Goal: Task Accomplishment & Management: Use online tool/utility

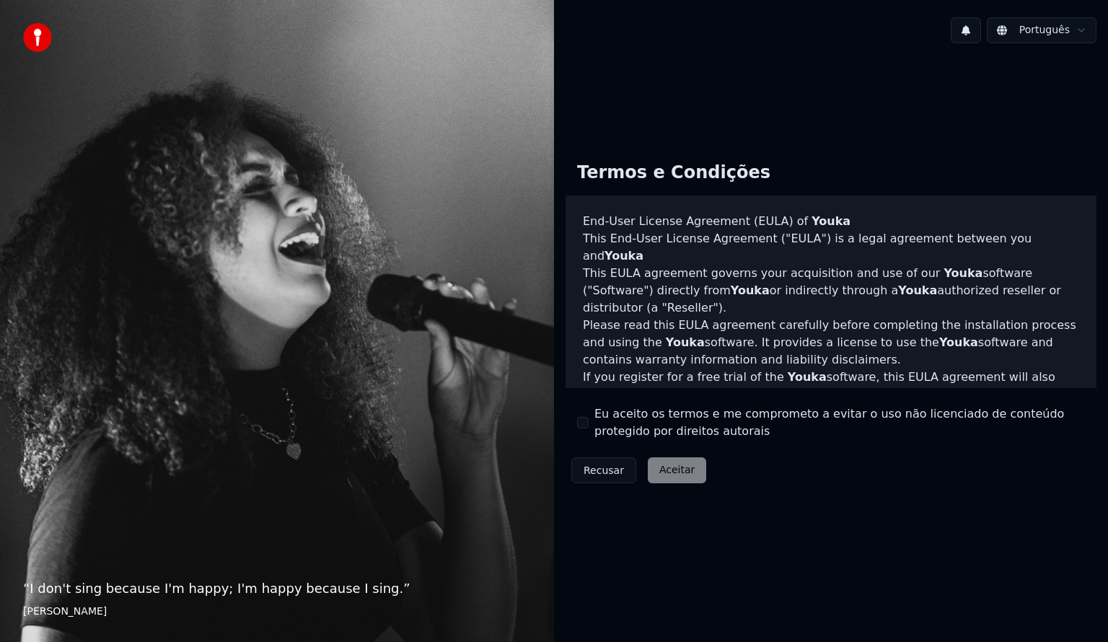
click at [586, 428] on button "Eu aceito os termos e me comprometo a evitar o uso não licenciado de conteúdo p…" at bounding box center [583, 423] width 12 height 12
click at [668, 470] on button "Aceitar" at bounding box center [677, 471] width 58 height 26
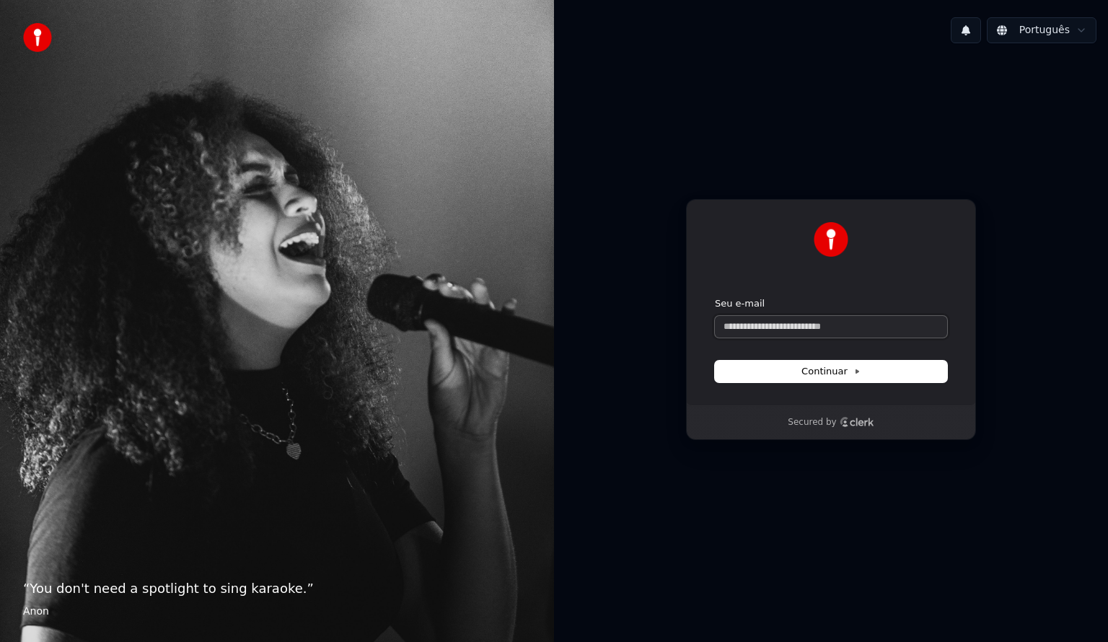
click at [839, 319] on input "Seu e-mail" at bounding box center [831, 327] width 232 height 22
click at [715, 297] on button "submit" at bounding box center [715, 297] width 0 height 0
type input "**********"
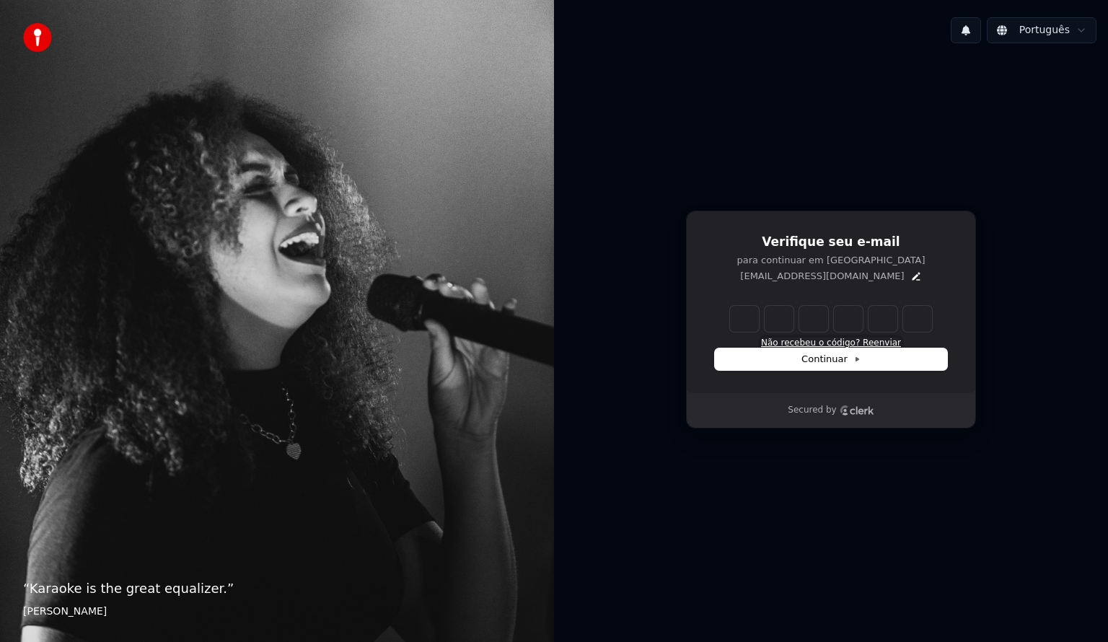
click at [876, 343] on button "Não recebeu o código? Reenviar" at bounding box center [831, 344] width 140 height 12
click at [751, 320] on input "Enter verification code" at bounding box center [831, 319] width 202 height 26
type input "******"
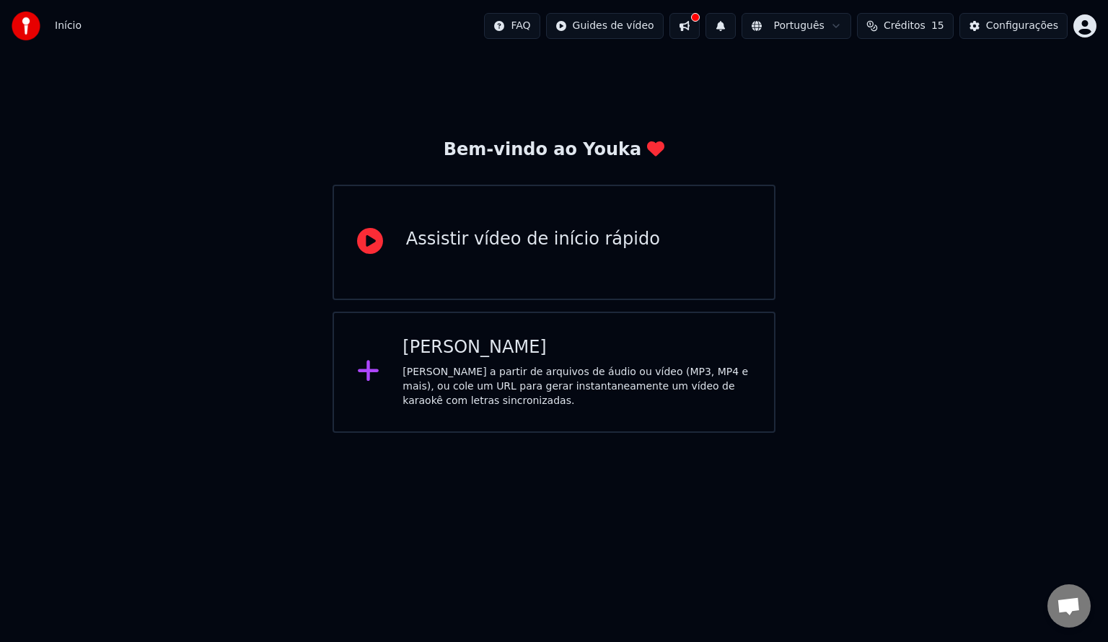
click at [477, 375] on div "[PERSON_NAME] a partir de arquivos de áudio ou vídeo (MP3, MP4 e mais), ou cole…" at bounding box center [577, 386] width 349 height 43
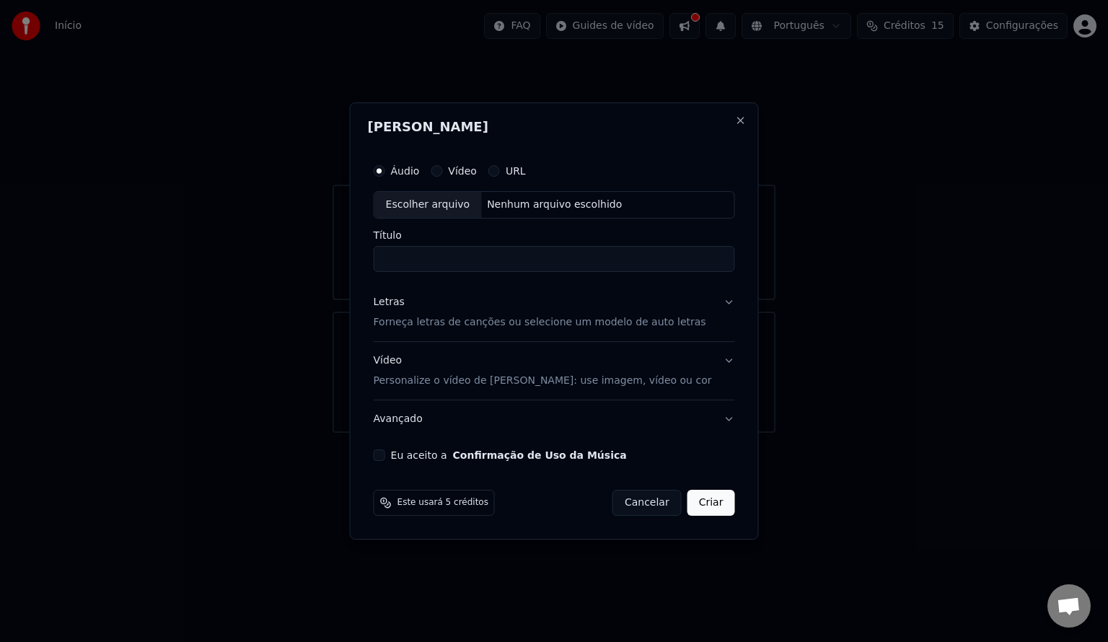
click at [477, 173] on label "Vídeo" at bounding box center [462, 171] width 29 height 10
click at [442, 173] on button "Vídeo" at bounding box center [437, 171] width 12 height 12
click at [459, 209] on div "Escolher arquivo" at bounding box center [429, 205] width 108 height 26
click at [420, 172] on label "Áudio" at bounding box center [405, 171] width 29 height 10
click at [385, 172] on button "Áudio" at bounding box center [380, 171] width 12 height 12
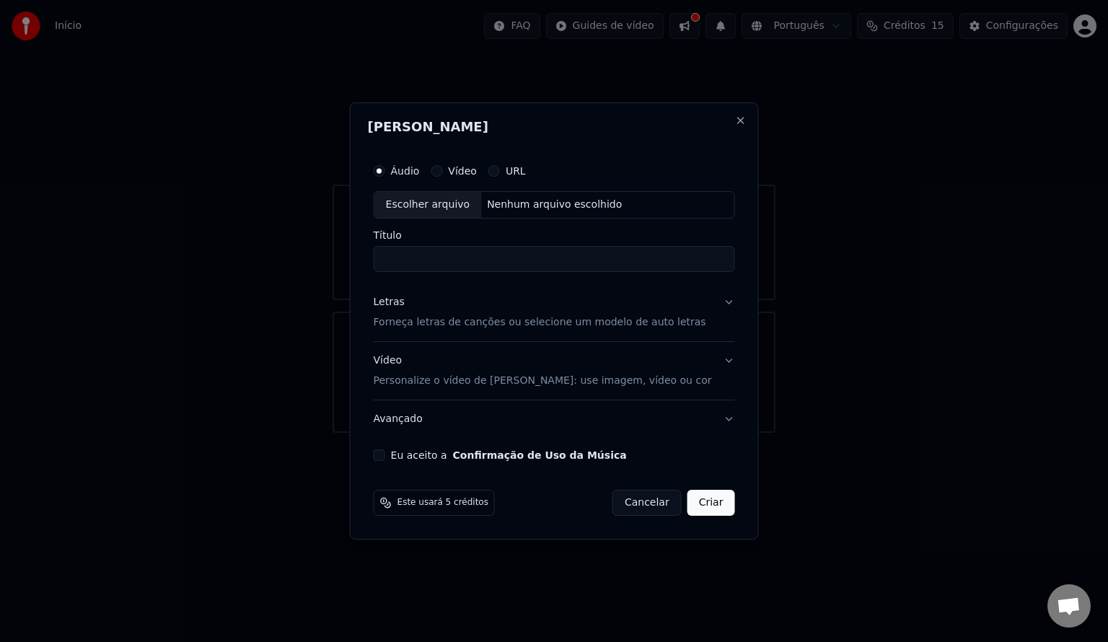
click at [442, 170] on button "Vídeo" at bounding box center [437, 171] width 12 height 12
click at [708, 301] on button "Letras Forneça letras de canções ou selecione um modelo de auto letras" at bounding box center [555, 313] width 362 height 58
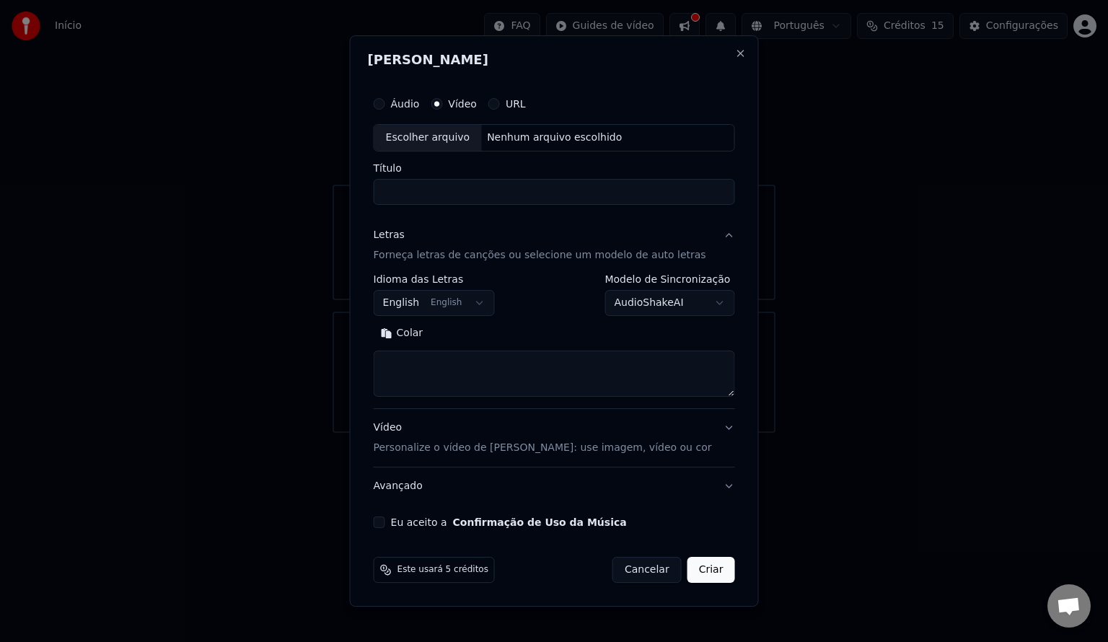
click at [491, 302] on body "**********" at bounding box center [554, 216] width 1108 height 433
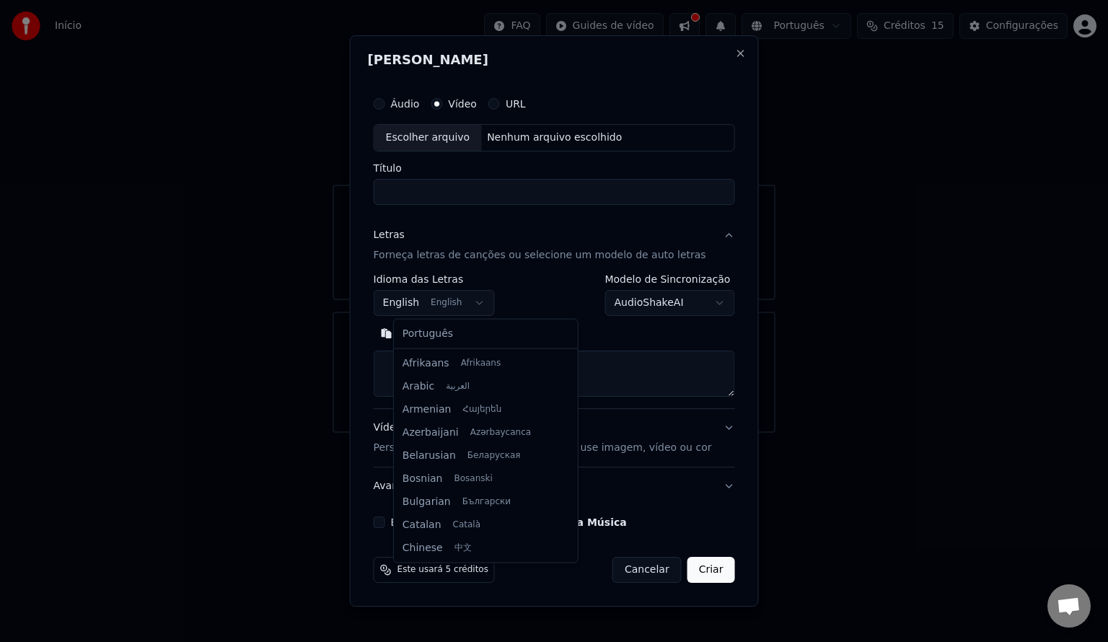
scroll to position [115, 0]
select select "**"
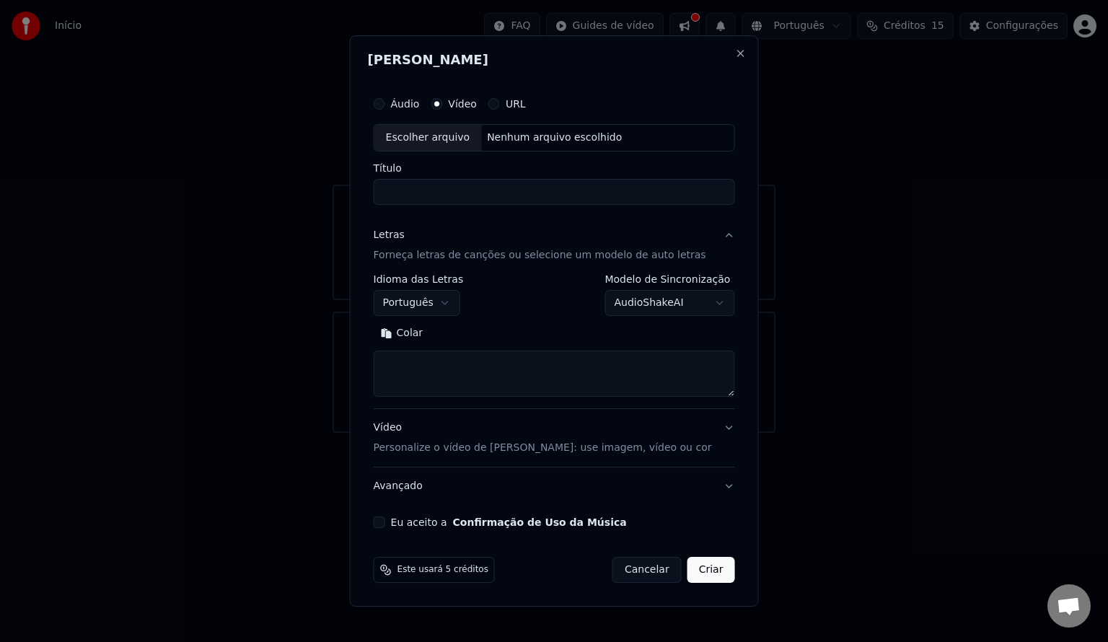
click at [500, 188] on input "Título" at bounding box center [555, 192] width 362 height 26
type input "**********"
click at [524, 99] on label "URL" at bounding box center [516, 104] width 20 height 10
click at [500, 98] on button "URL" at bounding box center [495, 104] width 12 height 12
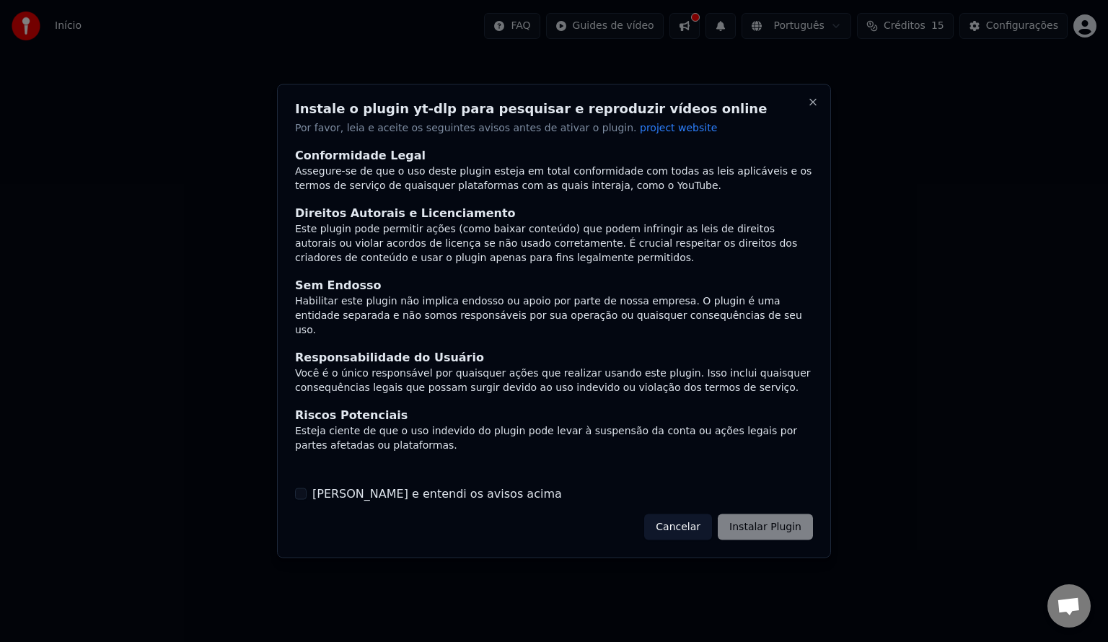
click at [439, 497] on label "[PERSON_NAME] e entendi os avisos acima" at bounding box center [437, 493] width 250 height 17
click at [307, 497] on button "[PERSON_NAME] e entendi os avisos acima" at bounding box center [301, 494] width 12 height 12
click at [753, 517] on button "Instalar Plugin" at bounding box center [765, 527] width 95 height 26
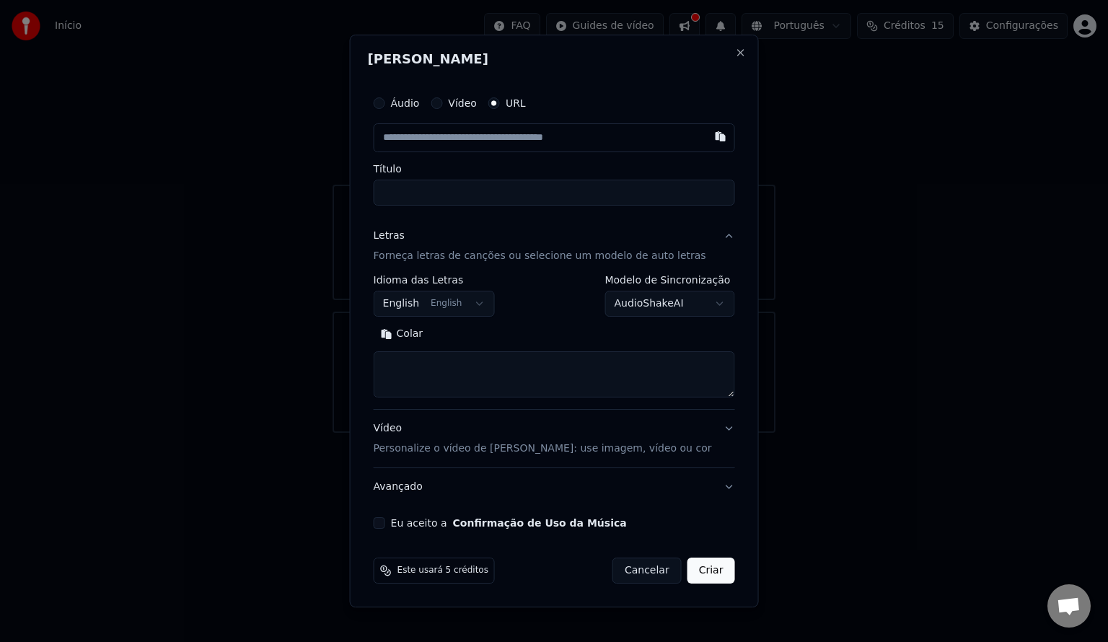
paste input "**********"
type input "**********"
click at [548, 196] on input "Título" at bounding box center [555, 193] width 362 height 26
type input "**********"
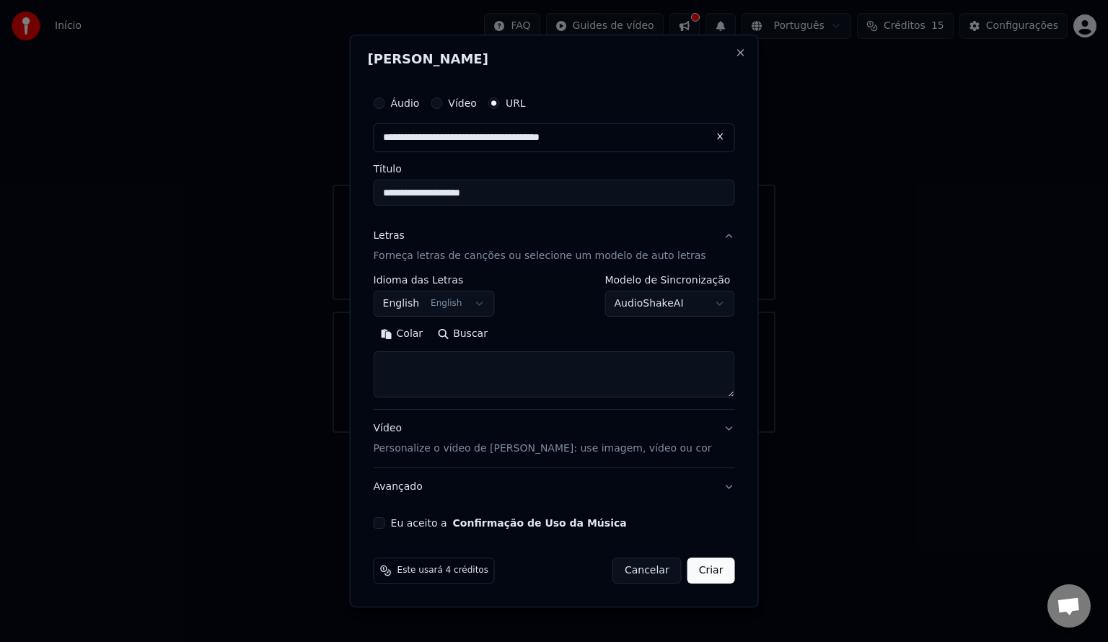
click at [491, 301] on body "**********" at bounding box center [554, 216] width 1108 height 433
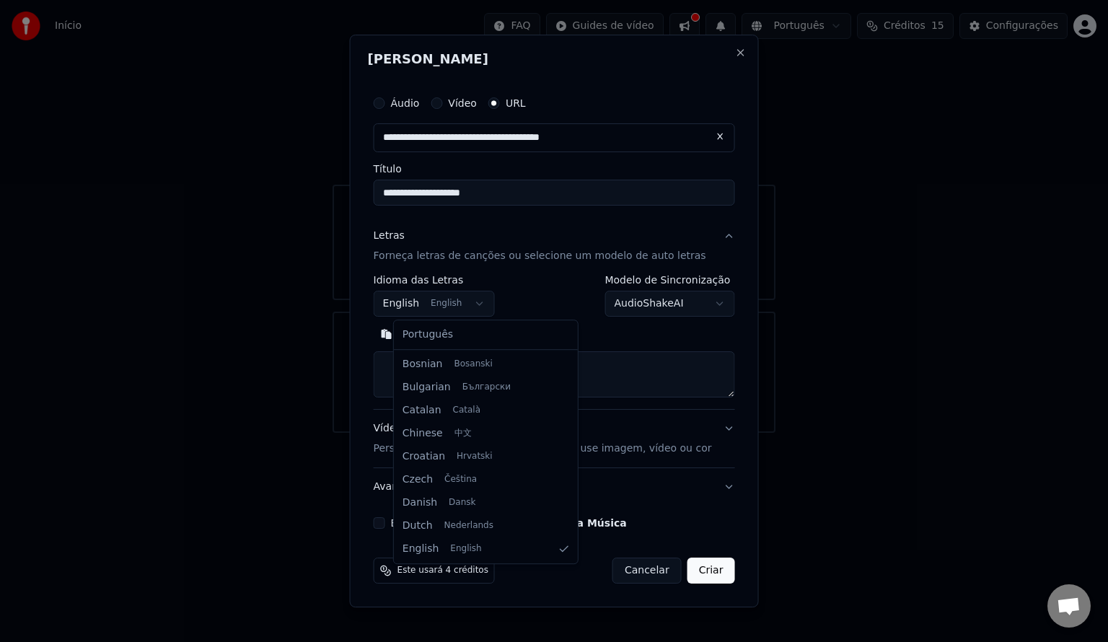
select select "**"
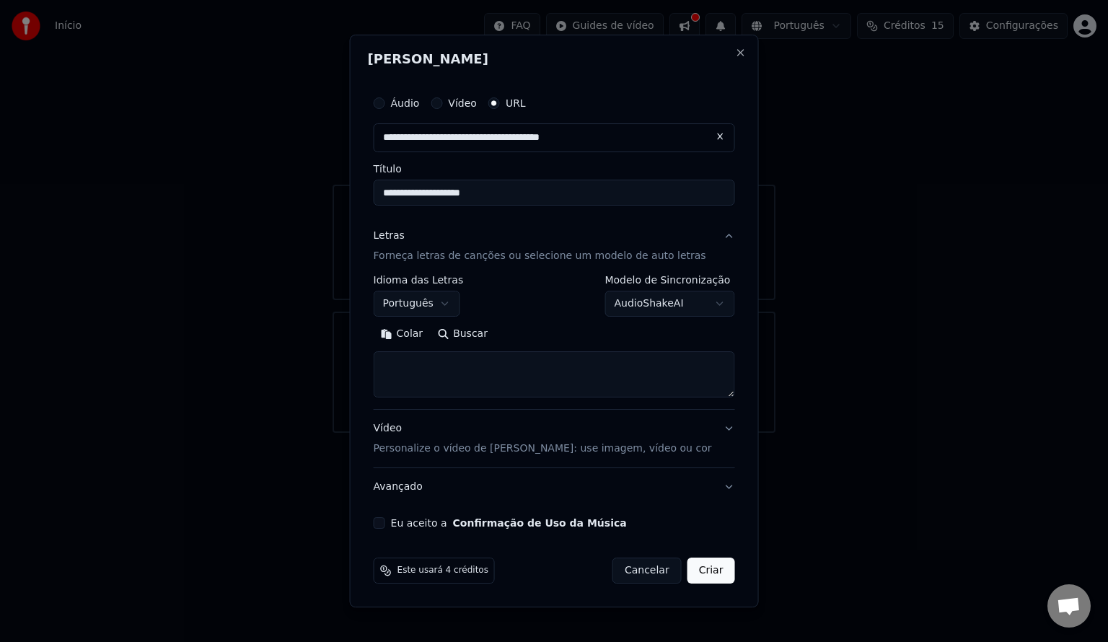
click at [490, 338] on button "Buscar" at bounding box center [462, 334] width 65 height 23
type textarea "**********"
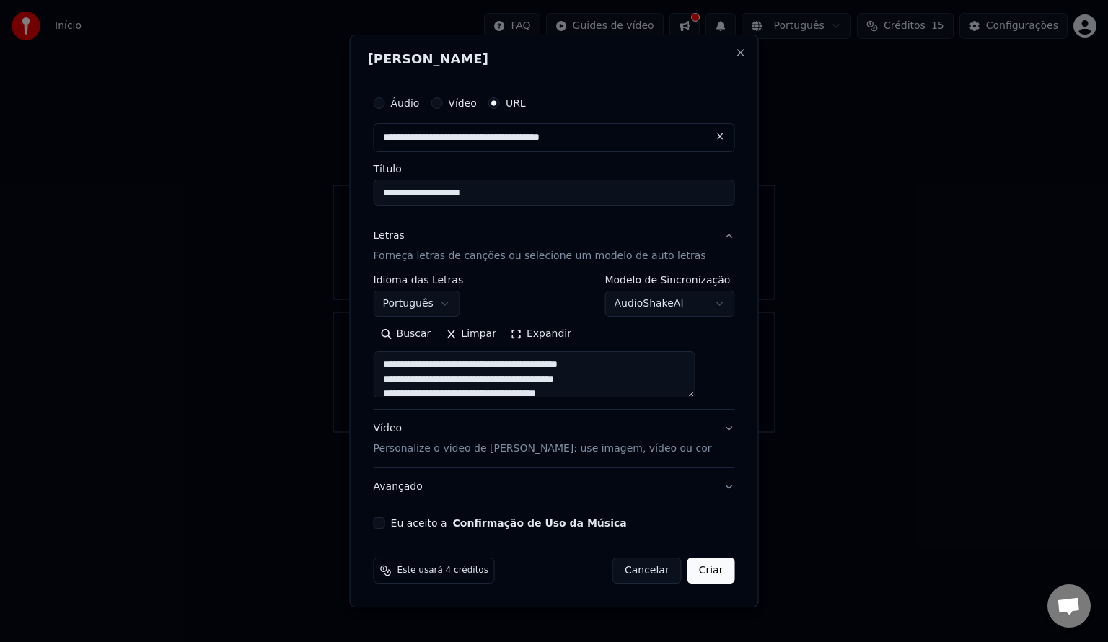
click at [701, 424] on button "Vídeo Personalize o vídeo de karaokê: use imagem, vídeo ou cor" at bounding box center [555, 439] width 362 height 58
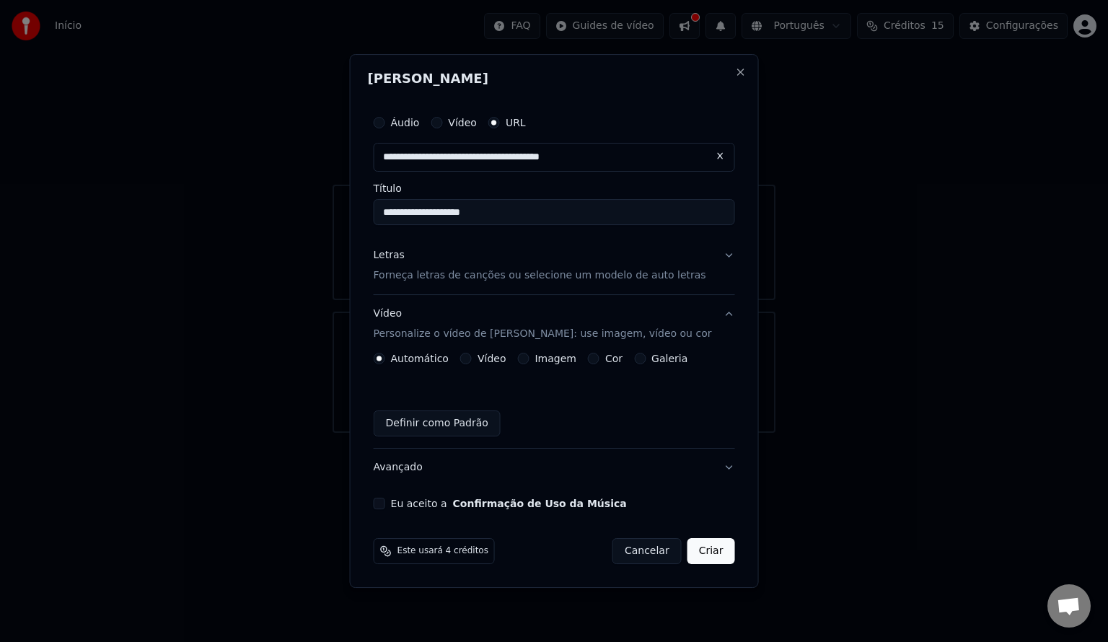
click at [507, 360] on label "Vídeo" at bounding box center [492, 359] width 29 height 10
click at [472, 360] on button "Vídeo" at bounding box center [466, 359] width 12 height 12
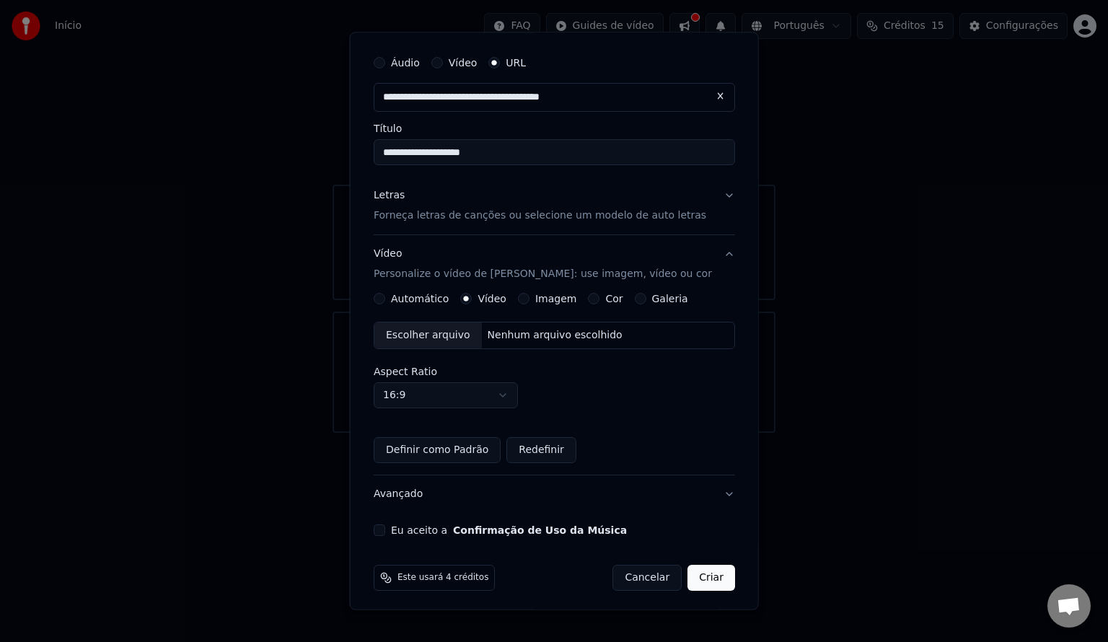
scroll to position [41, 0]
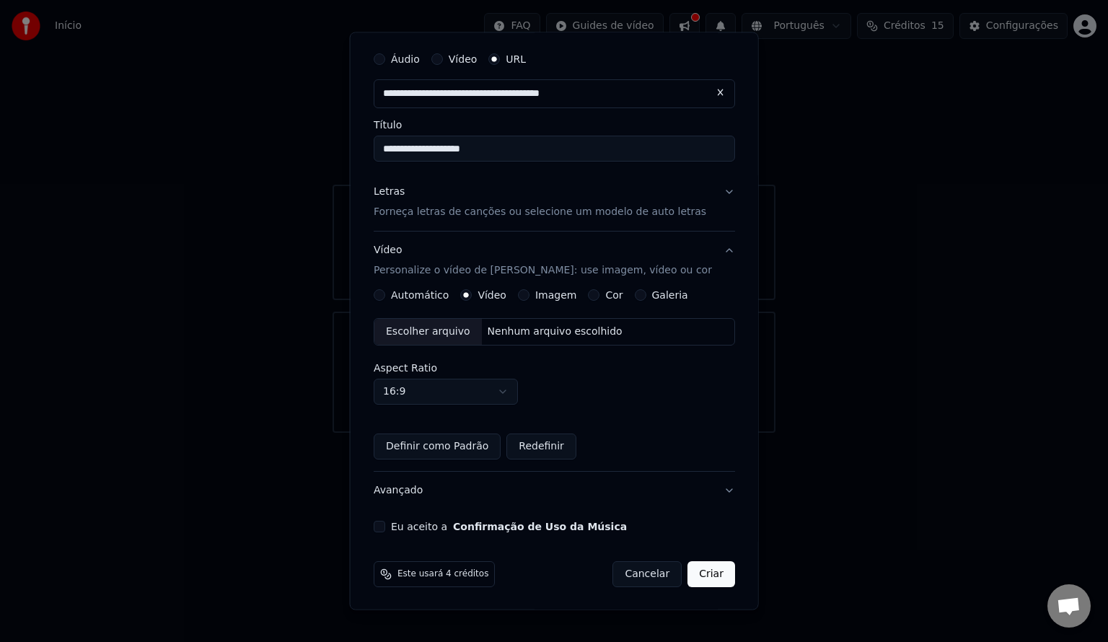
click at [502, 392] on body "**********" at bounding box center [554, 216] width 1108 height 433
select select "****"
click at [632, 398] on div "Aspect Ratio 9:16 **** **** *** *** ***" at bounding box center [555, 384] width 362 height 42
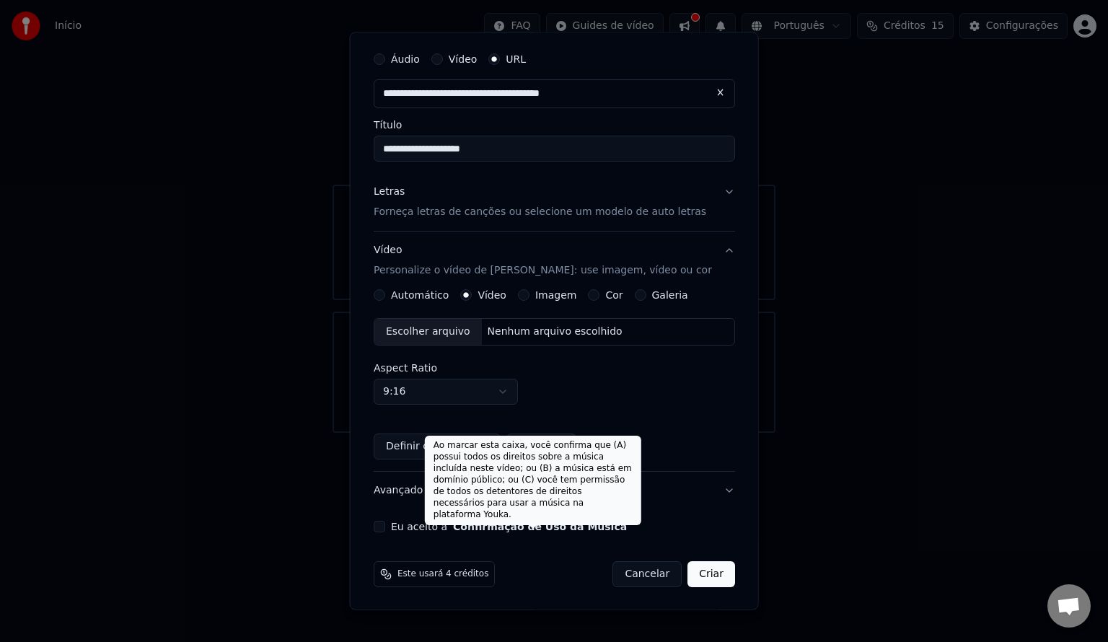
click at [501, 528] on button "Confirmação de Uso da Música" at bounding box center [540, 527] width 174 height 10
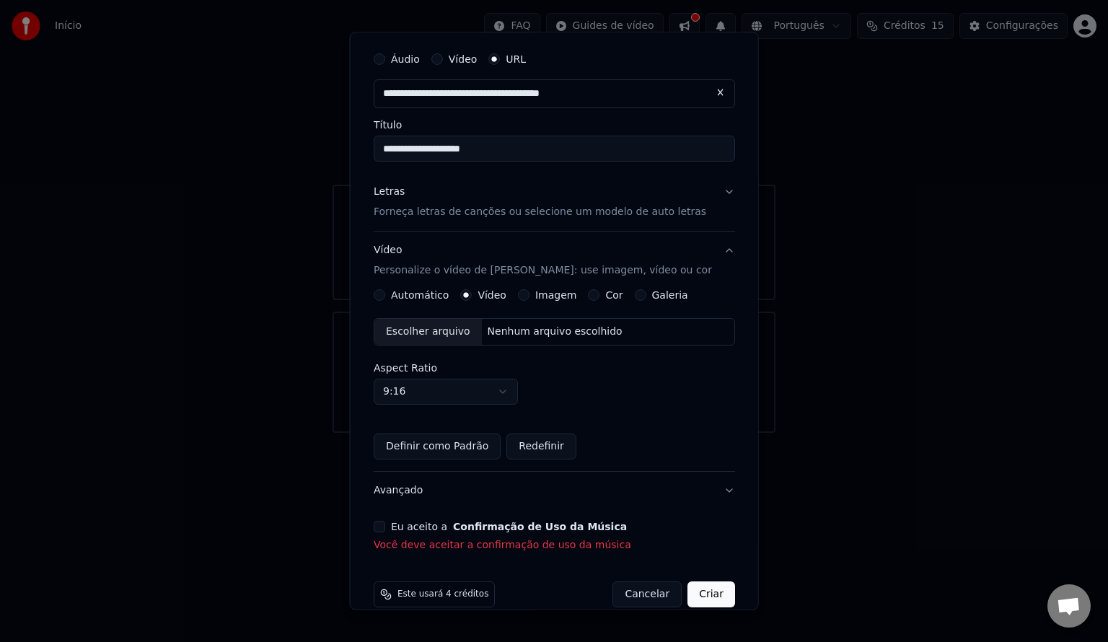
click at [385, 529] on button "Eu aceito a Confirmação de Uso da Música" at bounding box center [380, 527] width 12 height 12
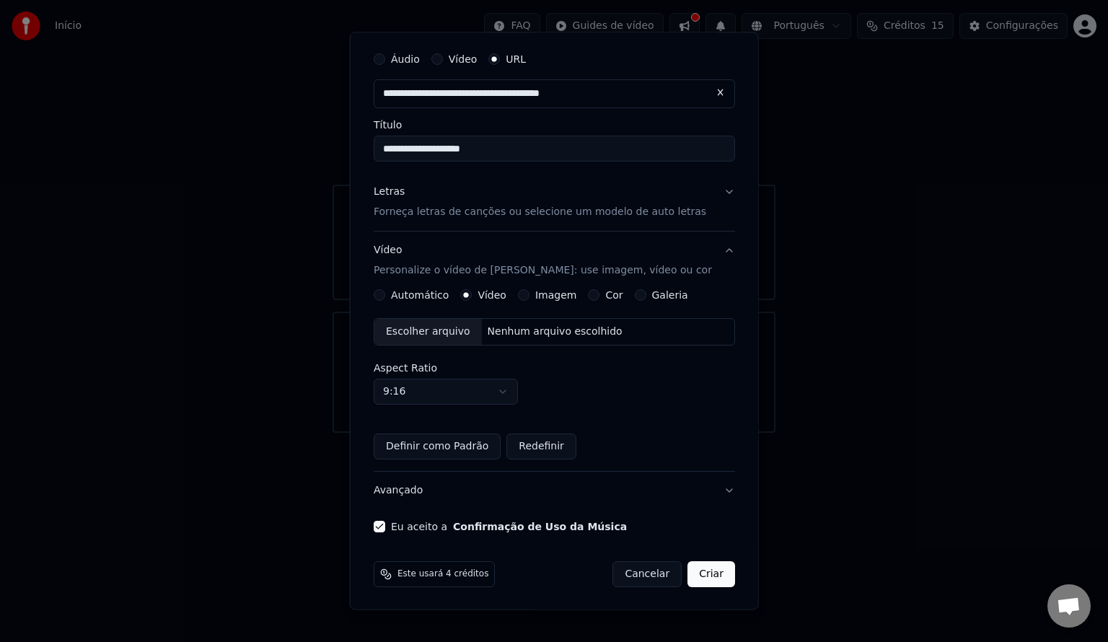
click at [559, 297] on label "Imagem" at bounding box center [555, 295] width 41 height 10
click at [529, 297] on button "Imagem" at bounding box center [523, 295] width 12 height 12
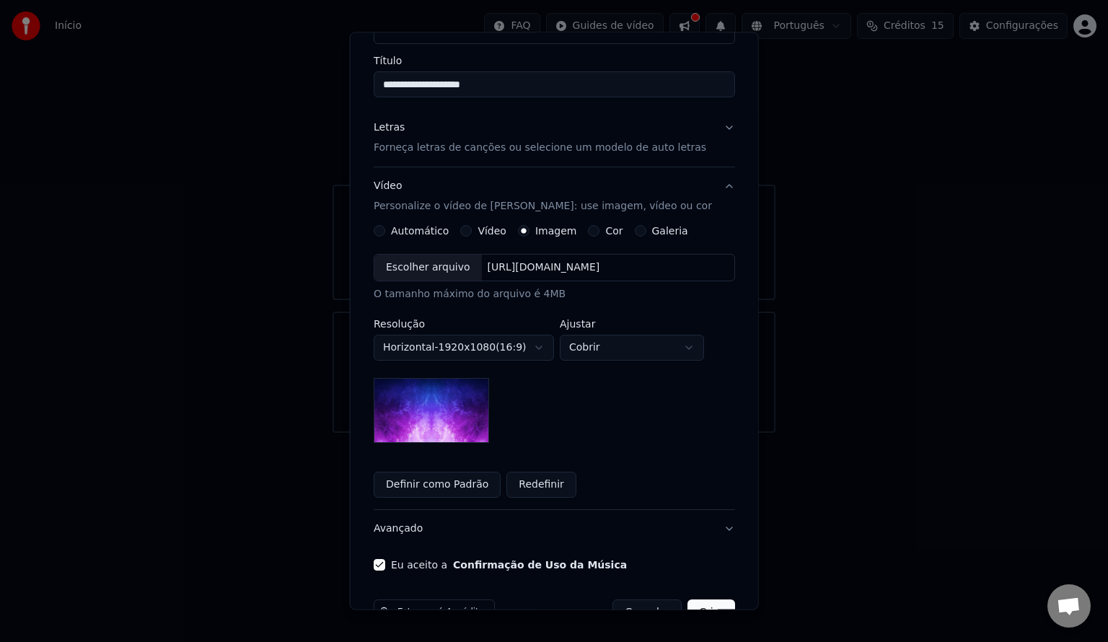
scroll to position [113, 0]
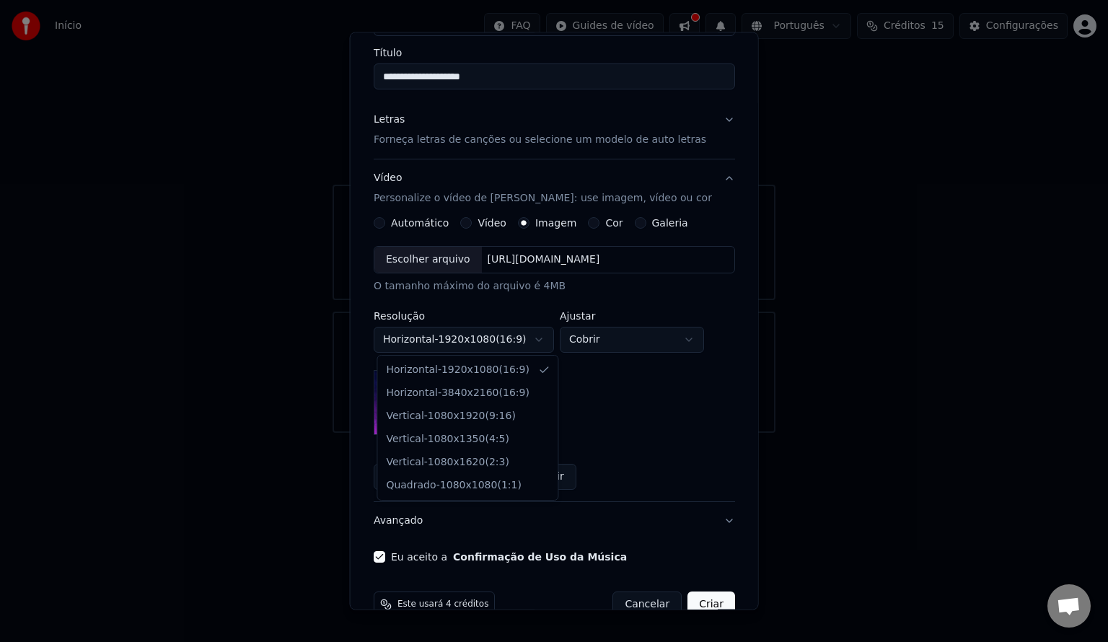
click at [534, 344] on body "**********" at bounding box center [554, 216] width 1108 height 433
select select "*********"
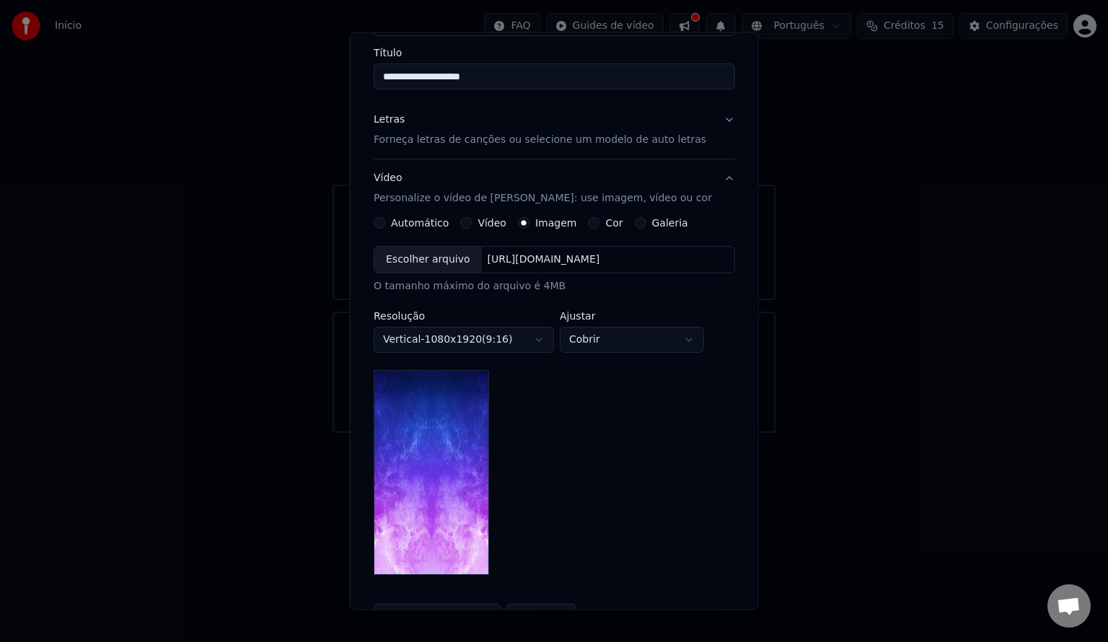
click at [635, 338] on body "**********" at bounding box center [554, 216] width 1108 height 433
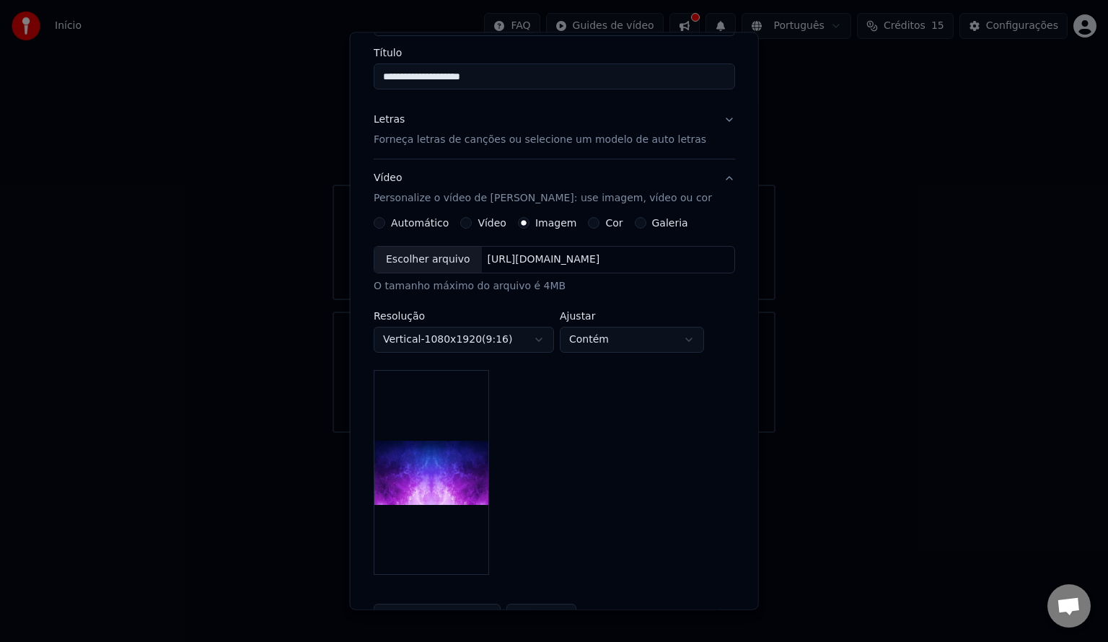
click at [642, 346] on body "**********" at bounding box center [554, 216] width 1108 height 433
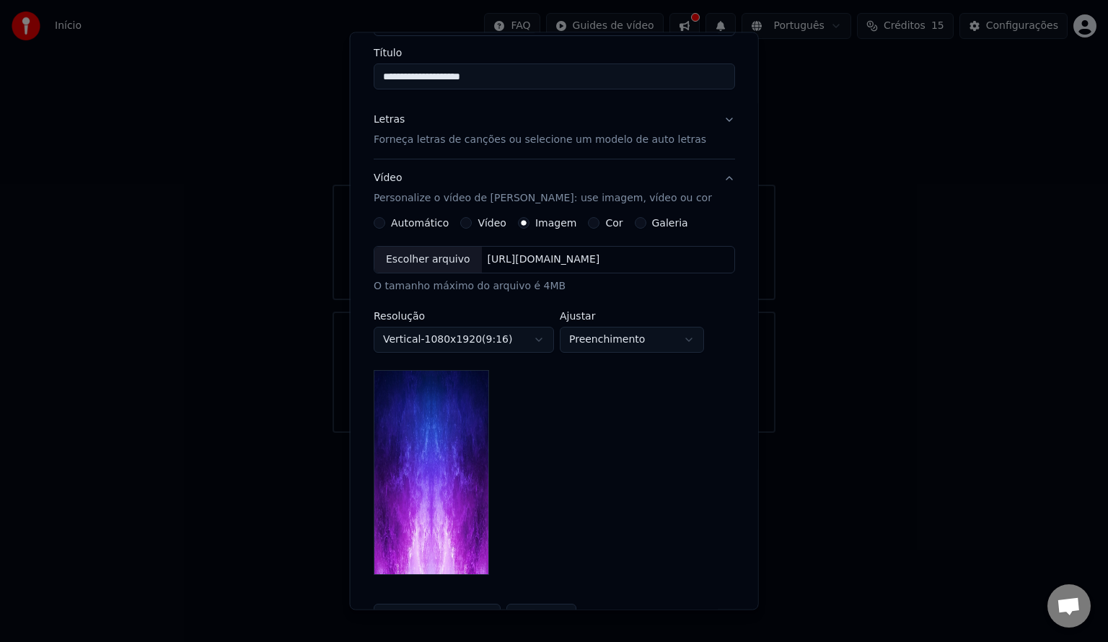
click at [636, 338] on body "**********" at bounding box center [554, 216] width 1108 height 433
select select "*****"
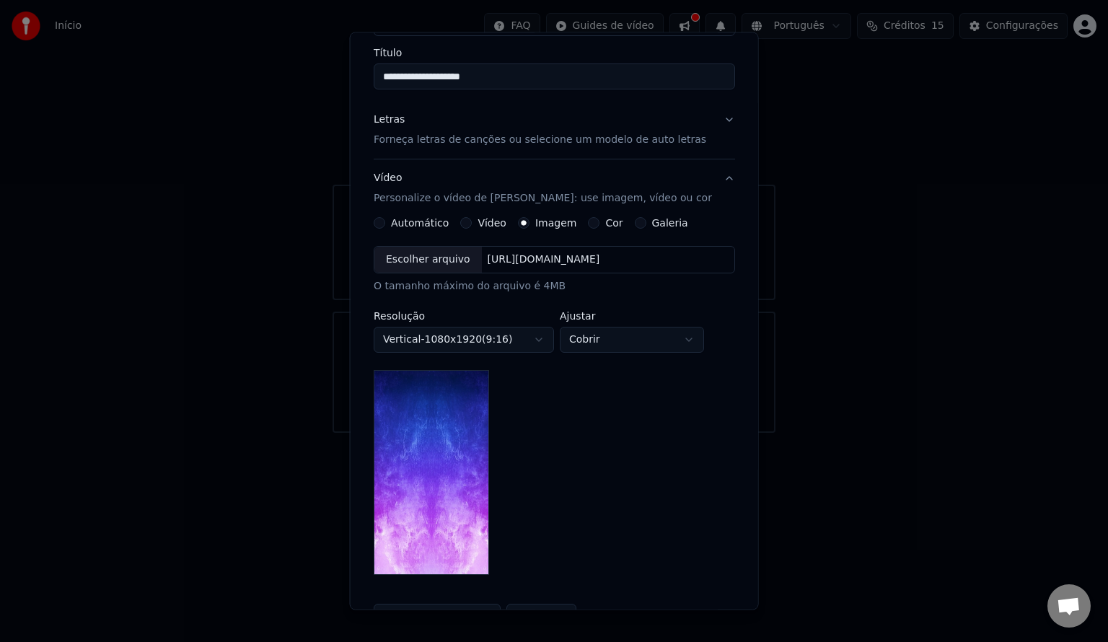
click at [605, 220] on label "Cor" at bounding box center [613, 223] width 17 height 10
click at [598, 220] on button "Cor" at bounding box center [594, 223] width 12 height 12
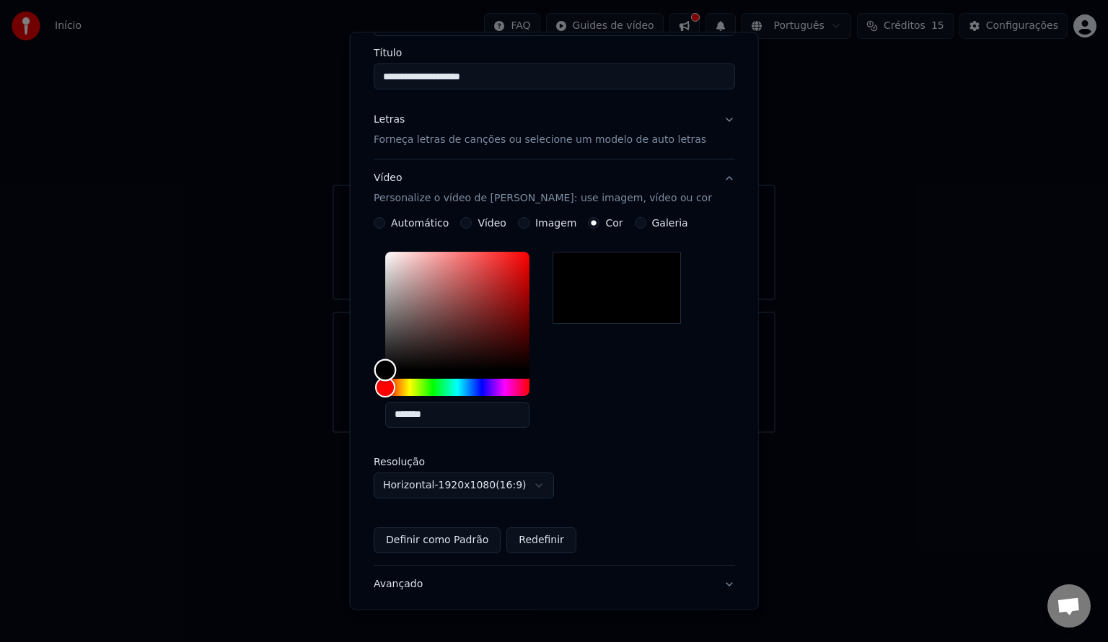
click at [396, 367] on div "Color" at bounding box center [385, 370] width 22 height 22
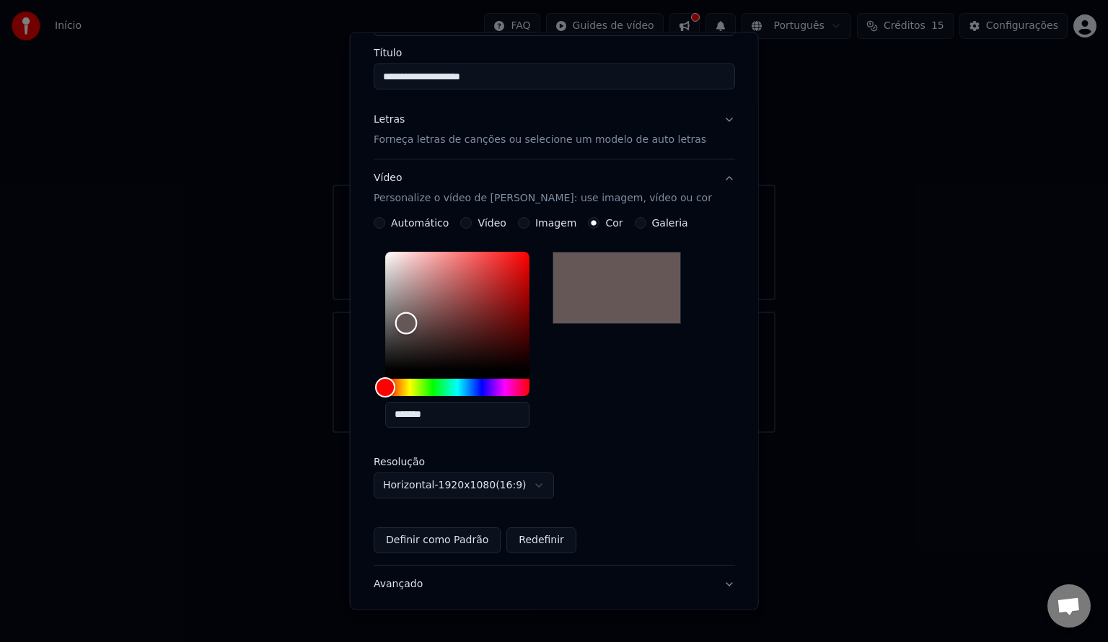
type input "*******"
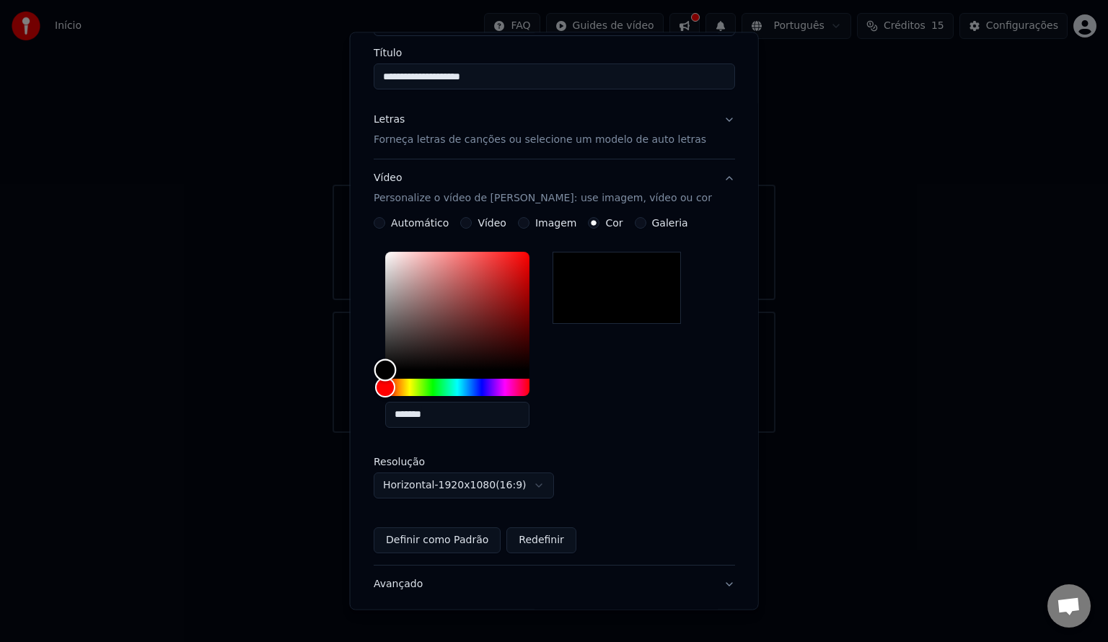
drag, startPoint x: 403, startPoint y: 359, endPoint x: 390, endPoint y: 395, distance: 38.3
click at [390, 395] on div "*******" at bounding box center [555, 342] width 362 height 193
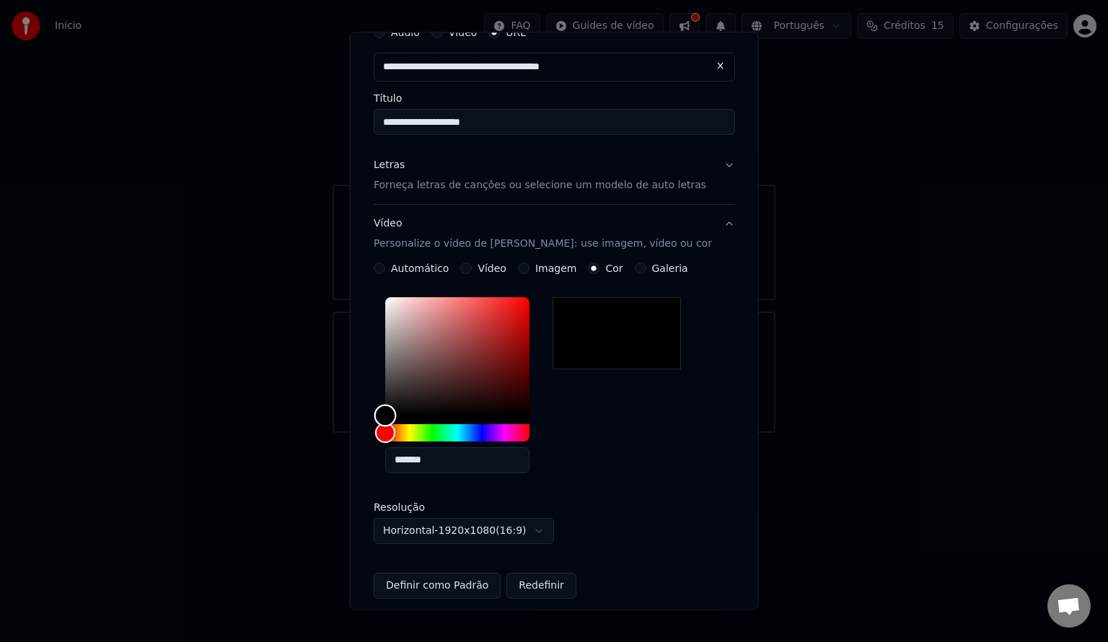
scroll to position [185, 0]
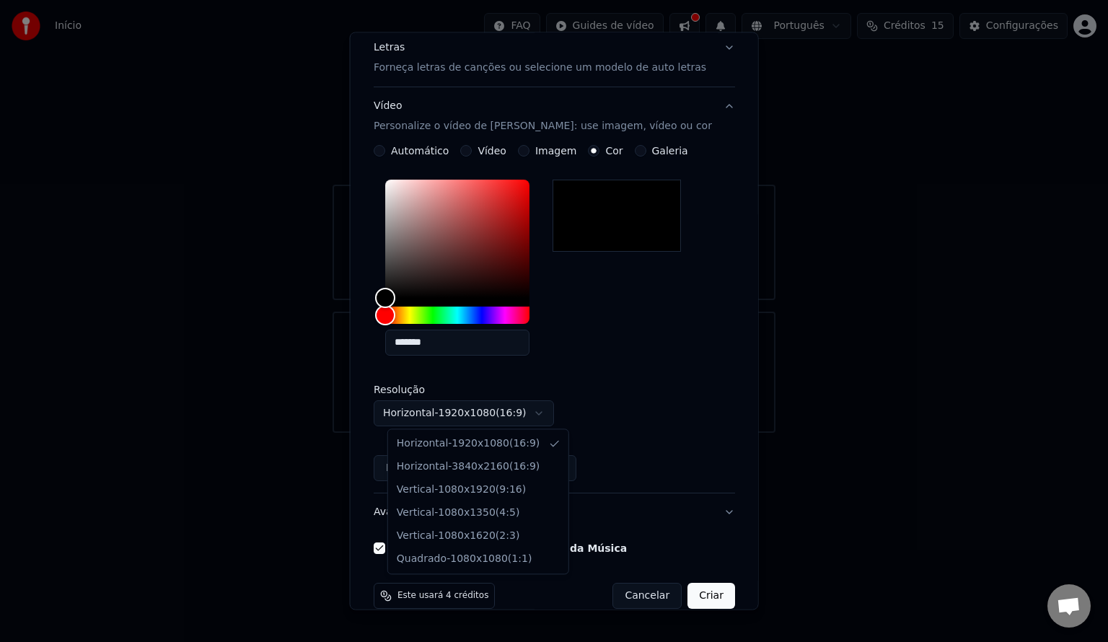
click at [544, 413] on body "**********" at bounding box center [554, 216] width 1108 height 433
select select "*********"
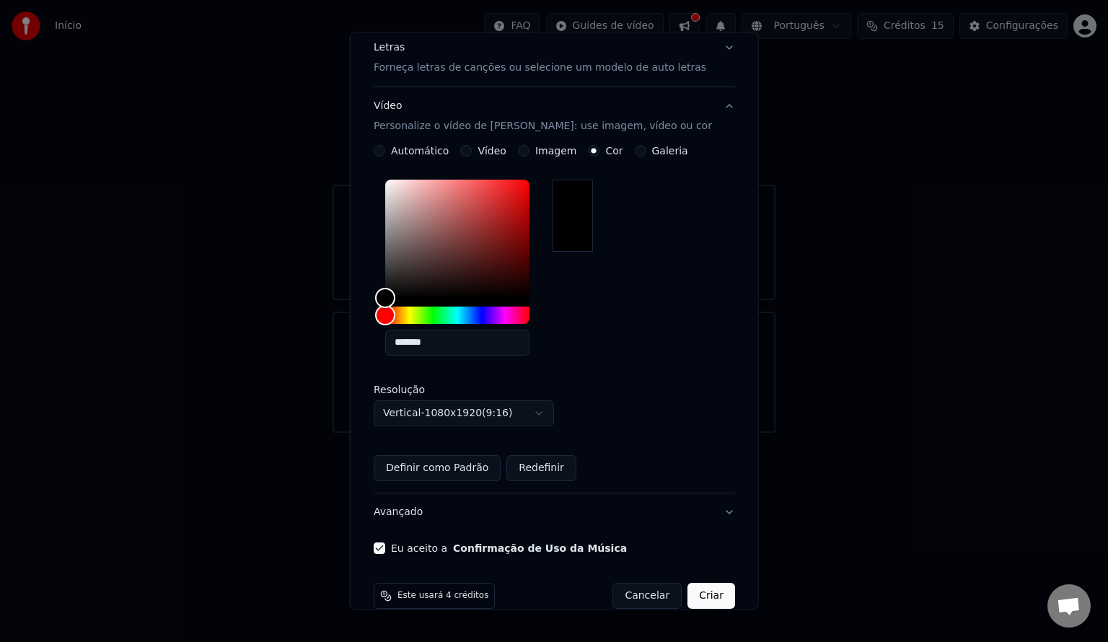
click at [631, 390] on div "**********" at bounding box center [555, 300] width 362 height 253
drag, startPoint x: 488, startPoint y: 469, endPoint x: 499, endPoint y: 465, distance: 11.7
click at [488, 468] on button "Definir como Padrão" at bounding box center [437, 468] width 127 height 26
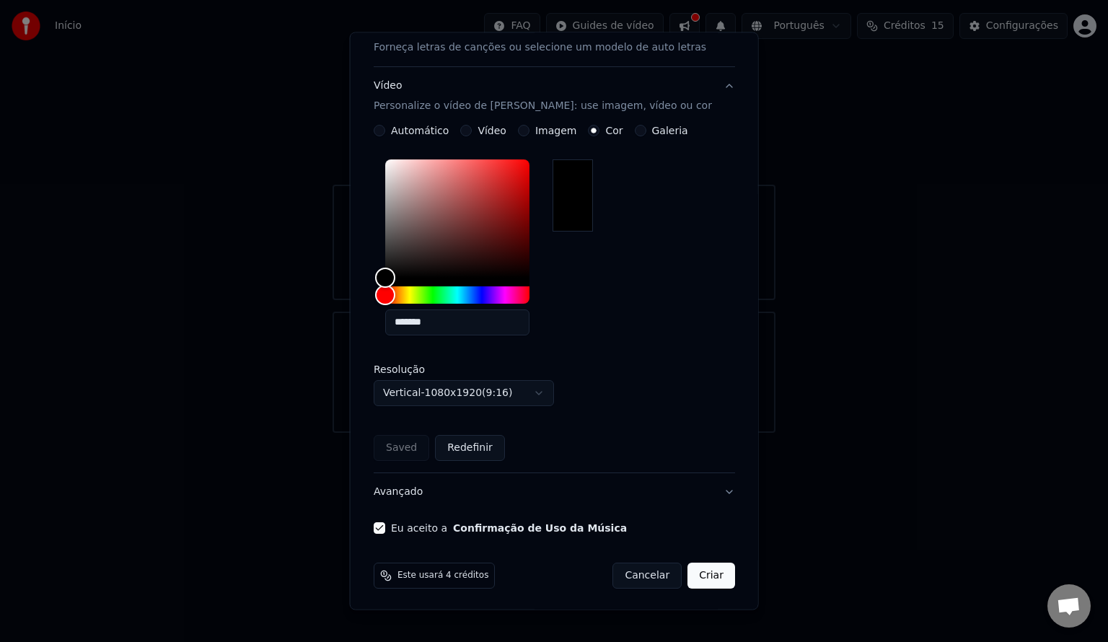
scroll to position [208, 0]
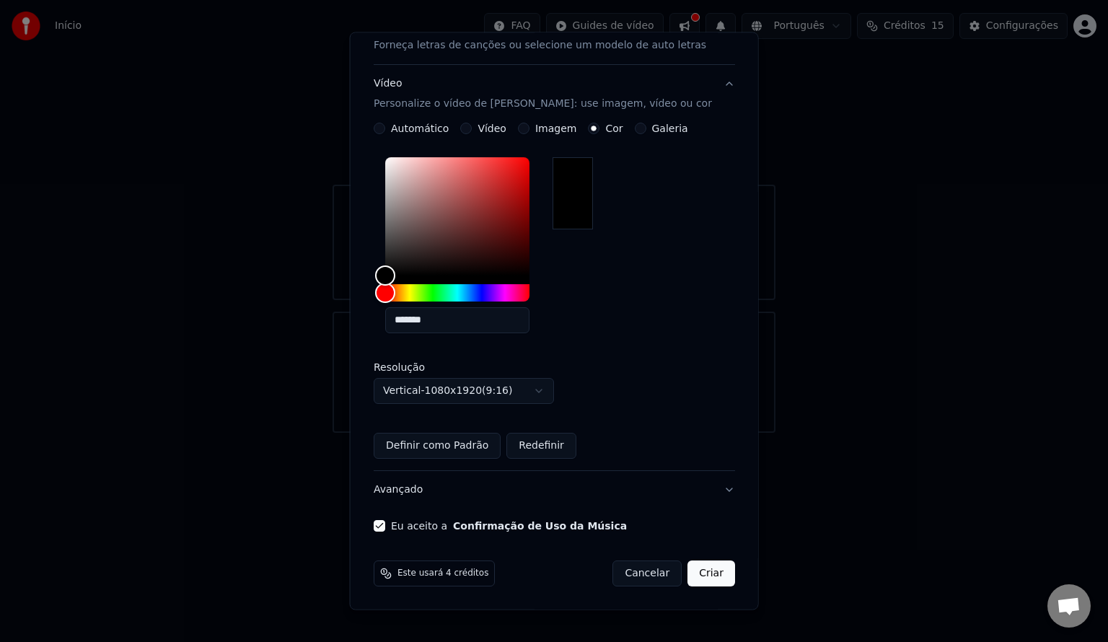
click at [691, 577] on button "Criar" at bounding box center [712, 574] width 48 height 26
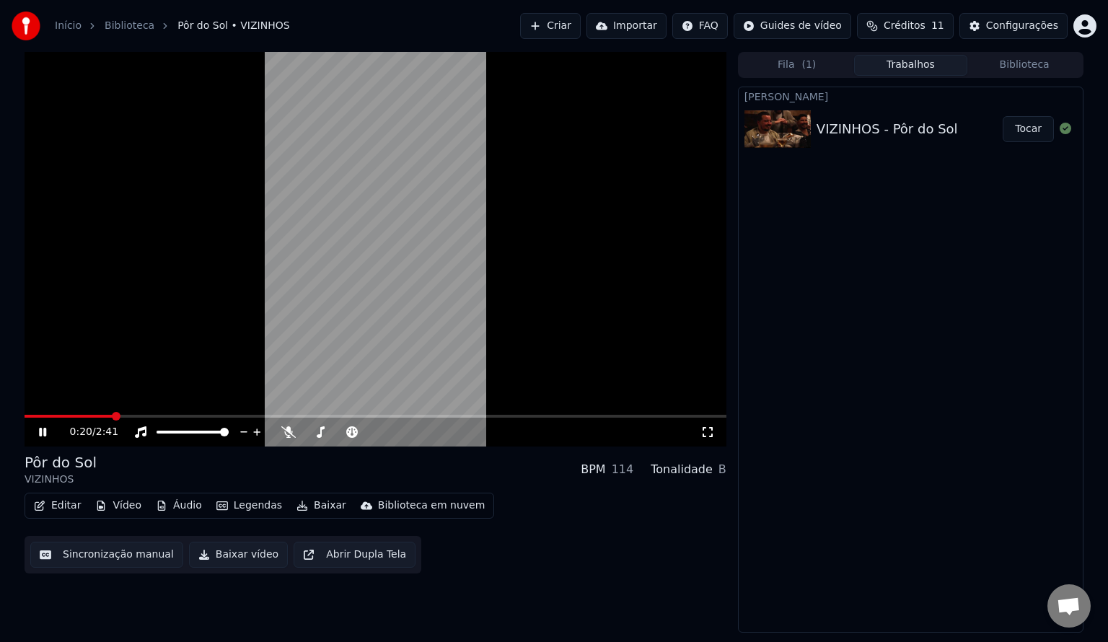
click at [67, 560] on button "Sincronização manual" at bounding box center [106, 555] width 153 height 26
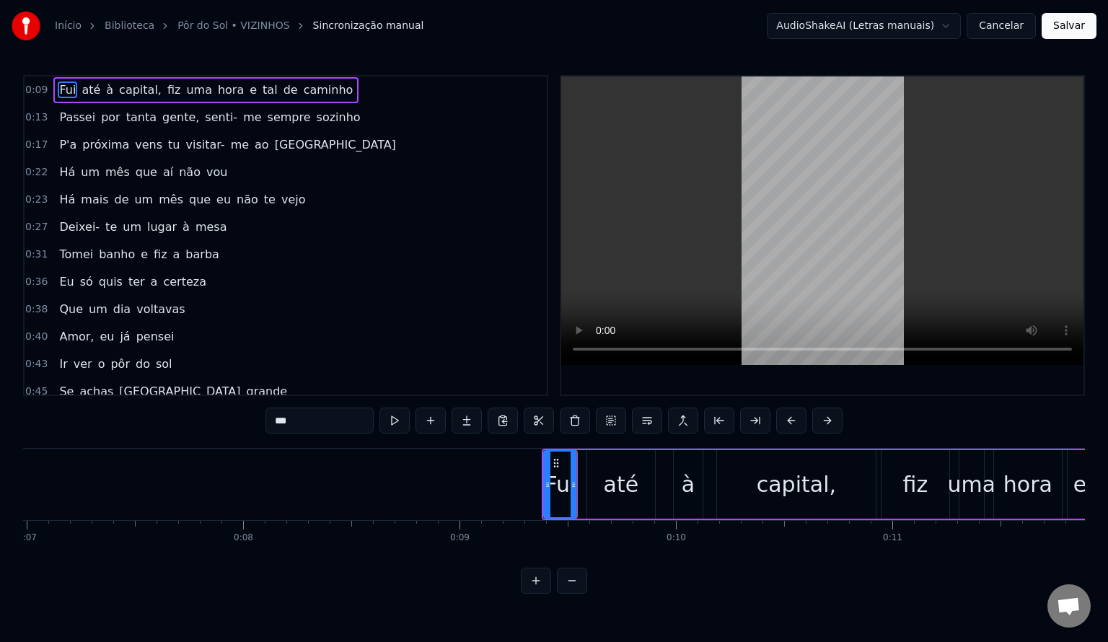
scroll to position [0, 1648]
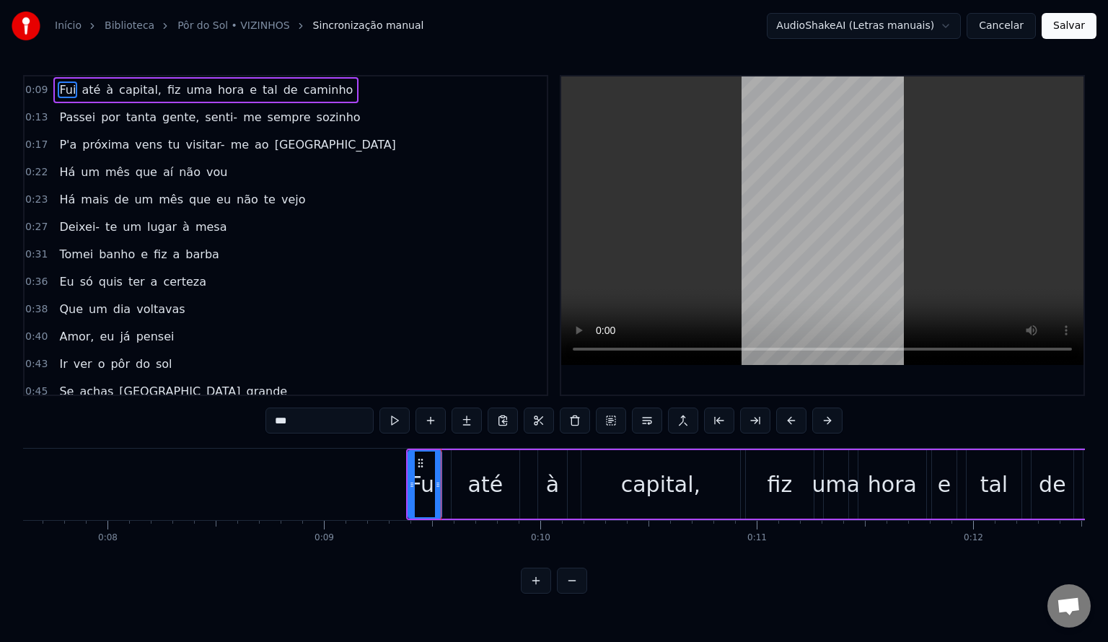
click at [571, 587] on button at bounding box center [572, 581] width 30 height 26
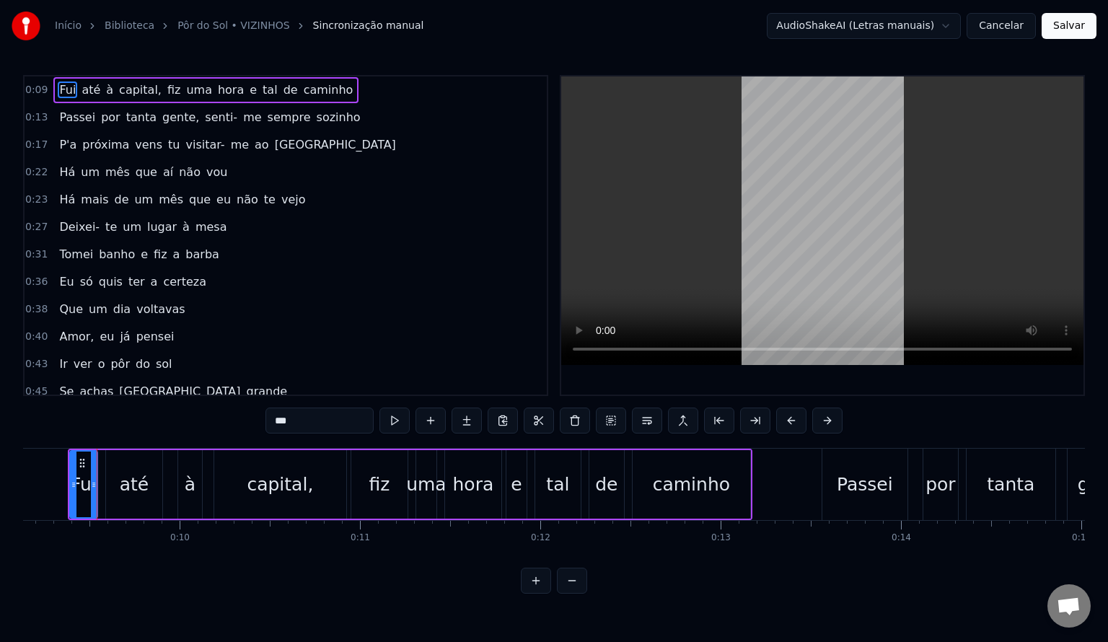
click at [569, 594] on button at bounding box center [572, 581] width 30 height 26
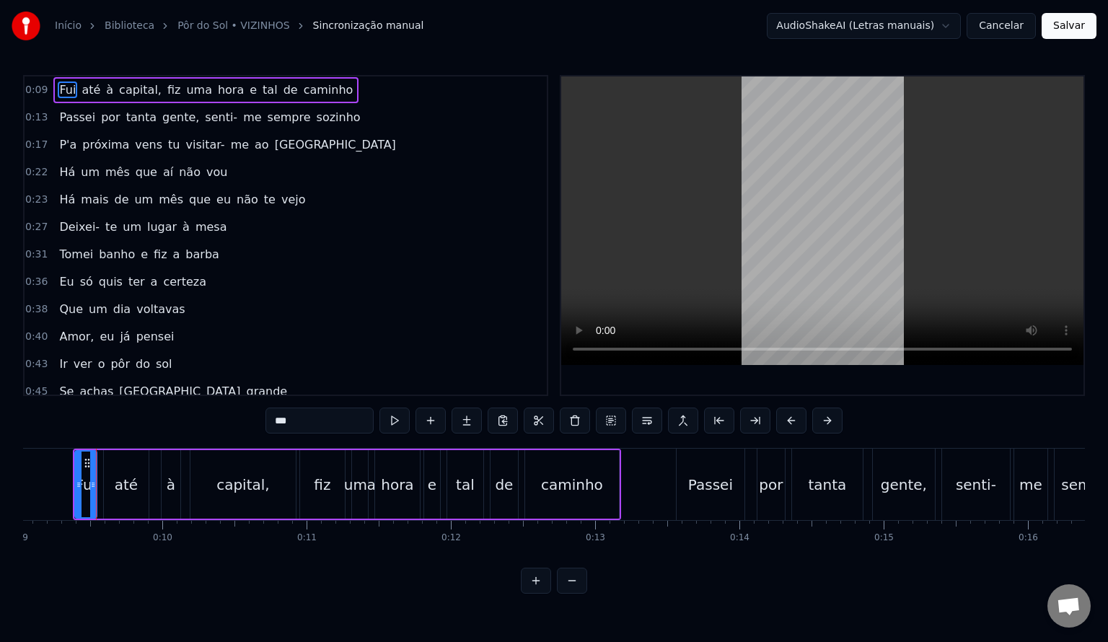
click at [569, 594] on button at bounding box center [572, 581] width 30 height 26
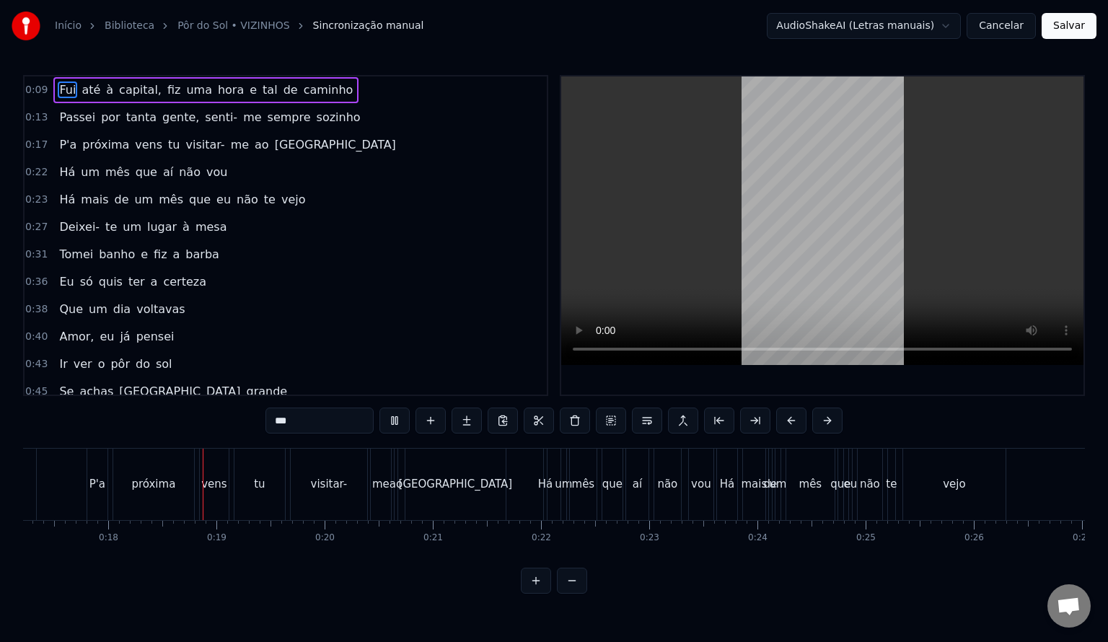
scroll to position [0, 1902]
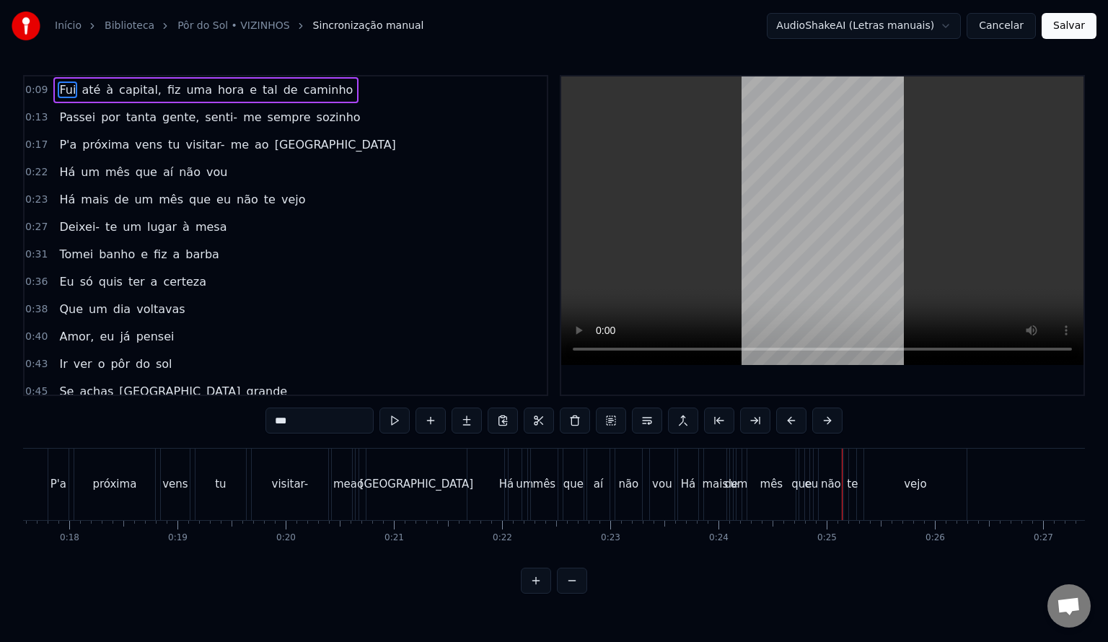
click at [843, 297] on video at bounding box center [822, 220] width 522 height 289
click at [566, 587] on button at bounding box center [572, 581] width 30 height 26
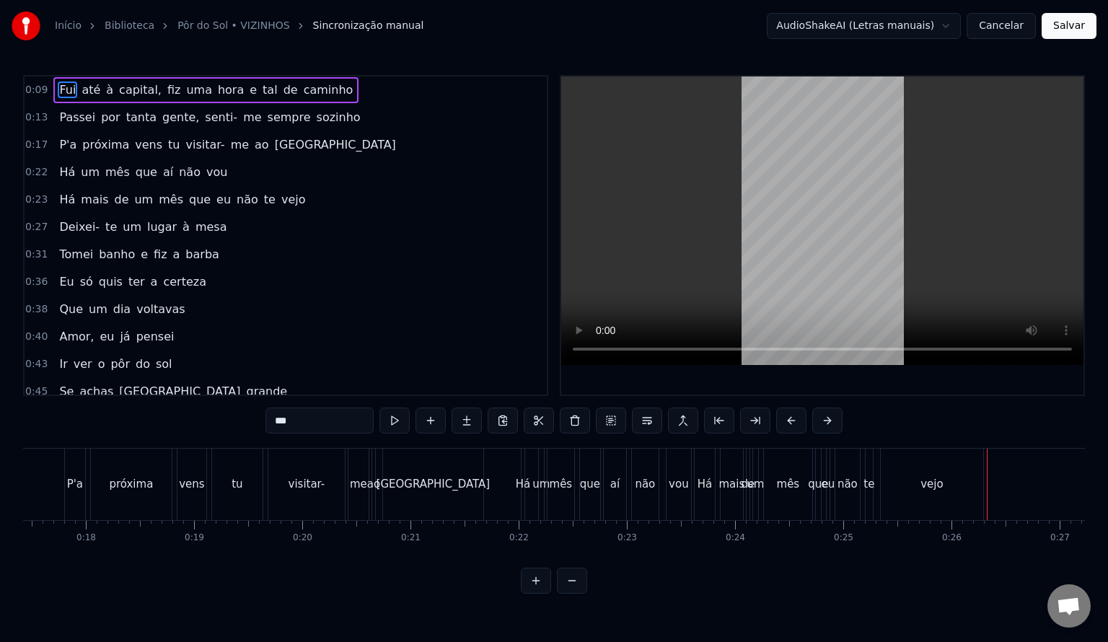
click at [566, 587] on div at bounding box center [554, 581] width 66 height 26
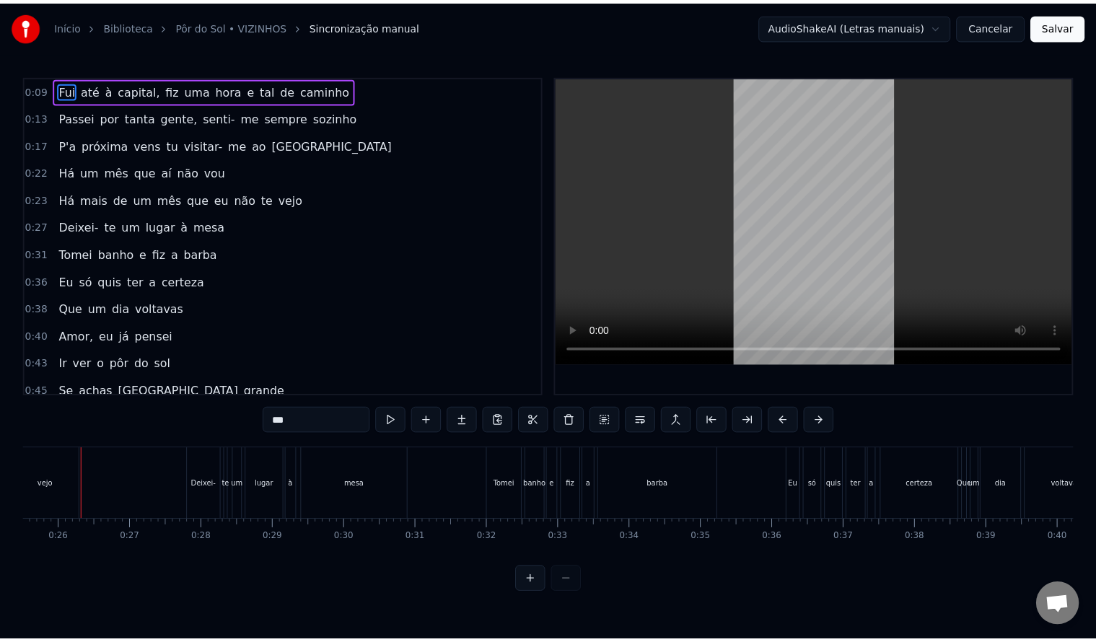
scroll to position [0, 1827]
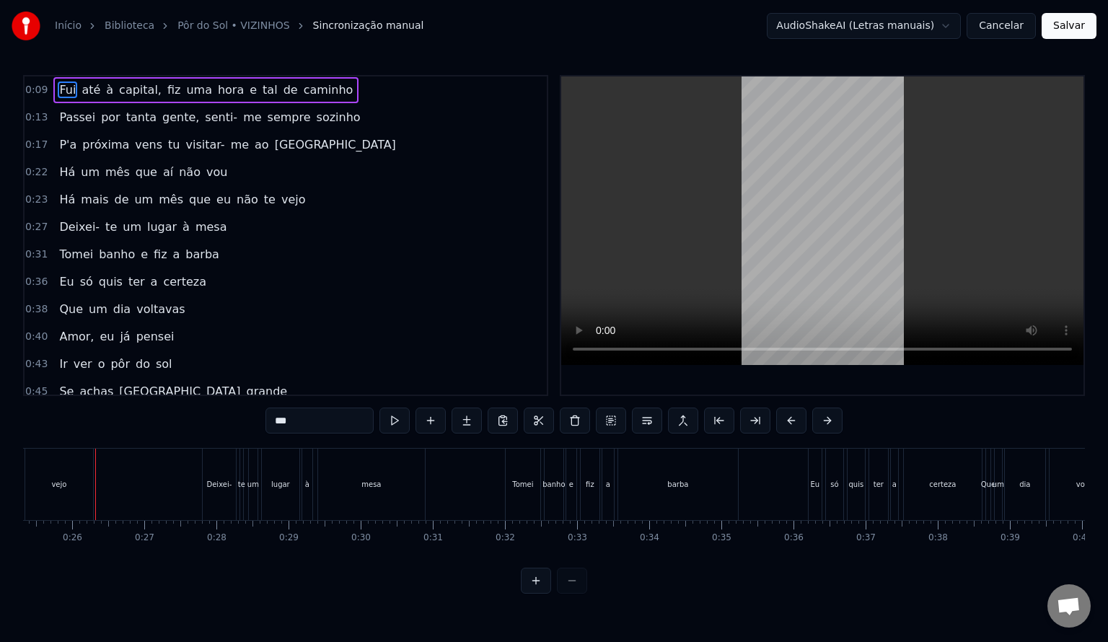
click at [566, 587] on div at bounding box center [554, 581] width 66 height 26
click at [566, 589] on div at bounding box center [554, 581] width 66 height 26
click at [569, 594] on div at bounding box center [554, 581] width 66 height 26
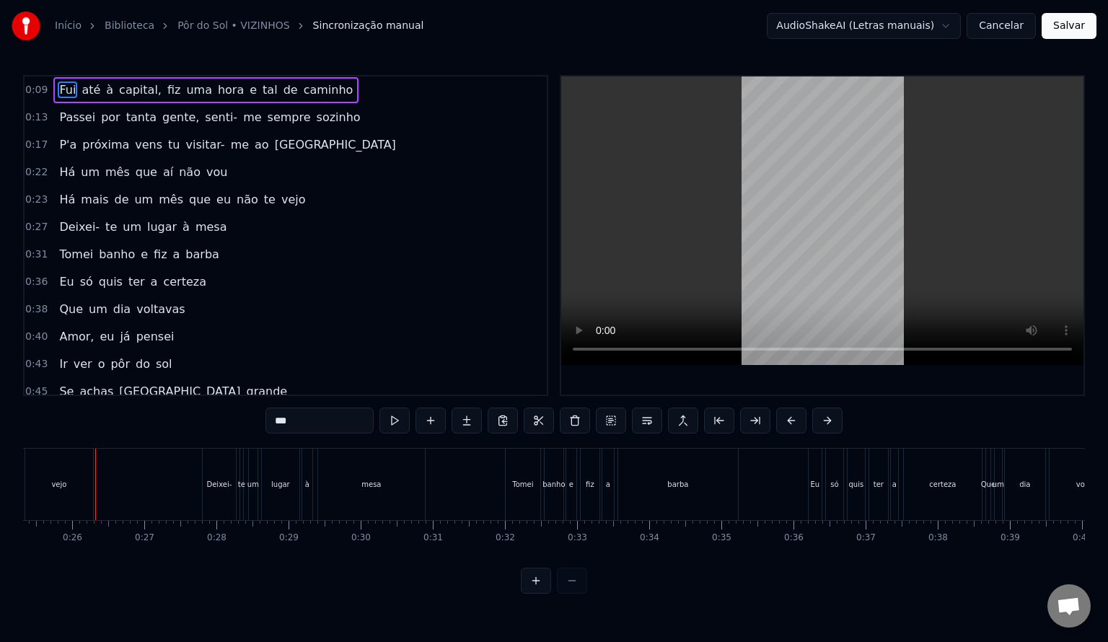
click at [569, 594] on div at bounding box center [554, 581] width 66 height 26
drag, startPoint x: 833, startPoint y: 233, endPoint x: 828, endPoint y: 250, distance: 17.3
click at [833, 208] on video at bounding box center [822, 220] width 522 height 289
drag, startPoint x: 823, startPoint y: 297, endPoint x: 829, endPoint y: 243, distance: 54.5
click at [829, 243] on video at bounding box center [822, 220] width 522 height 289
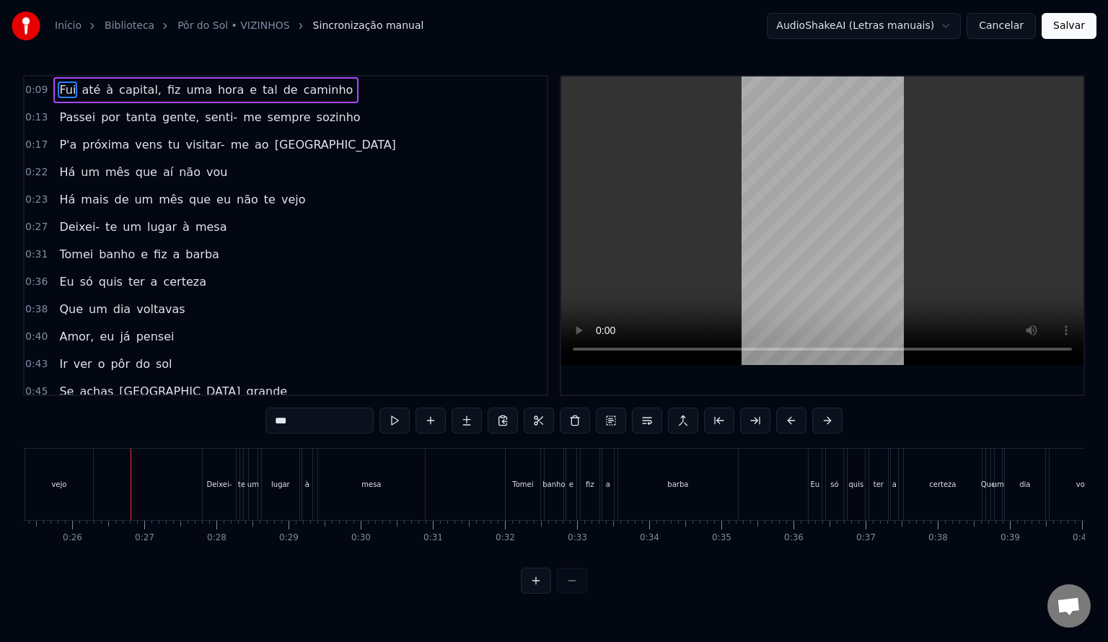
click at [1016, 29] on button "Cancelar" at bounding box center [1001, 26] width 69 height 26
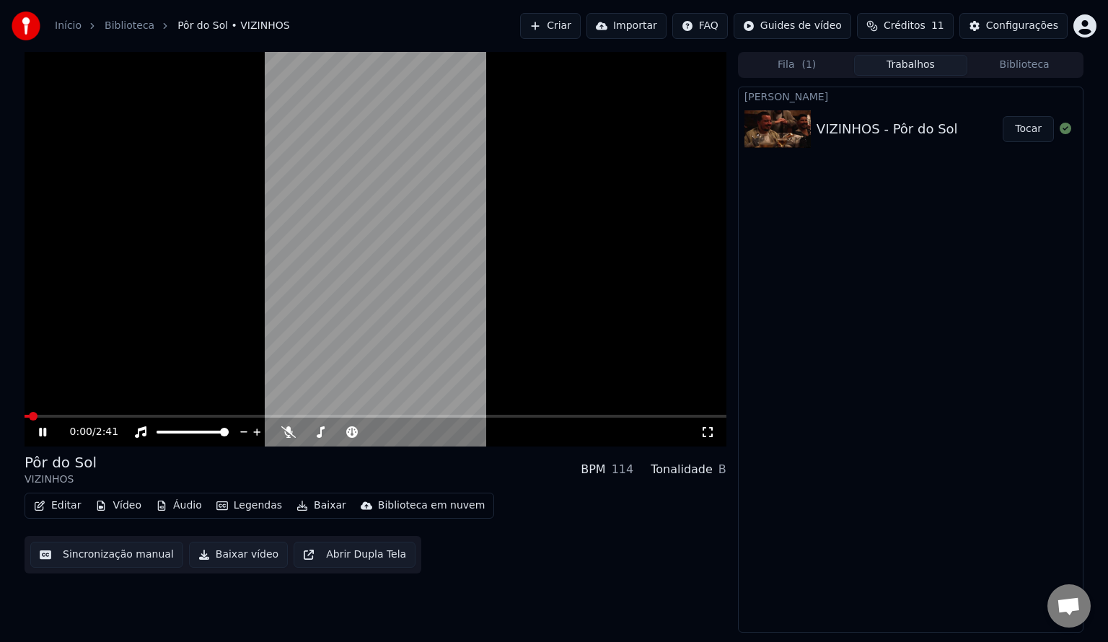
click at [66, 413] on video at bounding box center [376, 249] width 702 height 395
click at [74, 416] on span at bounding box center [376, 416] width 702 height 3
click at [52, 432] on icon at bounding box center [53, 432] width 34 height 12
click at [81, 418] on span at bounding box center [85, 416] width 9 height 9
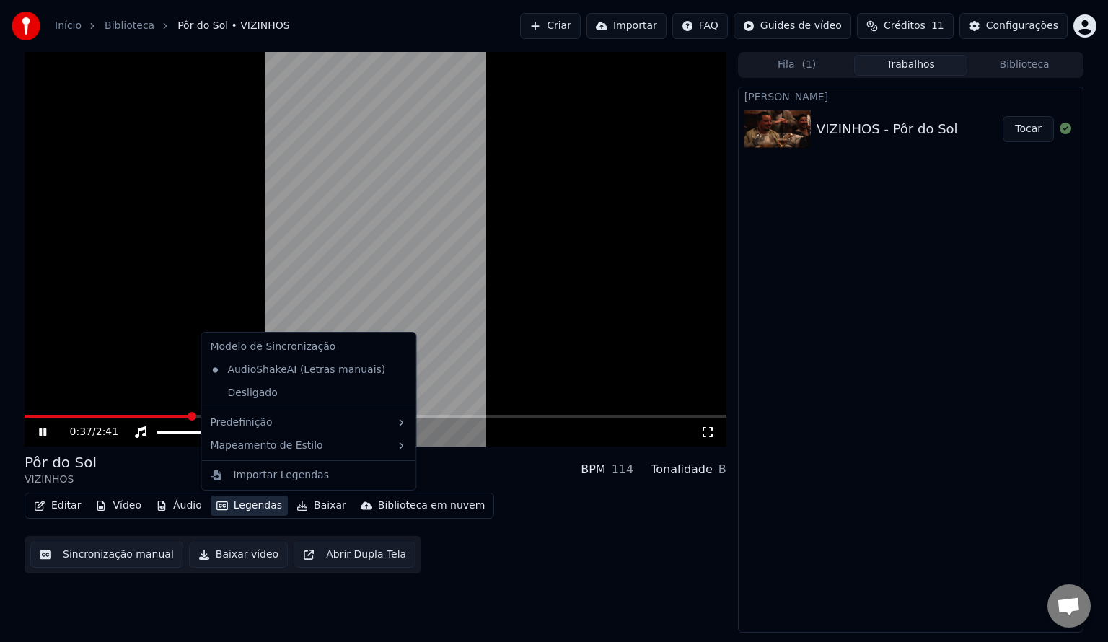
click at [257, 501] on button "Legendas" at bounding box center [249, 506] width 77 height 20
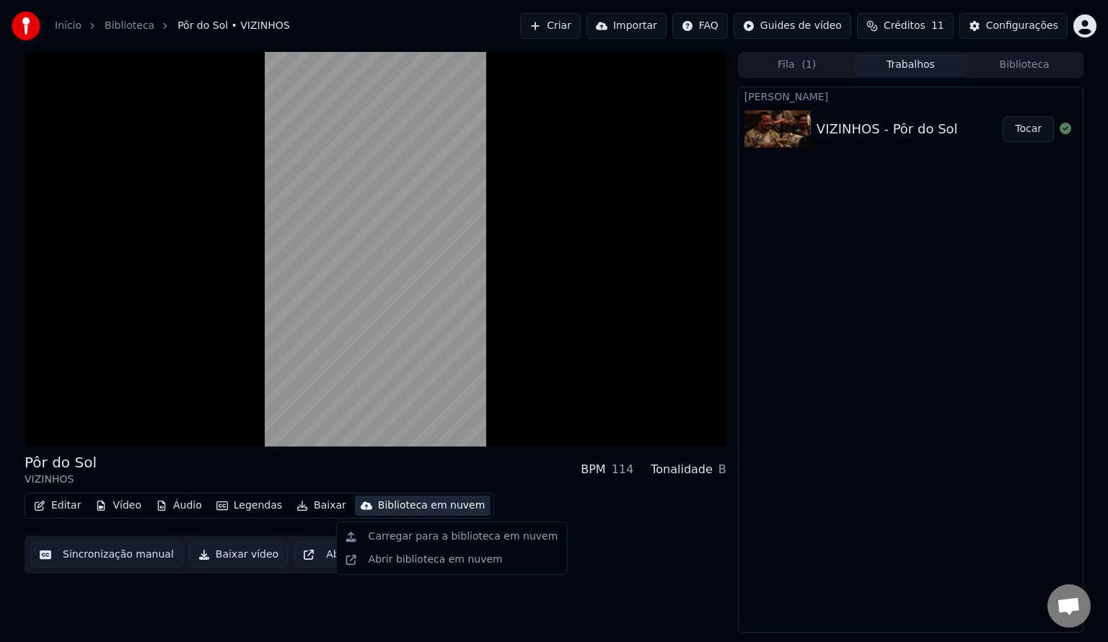
click at [672, 566] on div "Editar Vídeo Áudio Legendas Baixar Biblioteca em nuvem Sincronização manual Bai…" at bounding box center [376, 533] width 702 height 81
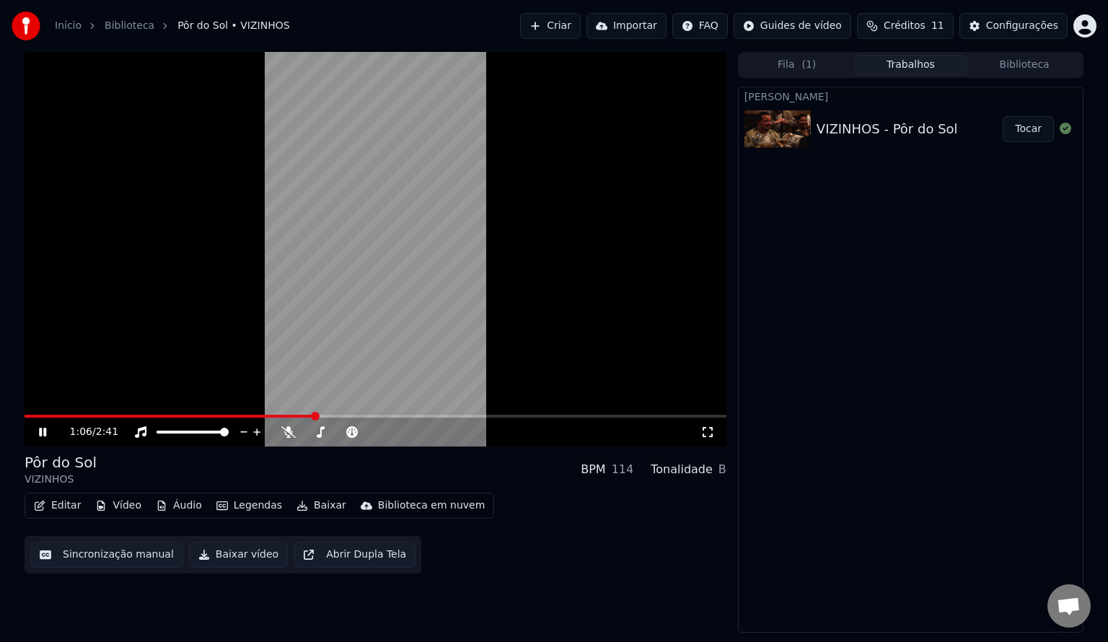
click at [47, 436] on icon at bounding box center [53, 432] width 34 height 12
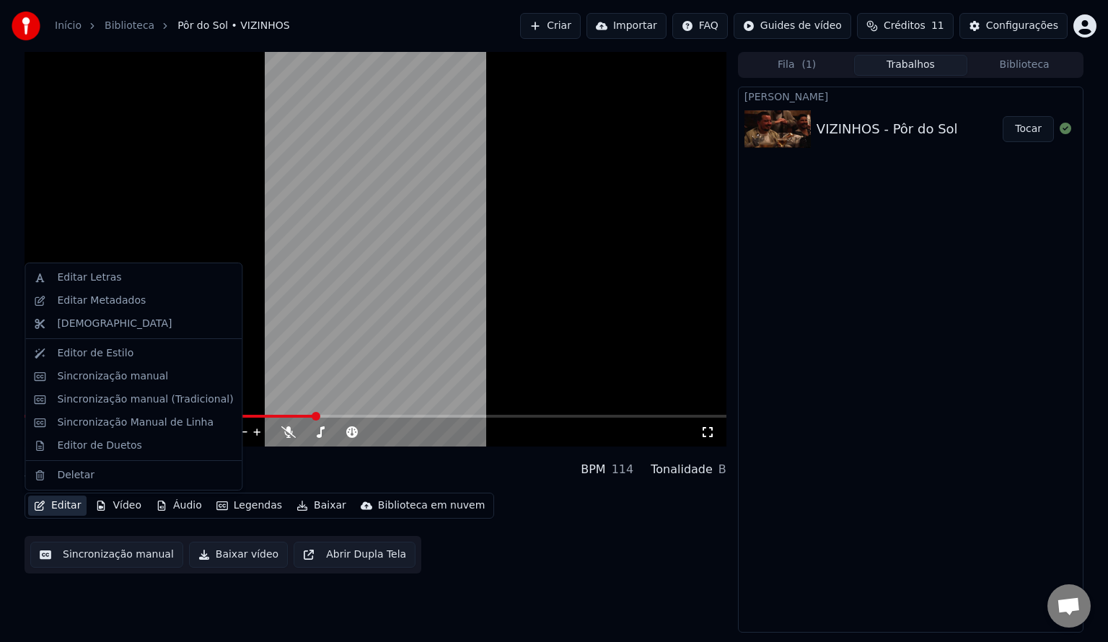
click at [69, 509] on button "Editar" at bounding box center [57, 506] width 58 height 20
click at [154, 360] on div "Editor de Estilo" at bounding box center [145, 353] width 176 height 14
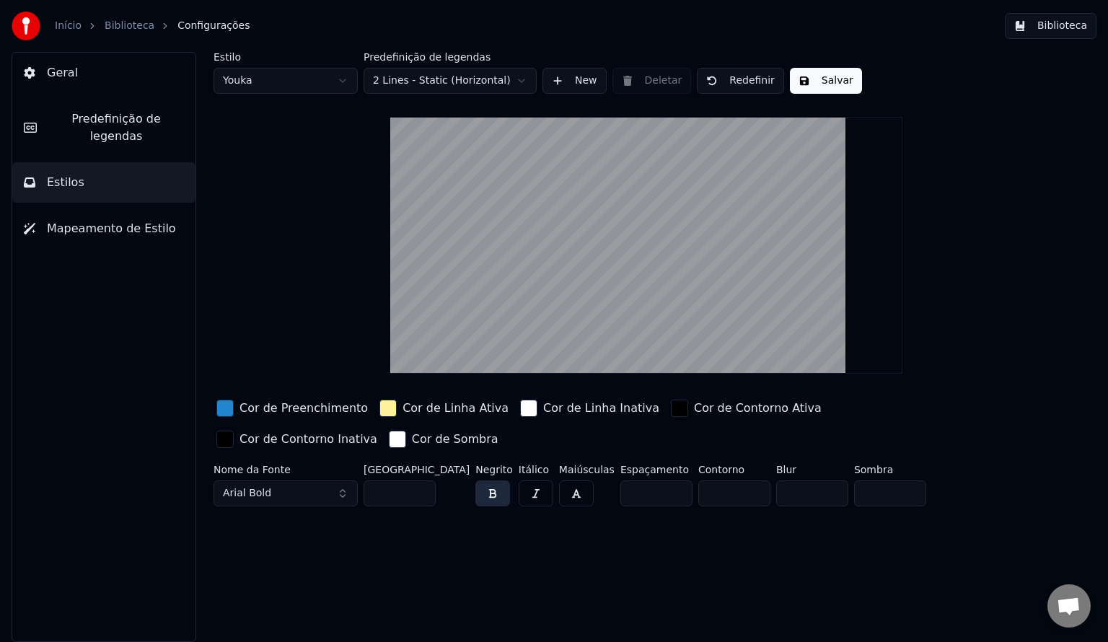
click at [421, 494] on input "**" at bounding box center [400, 494] width 72 height 26
type input "**"
click at [421, 494] on input "**" at bounding box center [400, 494] width 72 height 26
click at [117, 220] on span "Mapeamento de Estilo" at bounding box center [111, 228] width 129 height 17
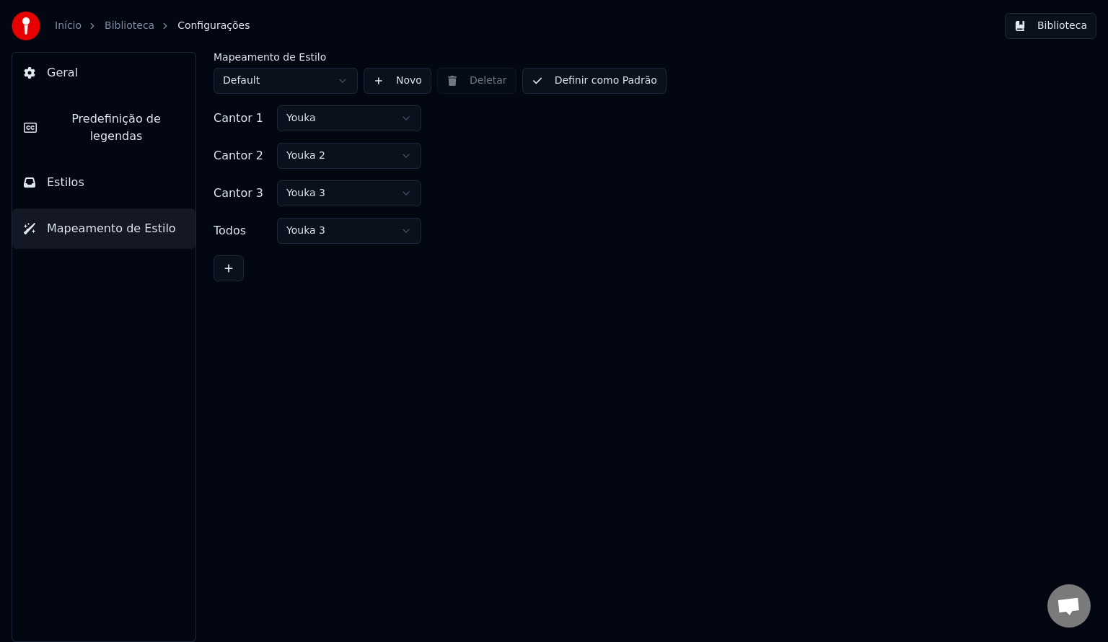
click at [138, 99] on button "Predefinição de legendas" at bounding box center [103, 128] width 183 height 58
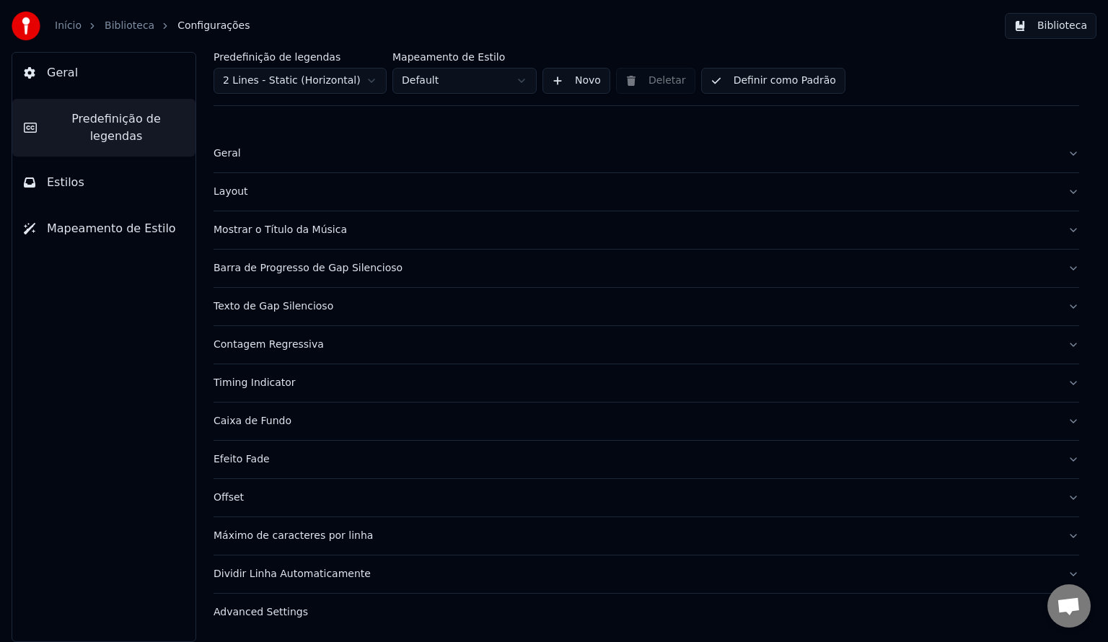
click at [126, 165] on button "Estilos" at bounding box center [103, 182] width 183 height 40
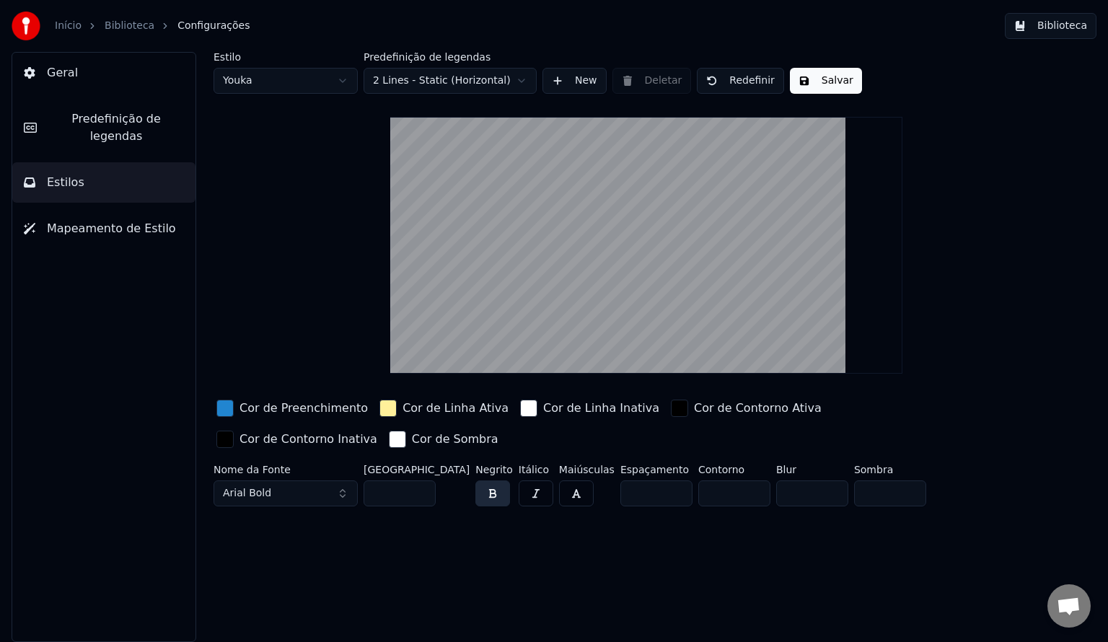
click at [481, 74] on html "Início Biblioteca Configurações Biblioteca Geral Predefinição de legendas Estil…" at bounding box center [554, 321] width 1108 height 642
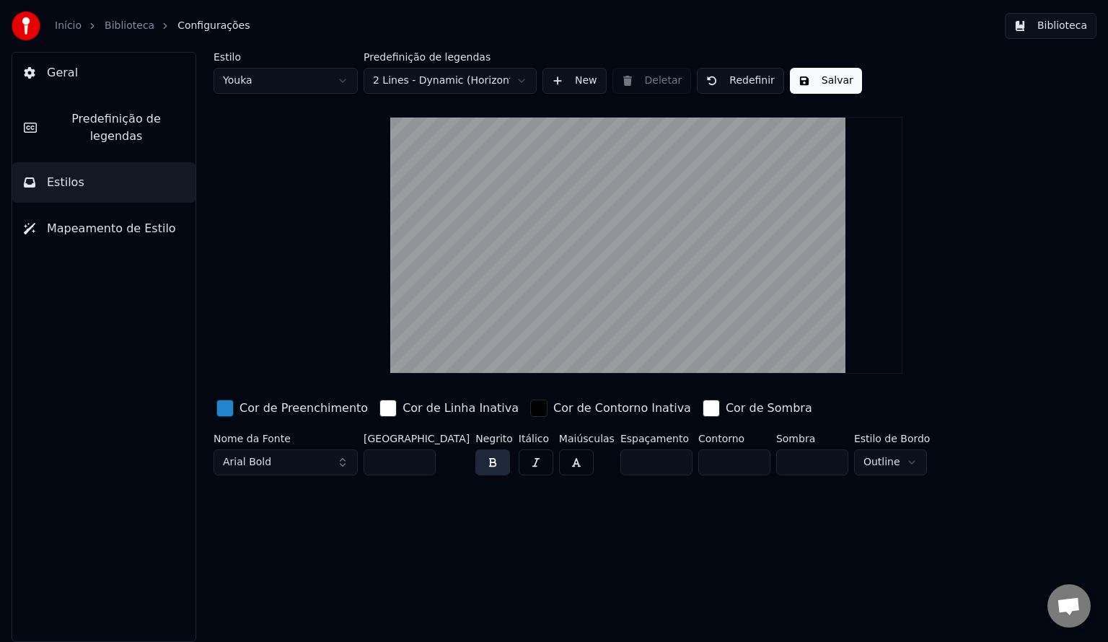
click at [813, 74] on button "Salvar" at bounding box center [826, 81] width 72 height 26
click at [55, 66] on span "Geral" at bounding box center [62, 72] width 31 height 17
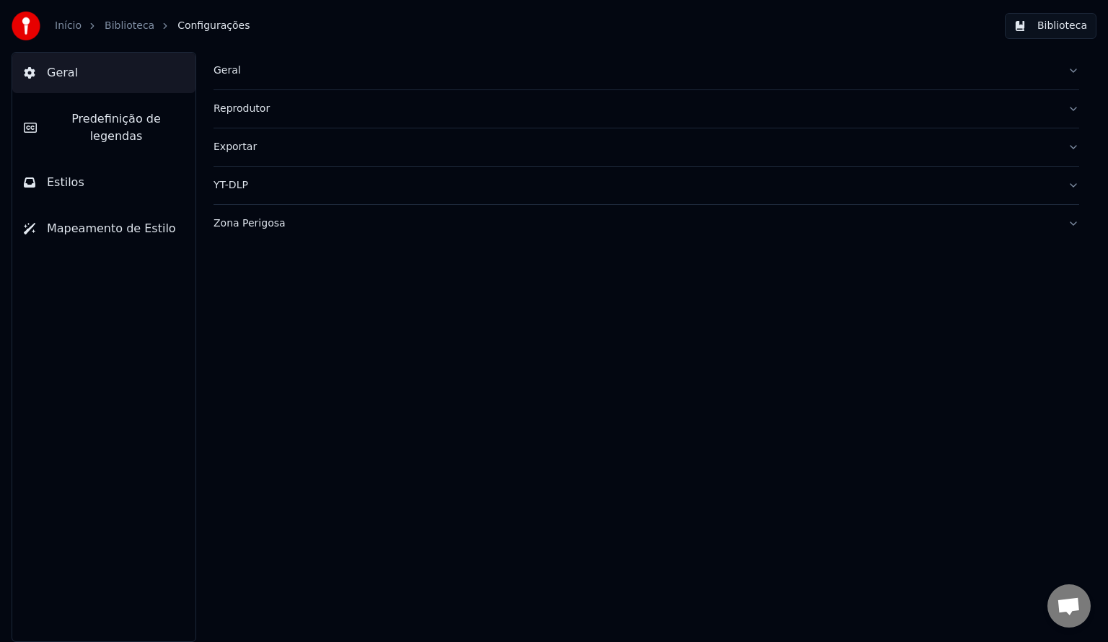
click at [115, 20] on link "Biblioteca" at bounding box center [130, 26] width 50 height 14
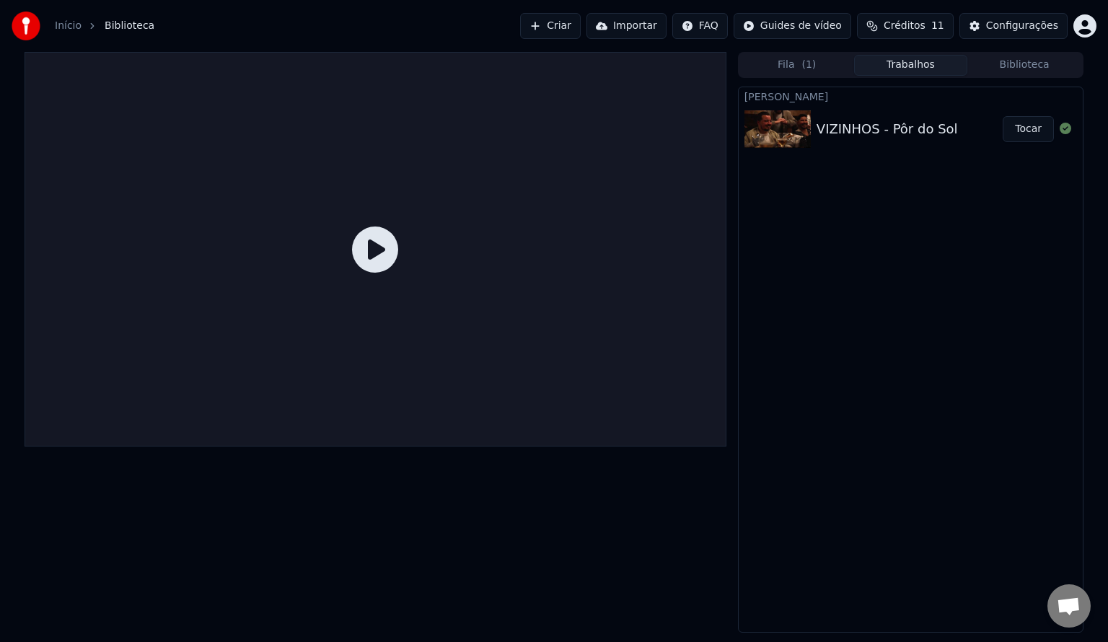
drag, startPoint x: 388, startPoint y: 268, endPoint x: 377, endPoint y: 255, distance: 16.5
click at [388, 267] on icon at bounding box center [375, 250] width 46 height 46
click at [861, 107] on div "VIZINHOS - Pôr do Sol Tocar" at bounding box center [911, 129] width 344 height 49
click at [944, 122] on div "VIZINHOS - Pôr do Sol" at bounding box center [887, 129] width 141 height 20
click at [1042, 127] on button "Tocar" at bounding box center [1028, 129] width 51 height 26
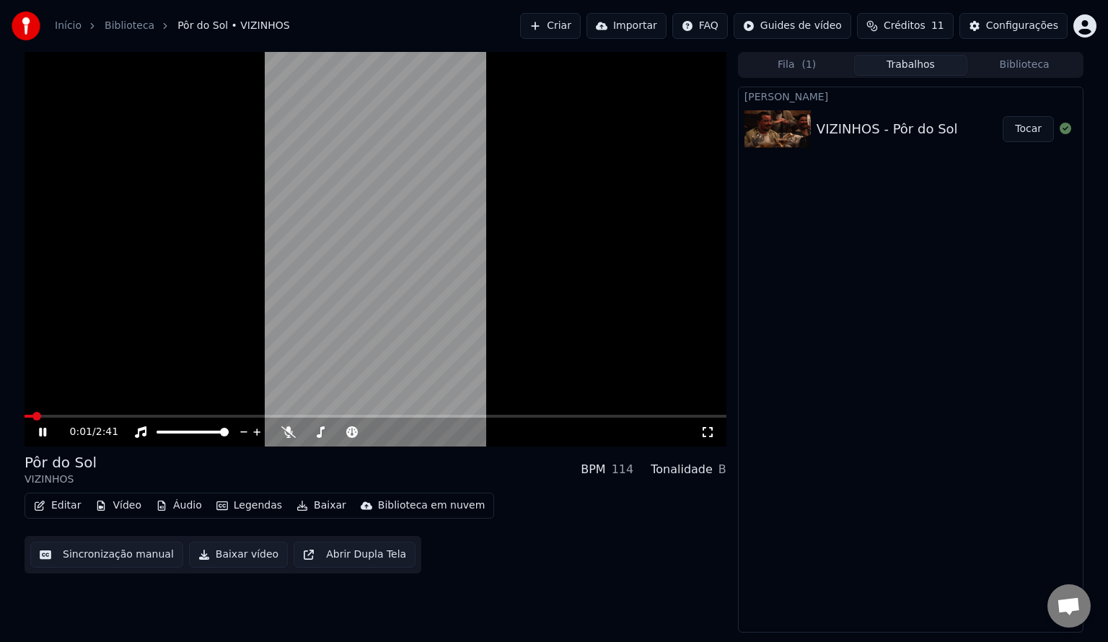
click at [53, 414] on video at bounding box center [376, 249] width 702 height 395
click at [48, 425] on div "0:01 / 2:41" at bounding box center [375, 432] width 691 height 14
click at [40, 432] on icon at bounding box center [42, 432] width 9 height 10
drag, startPoint x: 43, startPoint y: 413, endPoint x: 69, endPoint y: 421, distance: 27.4
click at [92, 419] on div "0:02 / 2:41" at bounding box center [376, 249] width 702 height 395
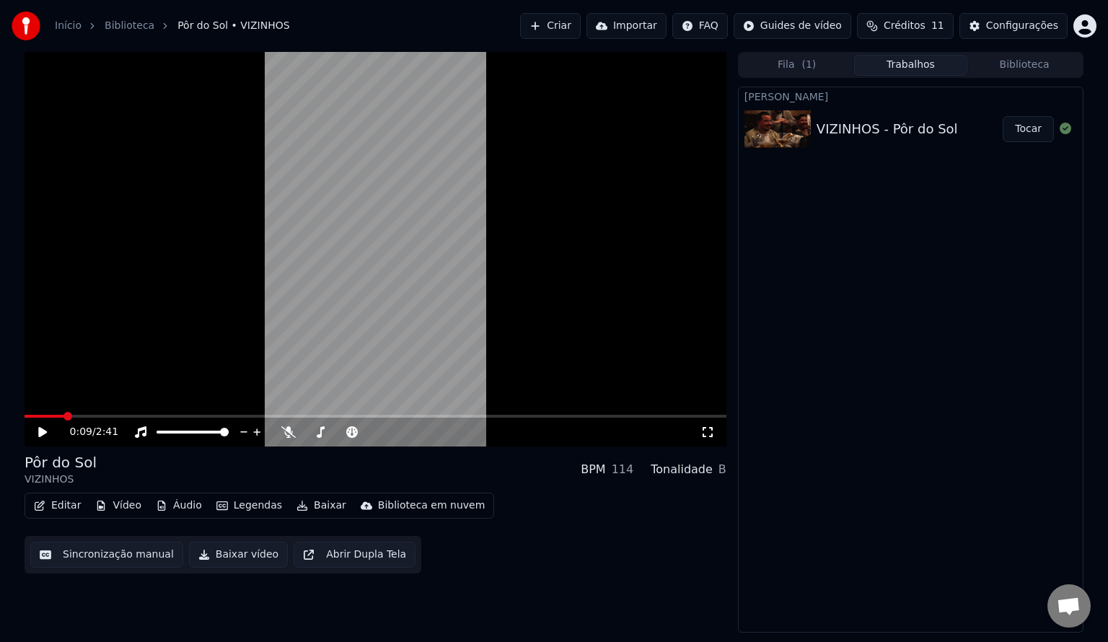
click at [64, 416] on span at bounding box center [68, 416] width 9 height 9
click at [38, 430] on icon at bounding box center [53, 432] width 34 height 12
click at [49, 436] on icon at bounding box center [53, 432] width 34 height 12
click at [52, 499] on button "Editar" at bounding box center [57, 506] width 58 height 20
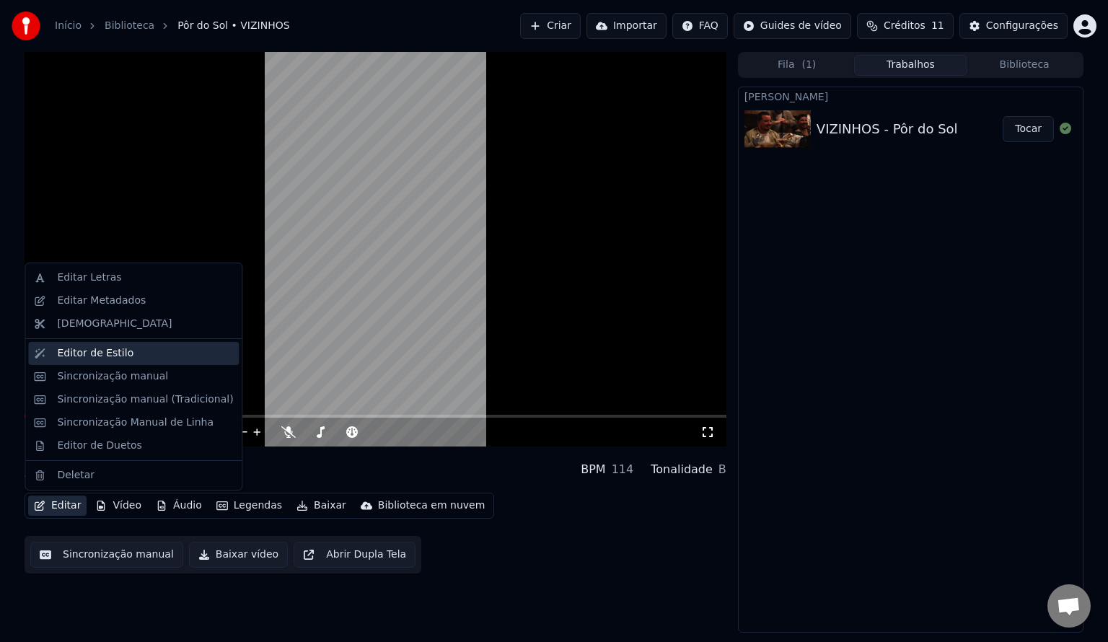
click at [136, 358] on div "Editor de Estilo" at bounding box center [145, 353] width 176 height 14
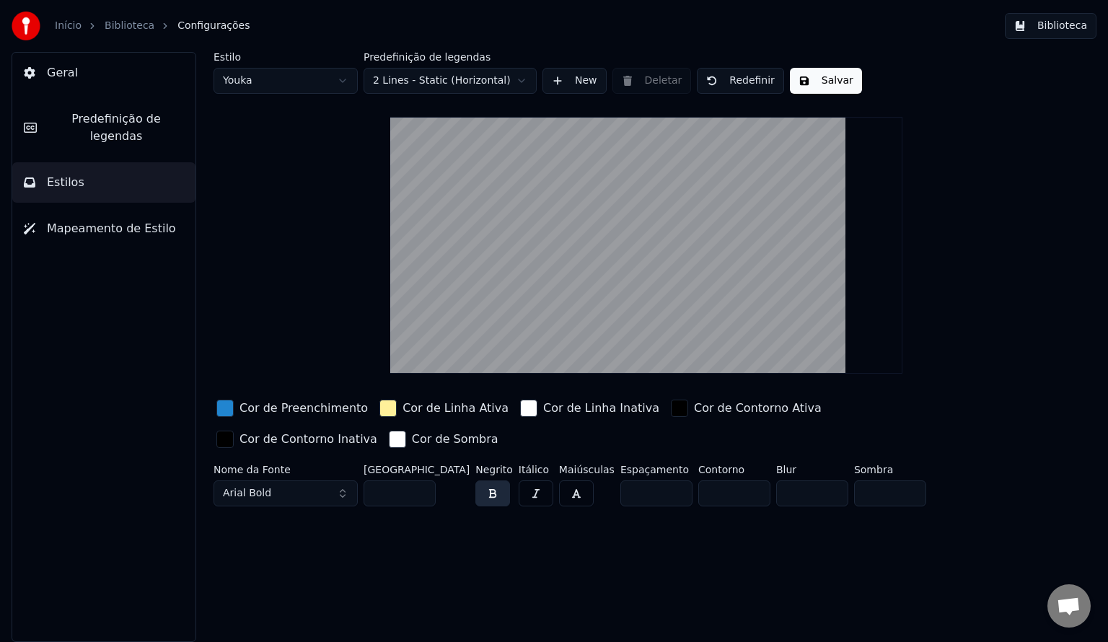
click at [299, 488] on button "Arial Bold" at bounding box center [286, 494] width 144 height 26
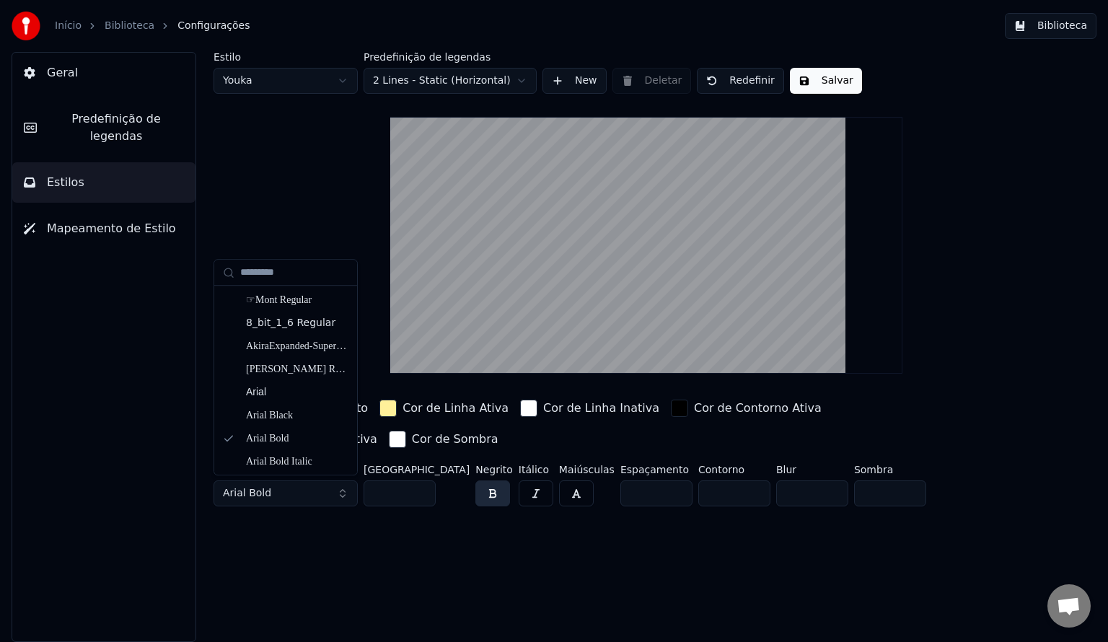
click at [381, 533] on div "Estilo Youka Predefinição de legendas 2 Lines - Static (Horizontal) New Deletar…" at bounding box center [647, 347] width 924 height 590
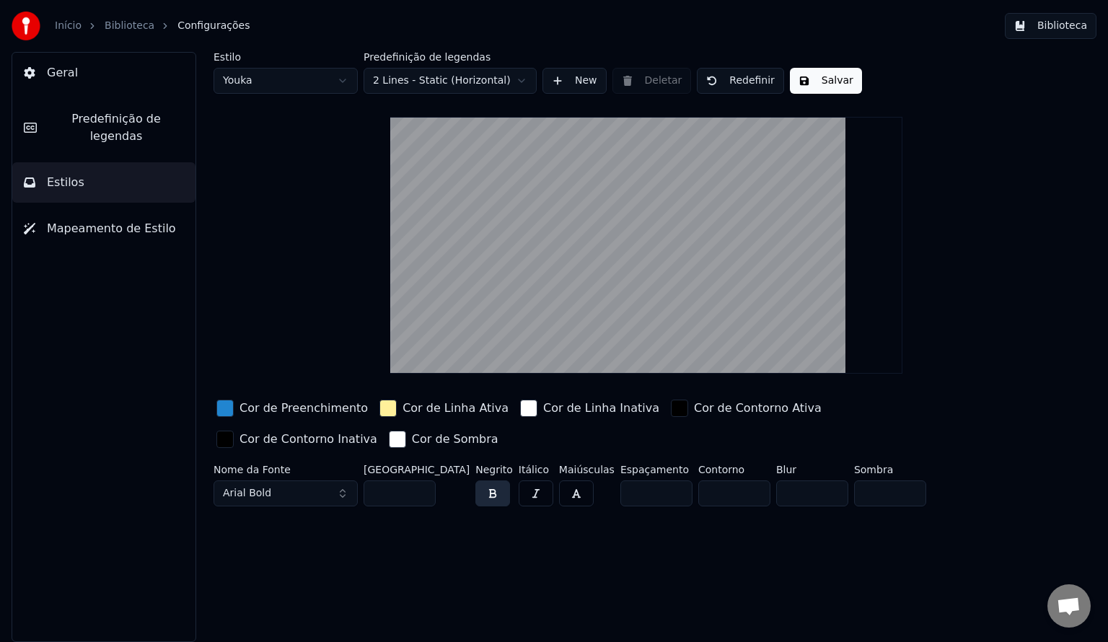
click at [71, 20] on link "Início" at bounding box center [68, 26] width 27 height 14
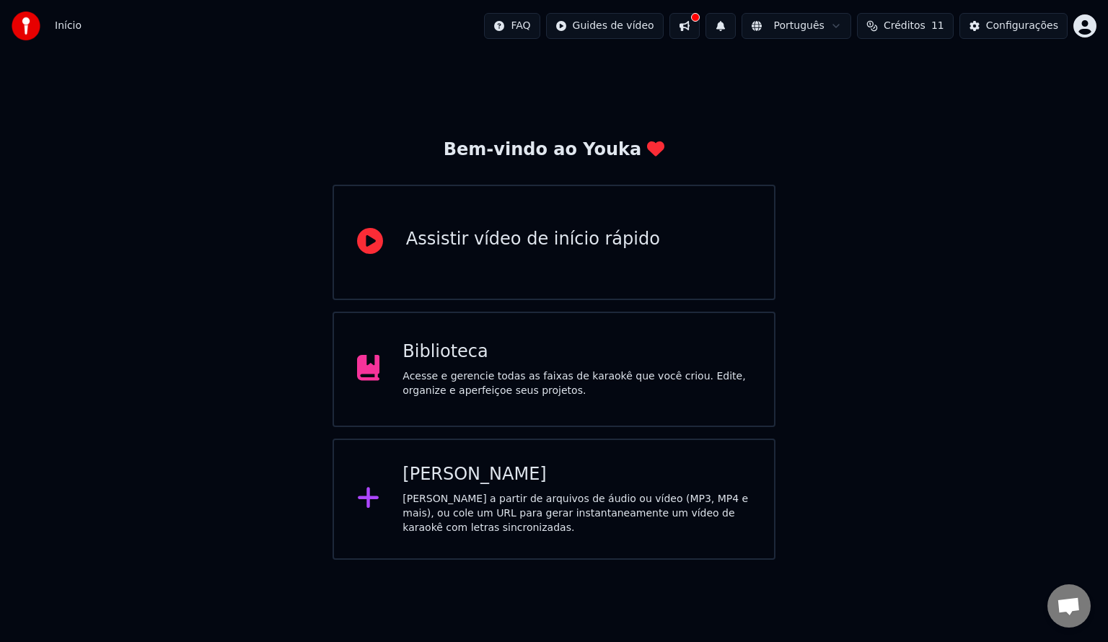
click at [564, 364] on div "Biblioteca Acesse e gerencie todas as faixas de karaokê que você criou. Edite, …" at bounding box center [577, 370] width 349 height 58
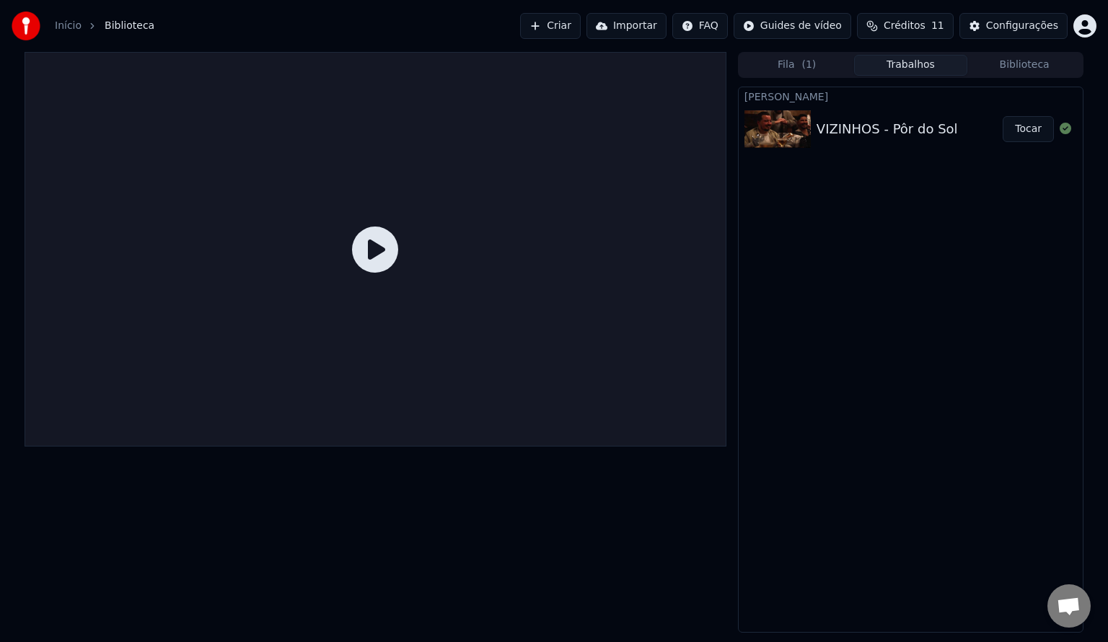
click at [874, 136] on div "VIZINHOS - Pôr do Sol" at bounding box center [887, 129] width 141 height 20
click at [834, 140] on div "VIZINHOS - Pôr do Sol Tocar" at bounding box center [911, 129] width 344 height 49
click at [357, 263] on icon at bounding box center [375, 250] width 46 height 46
click at [1019, 118] on button "Tocar" at bounding box center [1028, 129] width 51 height 26
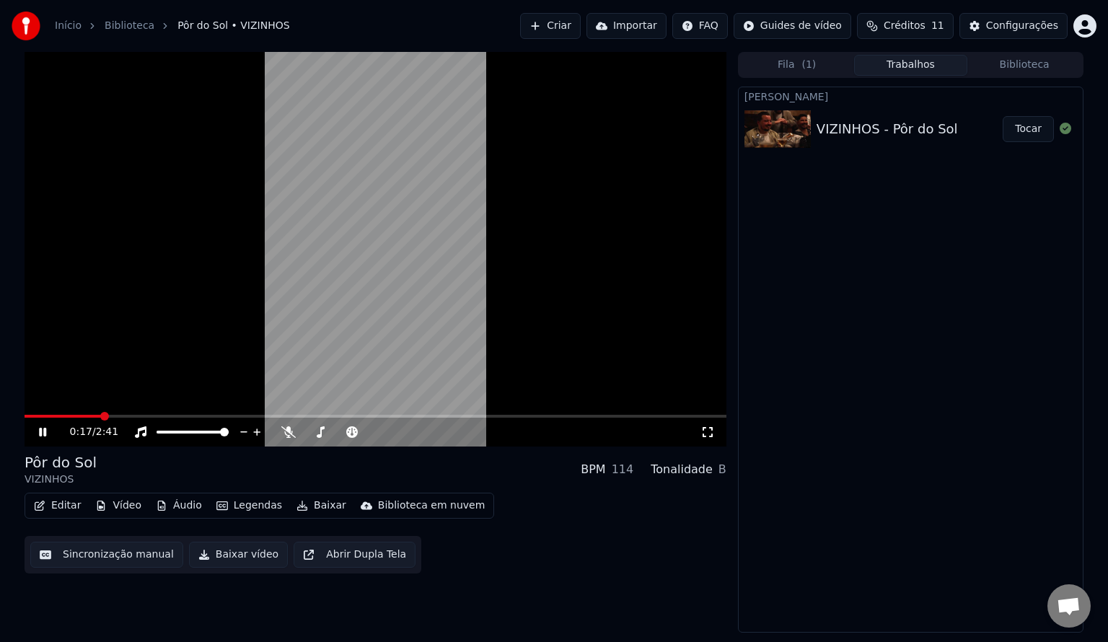
click at [49, 425] on div "0:17 / 2:41" at bounding box center [375, 432] width 691 height 14
click at [49, 426] on icon at bounding box center [53, 432] width 34 height 12
click at [62, 502] on button "Editar" at bounding box center [57, 506] width 58 height 20
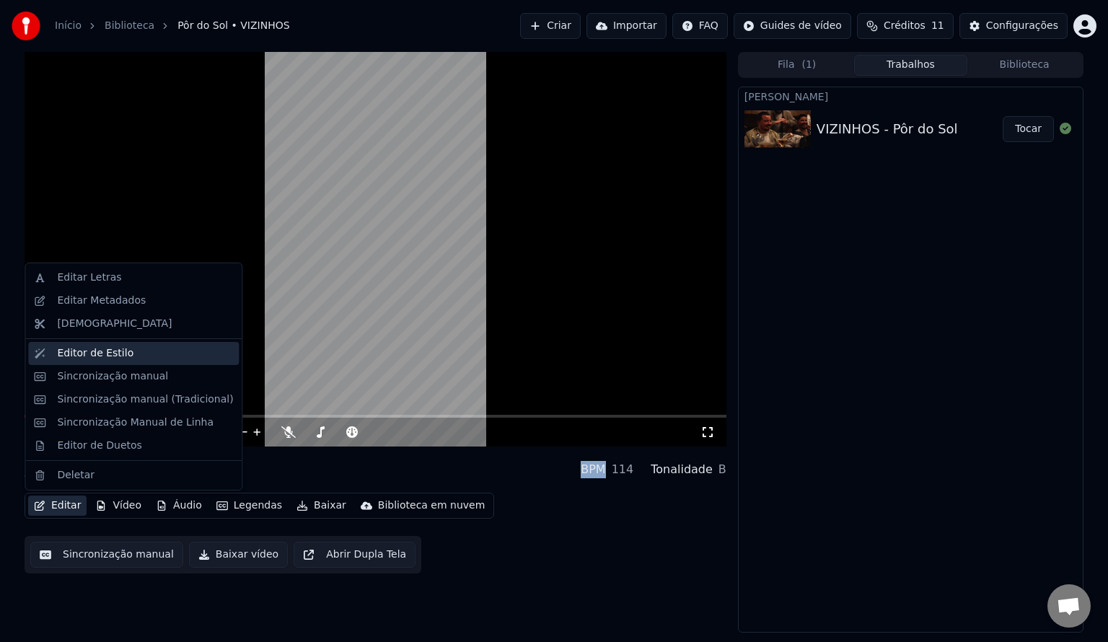
click at [136, 344] on div "Editor de Estilo" at bounding box center [133, 353] width 211 height 23
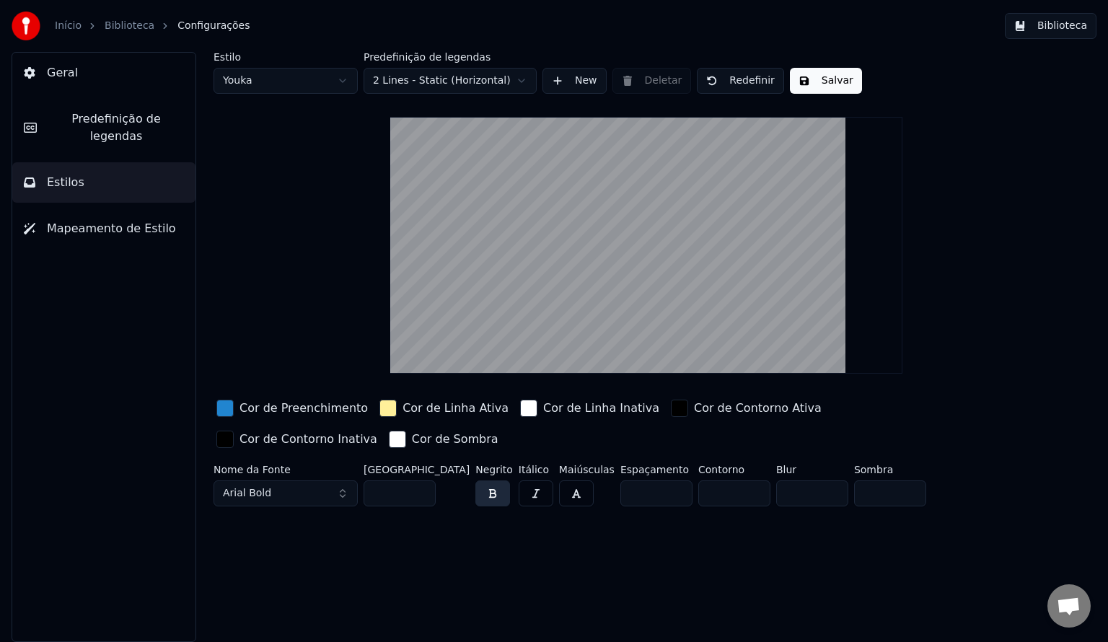
click at [83, 103] on button "Predefinição de legendas" at bounding box center [103, 128] width 183 height 58
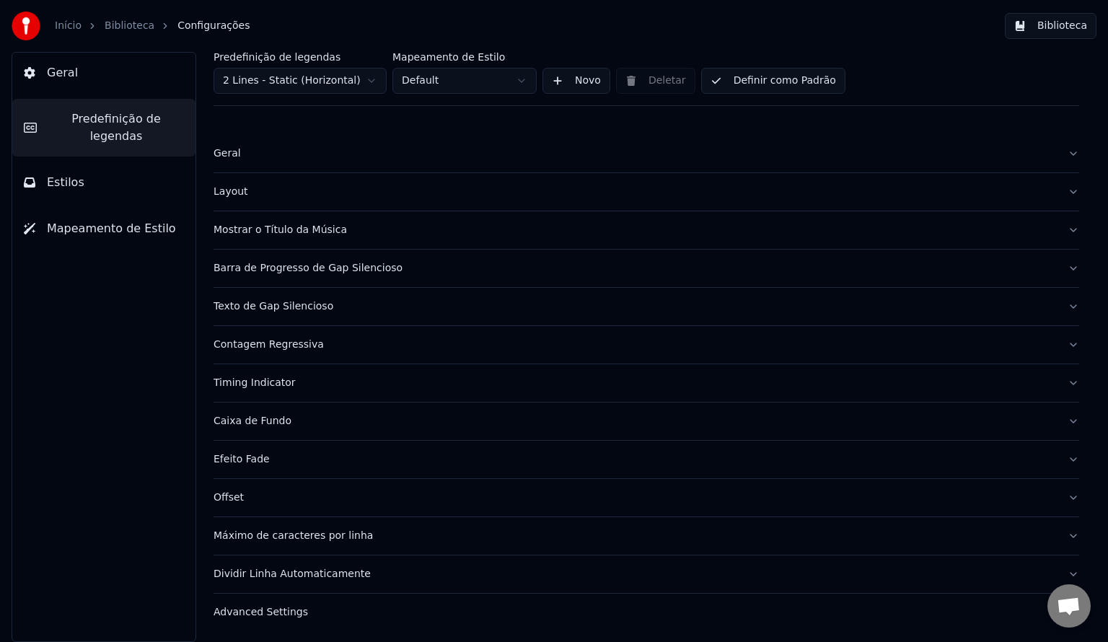
click at [103, 81] on button "Geral" at bounding box center [103, 73] width 183 height 40
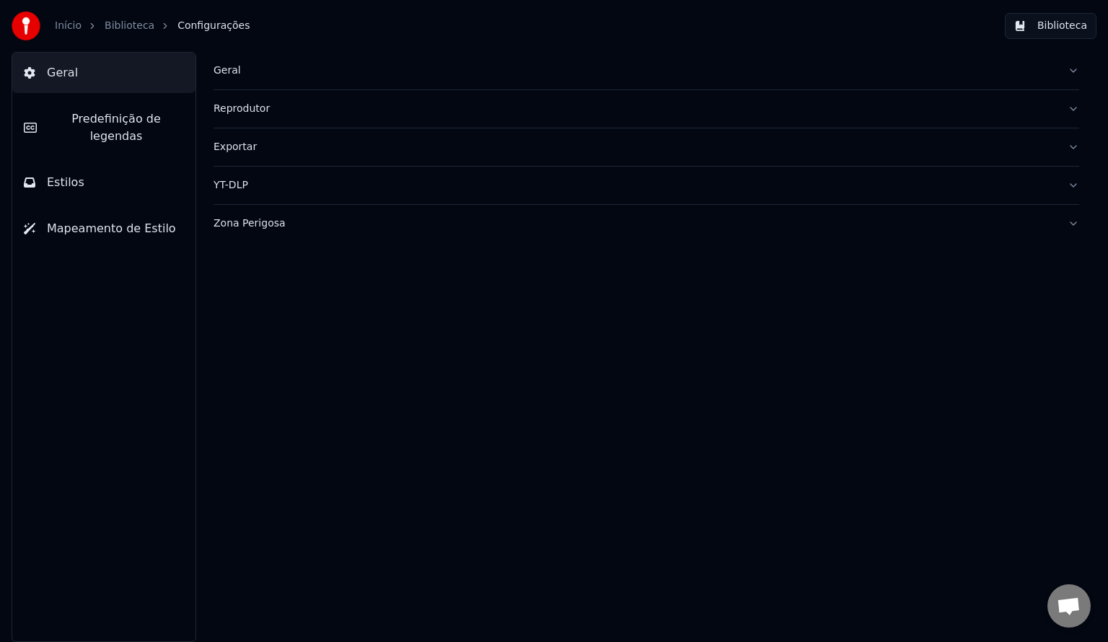
click at [131, 19] on link "Biblioteca" at bounding box center [130, 26] width 50 height 14
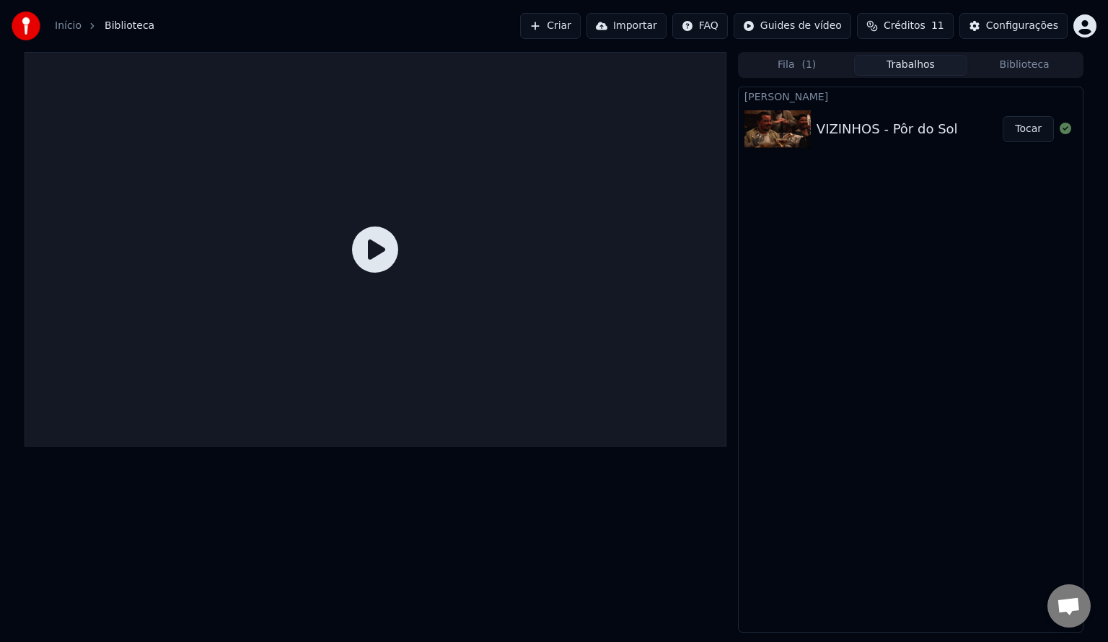
click at [1030, 130] on button "Tocar" at bounding box center [1028, 129] width 51 height 26
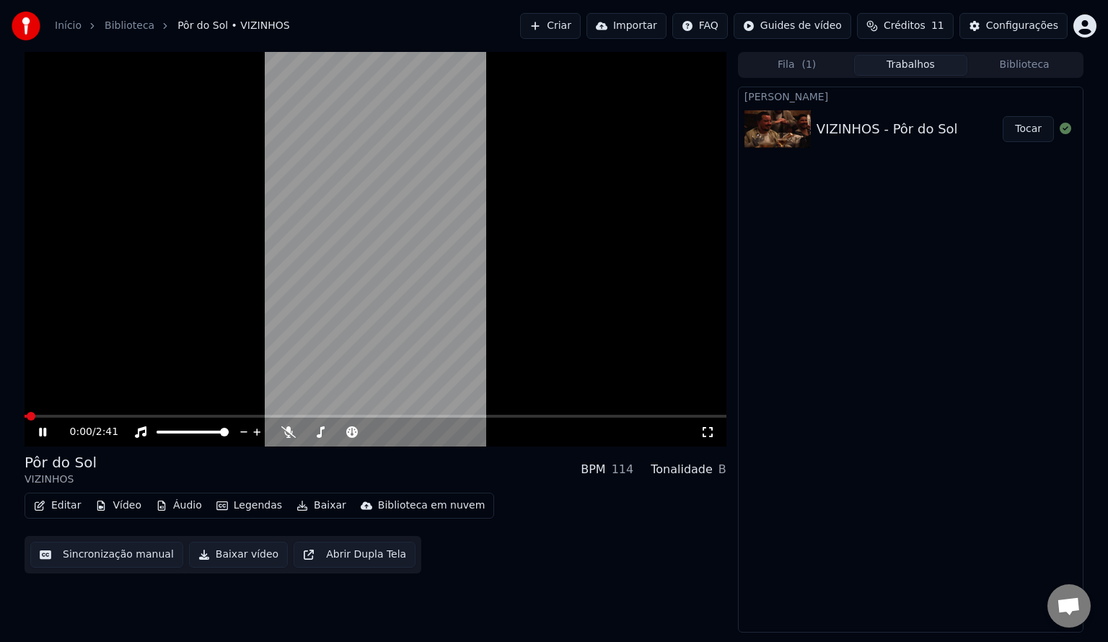
click at [48, 436] on icon at bounding box center [53, 432] width 34 height 12
click at [72, 506] on button "Editar" at bounding box center [57, 506] width 58 height 20
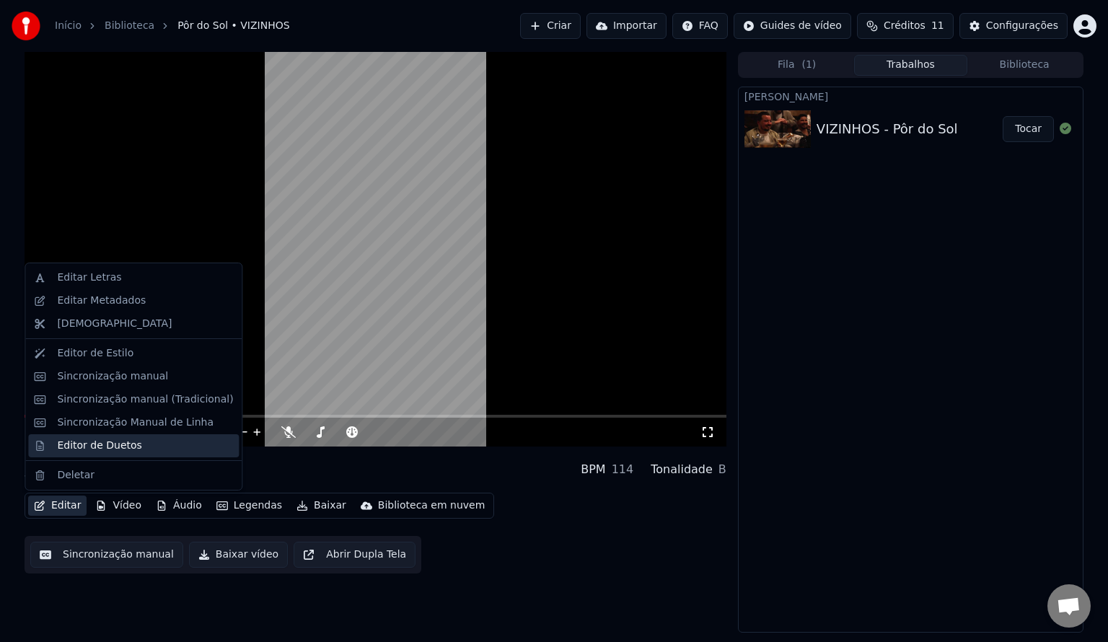
click at [123, 442] on div "Editor de Duetos" at bounding box center [99, 446] width 84 height 14
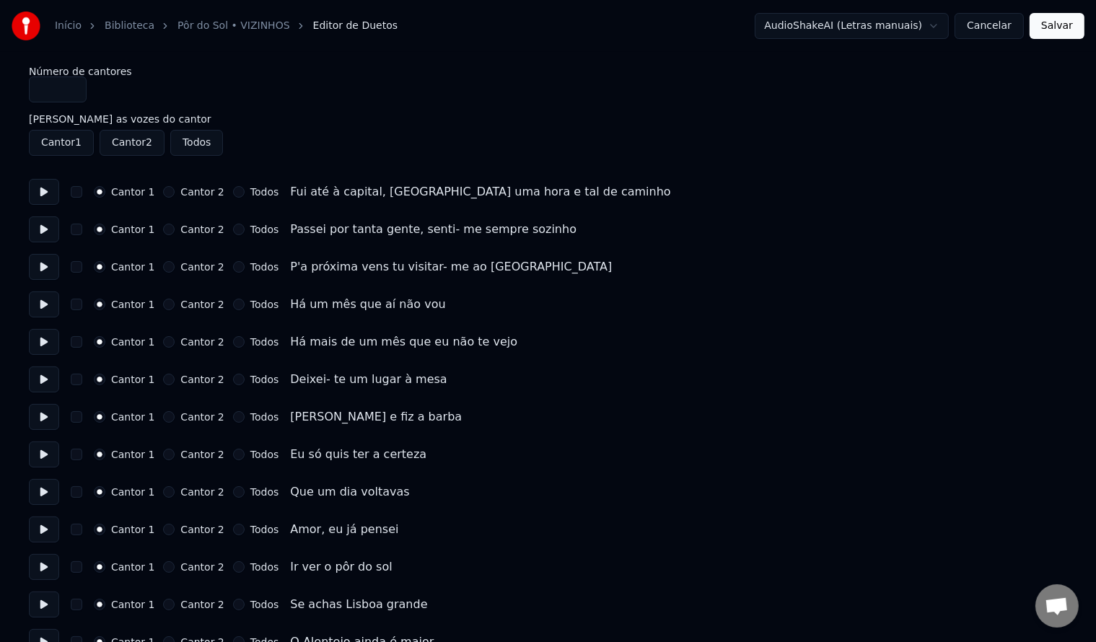
drag, startPoint x: 65, startPoint y: 94, endPoint x: 17, endPoint y: 94, distance: 47.6
click at [77, 90] on input "*" at bounding box center [58, 89] width 58 height 26
click at [68, 92] on input "*" at bounding box center [58, 89] width 58 height 26
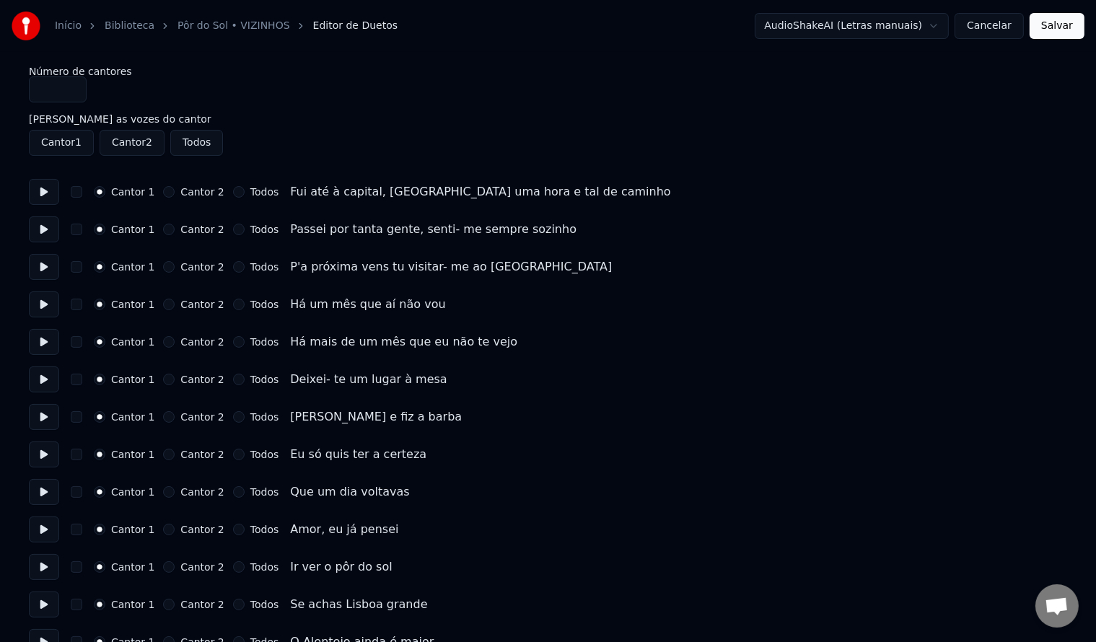
click at [75, 87] on input "*" at bounding box center [58, 89] width 58 height 26
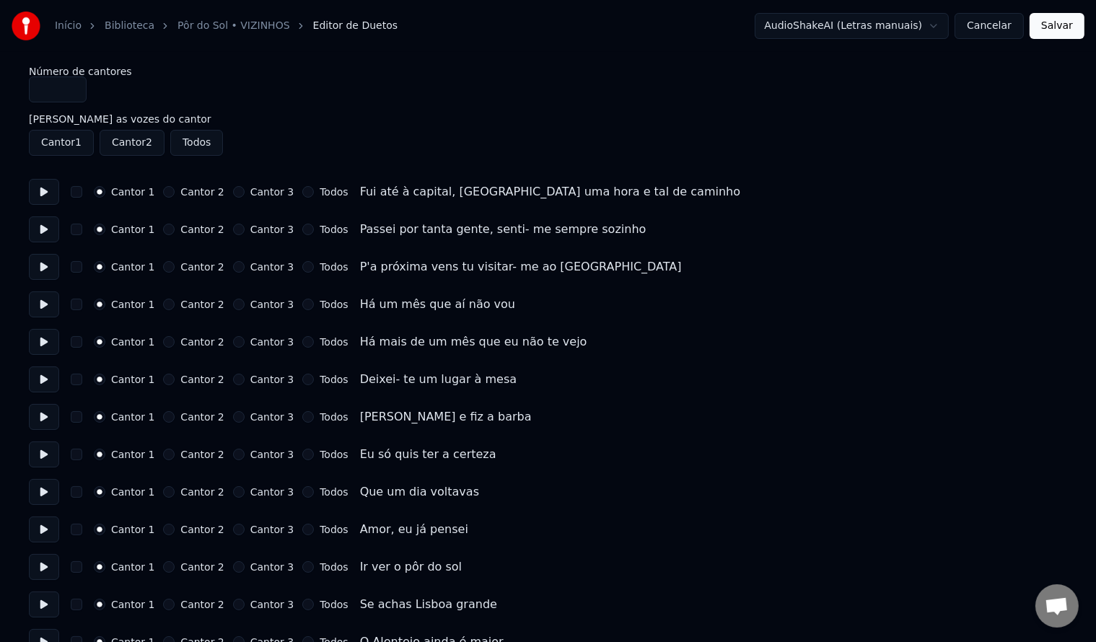
click at [69, 96] on input "*" at bounding box center [58, 89] width 58 height 26
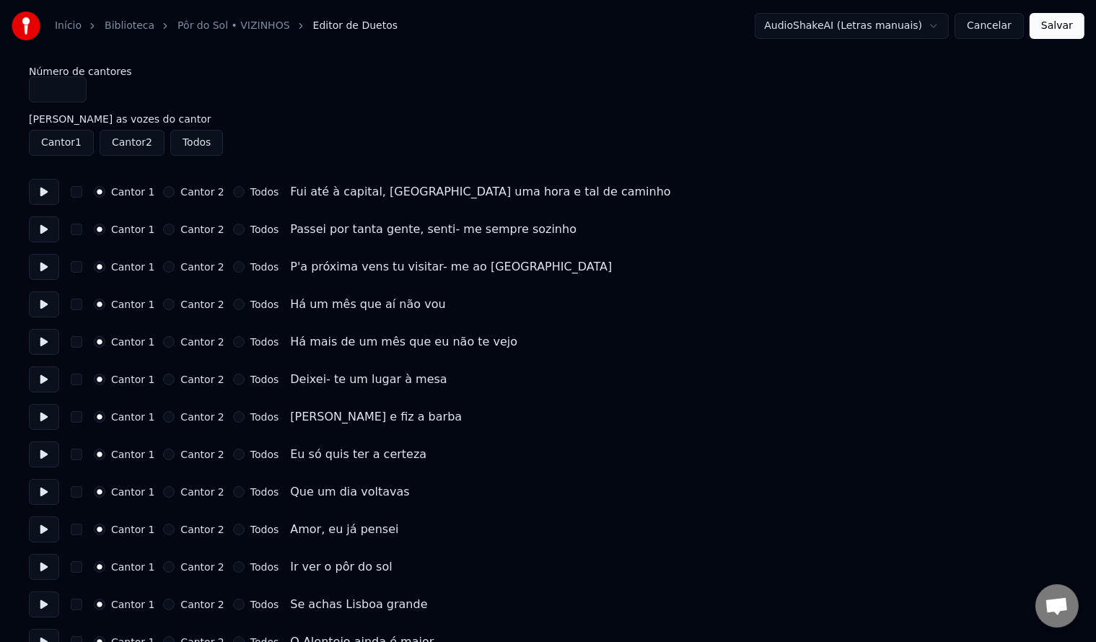
type input "*"
click at [74, 89] on input "*" at bounding box center [58, 89] width 58 height 26
click at [68, 94] on input "*" at bounding box center [58, 89] width 58 height 26
click at [71, 94] on input "*" at bounding box center [58, 89] width 58 height 26
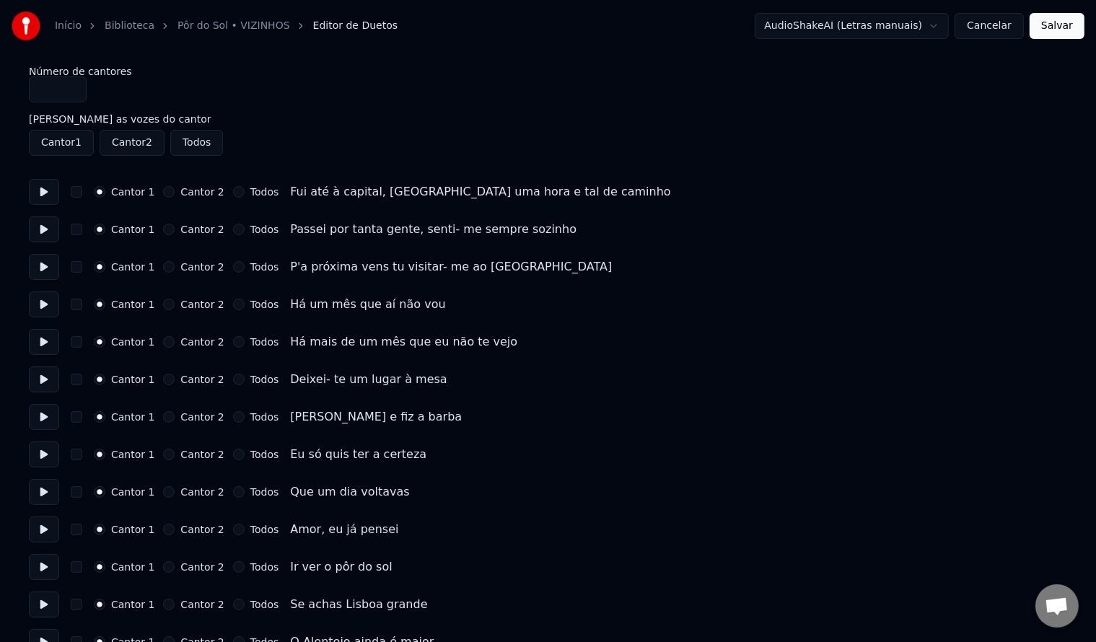
click at [239, 188] on div "Todos" at bounding box center [255, 192] width 45 height 12
click at [233, 192] on button "Todos" at bounding box center [239, 192] width 12 height 12
click at [193, 122] on label "[PERSON_NAME] as vozes do cantor" at bounding box center [548, 119] width 1038 height 10
click at [186, 144] on button "Todos" at bounding box center [196, 143] width 53 height 26
click at [104, 193] on button "Cantor 1" at bounding box center [100, 192] width 12 height 12
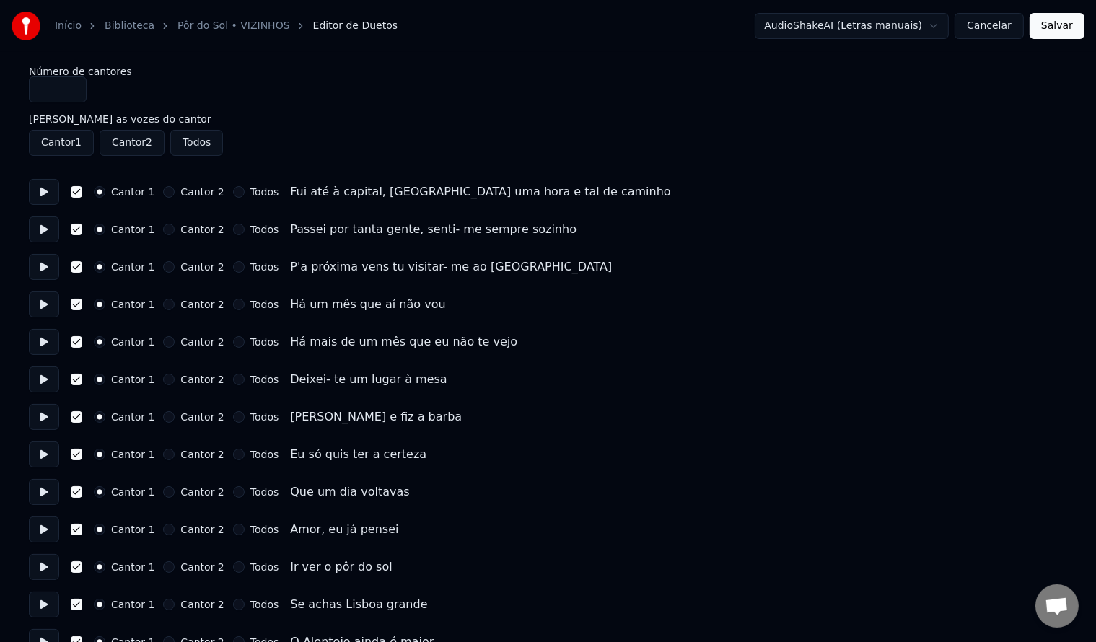
click at [66, 138] on button "Cantor 1" at bounding box center [61, 143] width 65 height 26
click at [66, 139] on button "Cantor 1" at bounding box center [61, 143] width 65 height 26
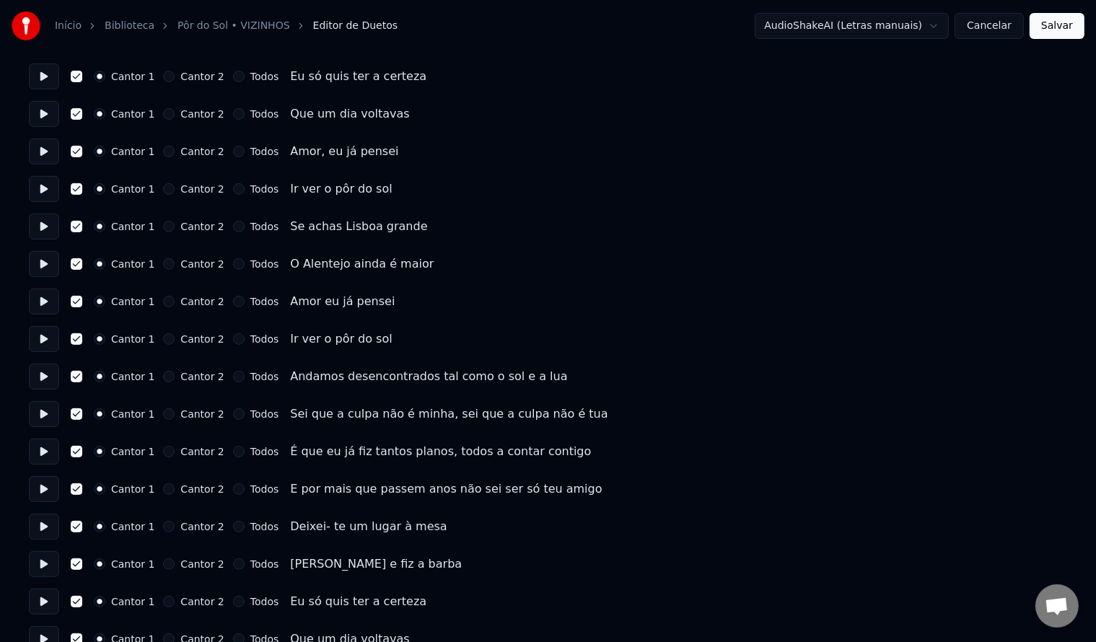
scroll to position [577, 0]
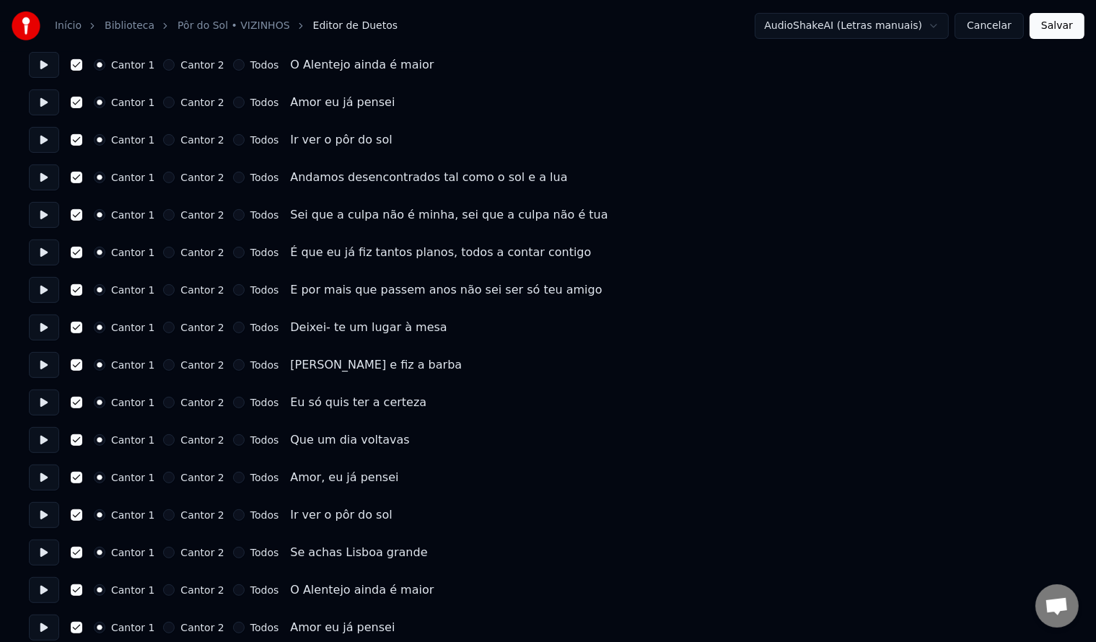
click at [1059, 36] on button "Salvar" at bounding box center [1057, 26] width 55 height 26
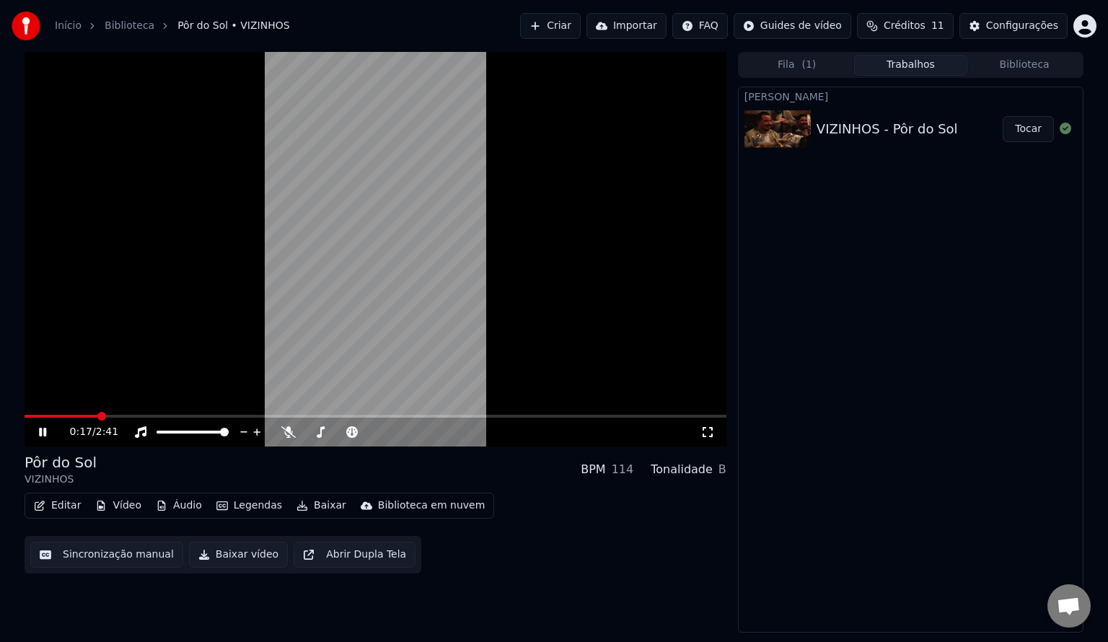
click at [98, 417] on span at bounding box center [101, 416] width 9 height 9
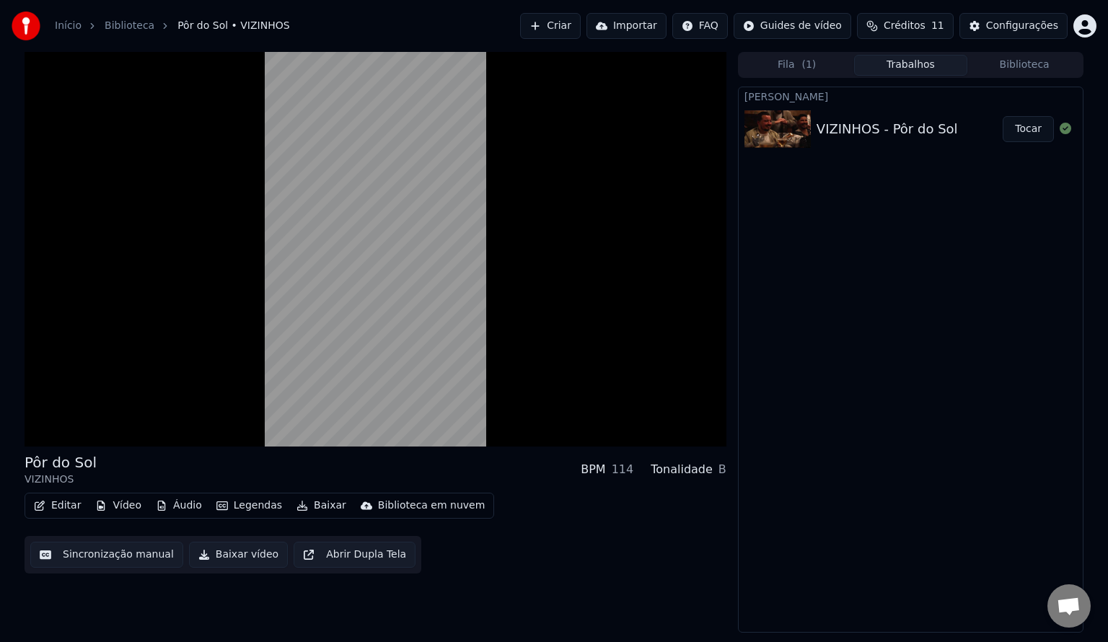
click at [58, 509] on button "Editar" at bounding box center [57, 506] width 58 height 20
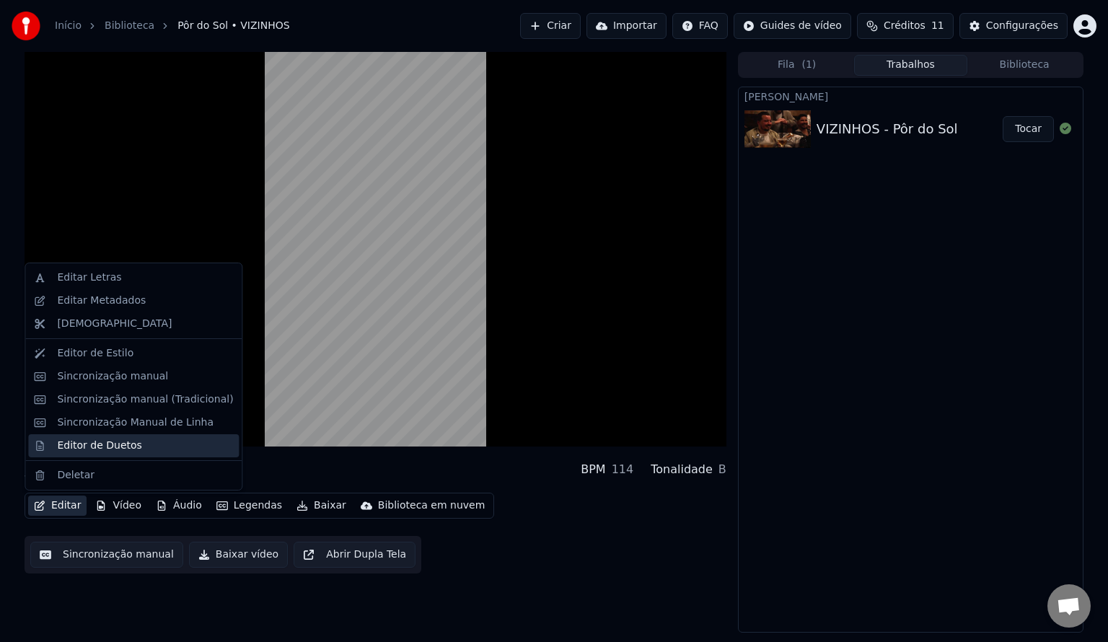
click at [98, 450] on div "Editor de Duetos" at bounding box center [99, 446] width 84 height 14
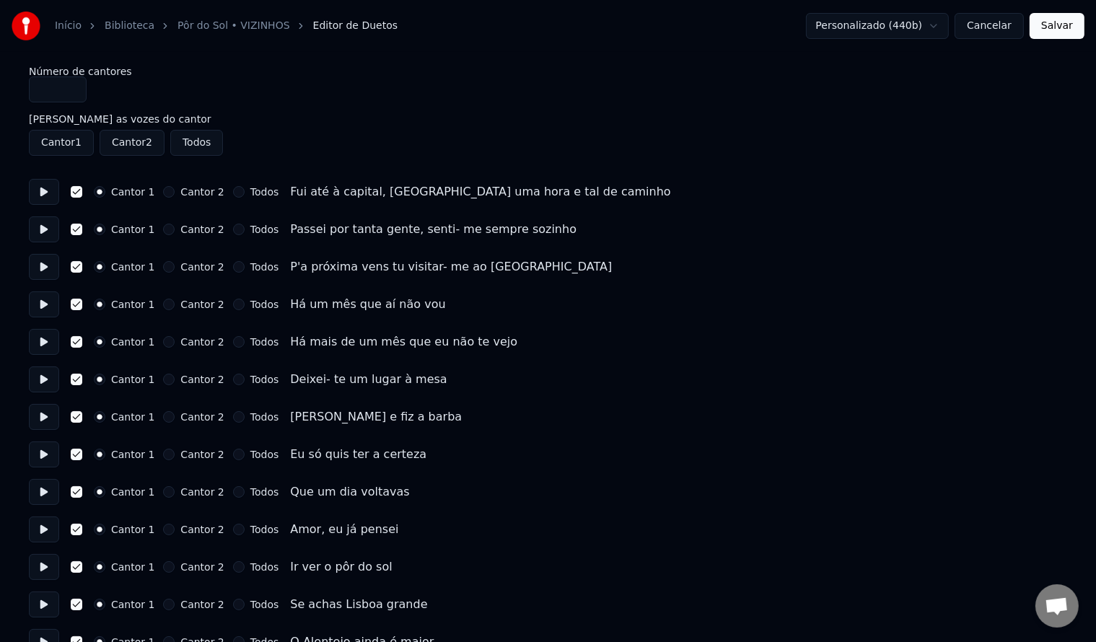
click at [78, 90] on input "*" at bounding box center [58, 89] width 58 height 26
click at [72, 92] on input "*" at bounding box center [58, 89] width 58 height 26
click at [206, 144] on button "Todos" at bounding box center [196, 143] width 53 height 26
click at [201, 141] on button "Todos" at bounding box center [196, 143] width 53 height 26
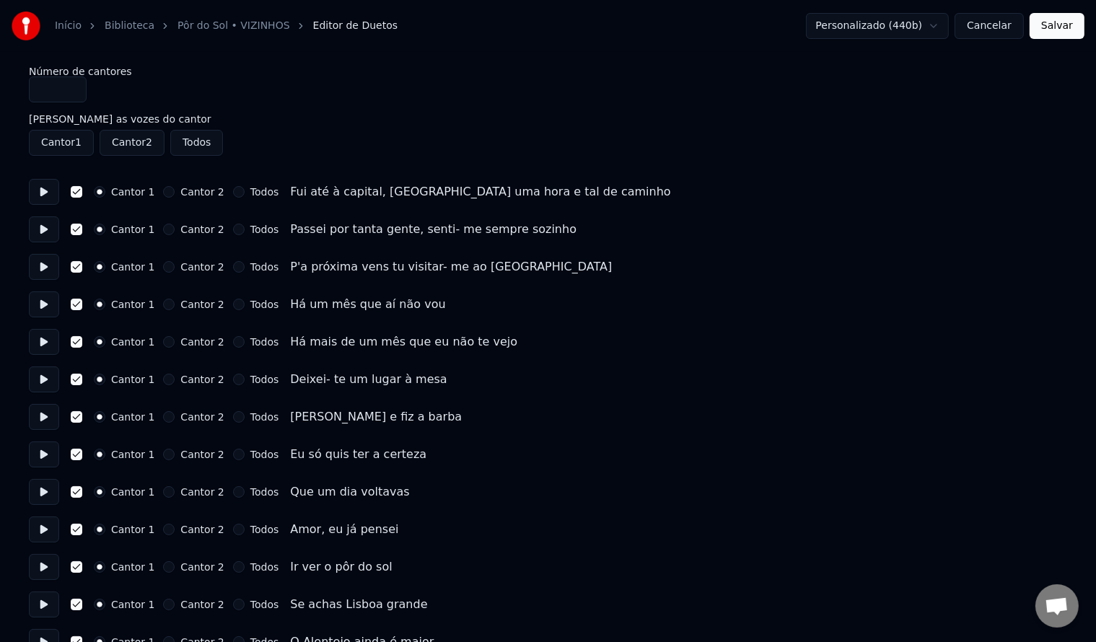
click at [209, 149] on button "Todos" at bounding box center [196, 143] width 53 height 26
click at [1040, 30] on button "Salvar" at bounding box center [1057, 26] width 55 height 26
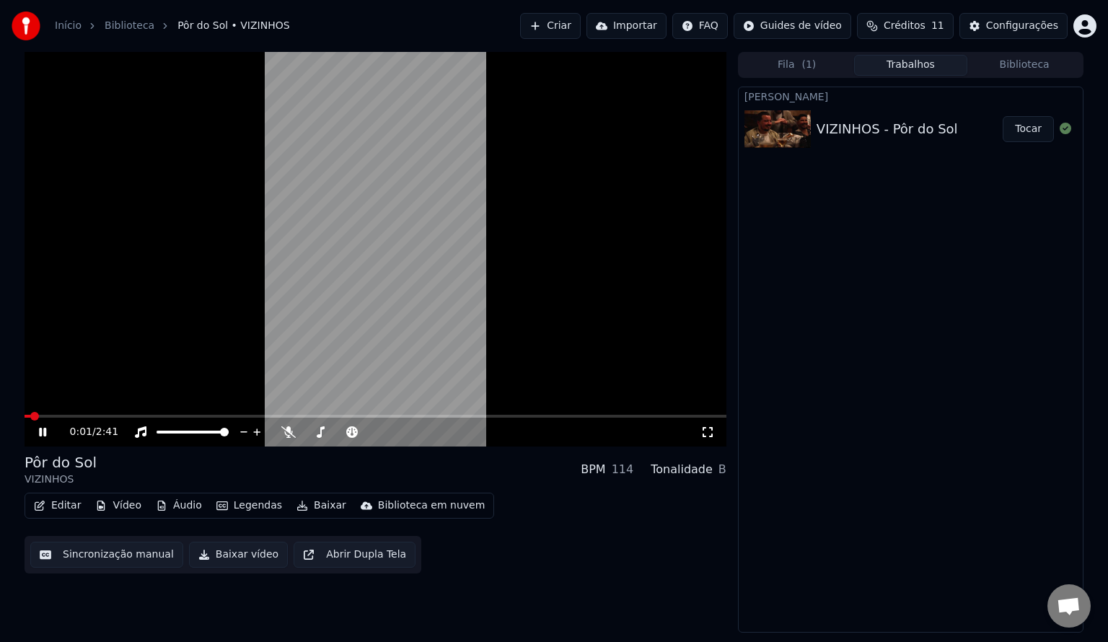
drag, startPoint x: 40, startPoint y: 414, endPoint x: 269, endPoint y: 427, distance: 229.2
click at [269, 427] on div "0:01 / 2:41" at bounding box center [376, 249] width 702 height 395
click at [112, 416] on span at bounding box center [376, 416] width 702 height 3
click at [66, 509] on button "Editar" at bounding box center [57, 506] width 58 height 20
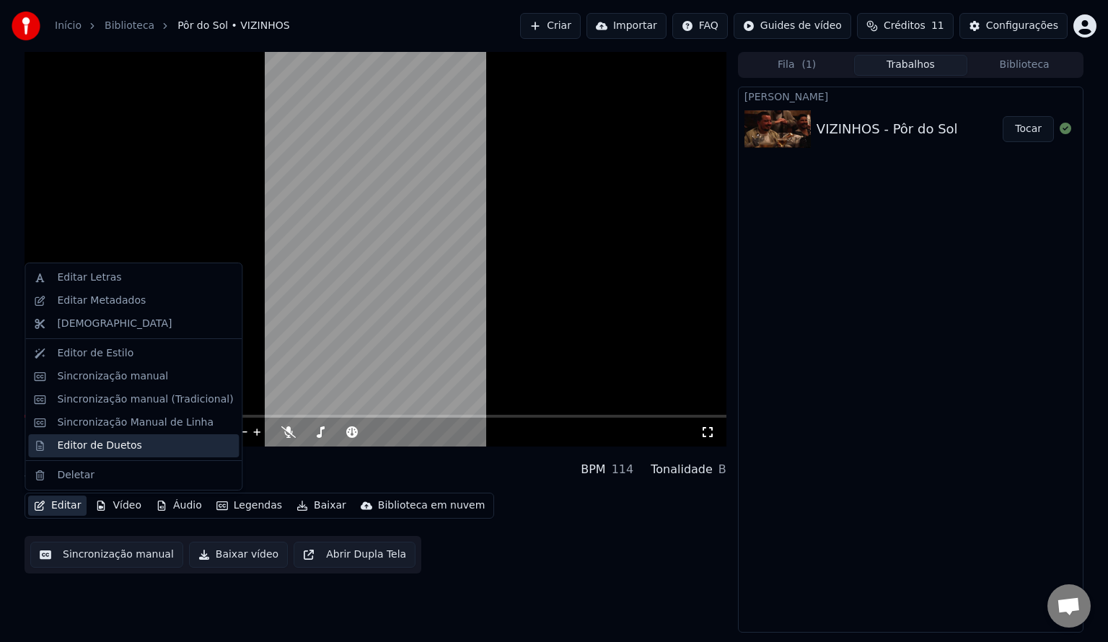
click at [97, 446] on div "Editor de Duetos" at bounding box center [99, 446] width 84 height 14
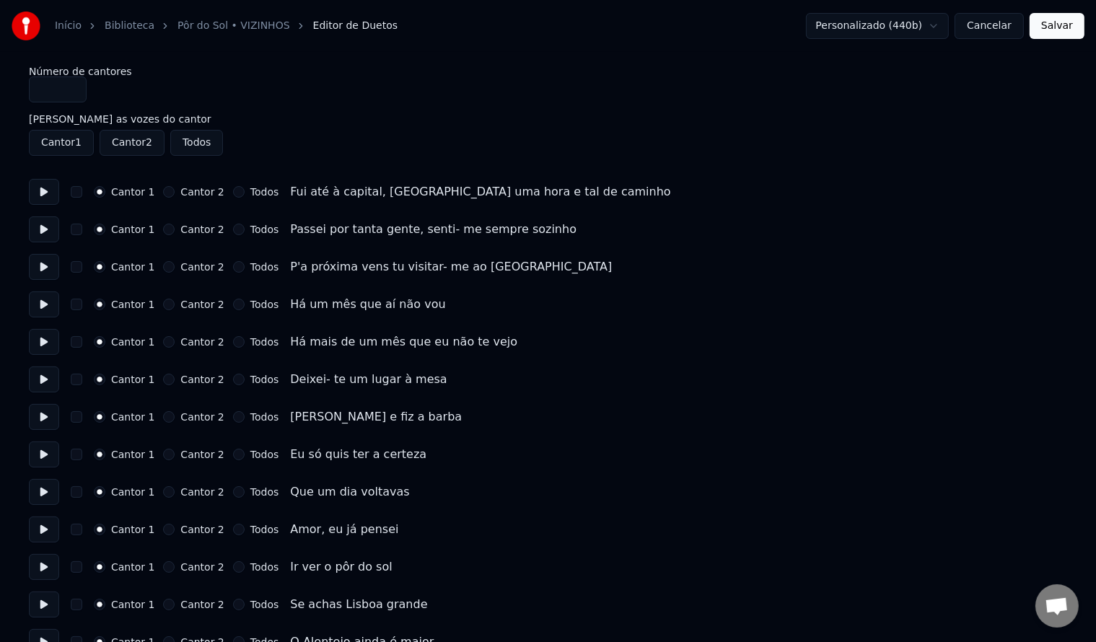
click at [70, 92] on input "*" at bounding box center [58, 89] width 58 height 26
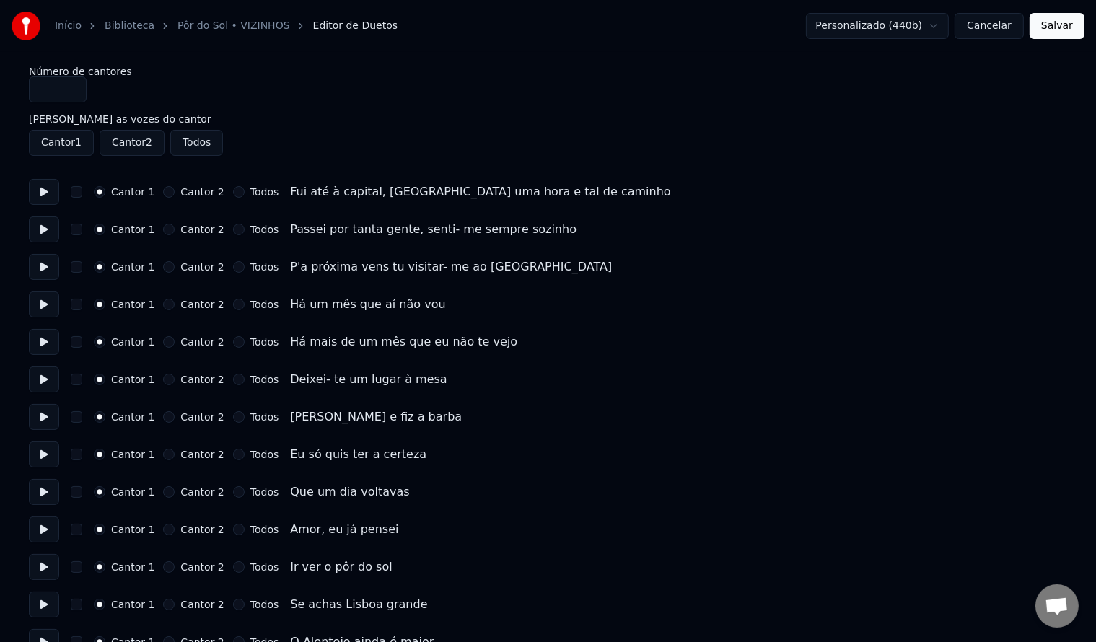
click at [70, 92] on input "*" at bounding box center [58, 89] width 58 height 26
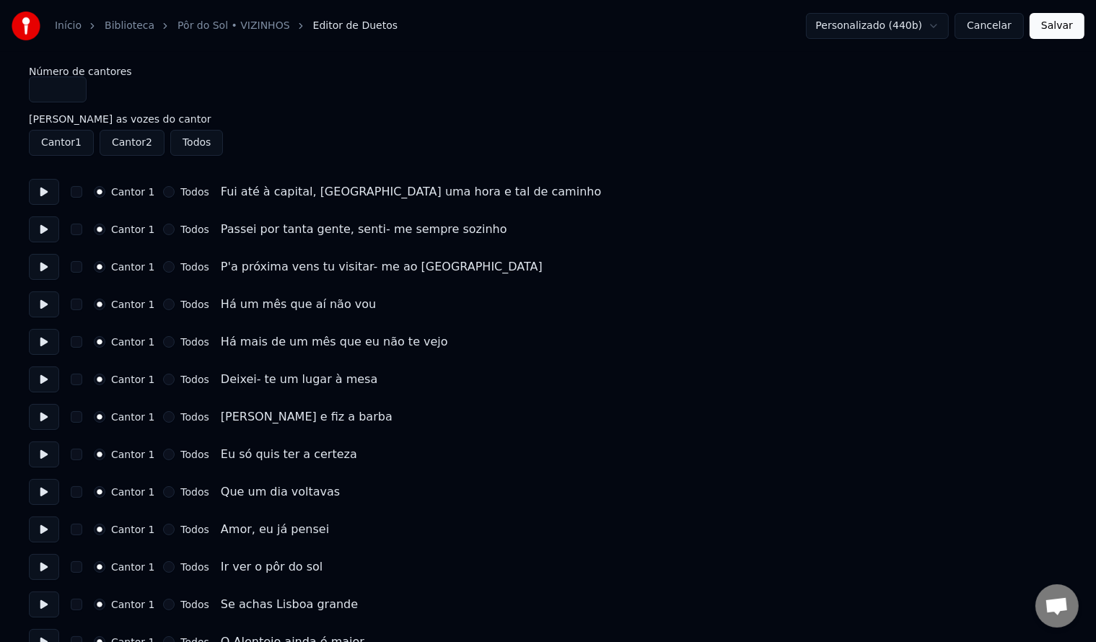
type input "*"
click at [1049, 26] on button "Salvar" at bounding box center [1057, 26] width 55 height 26
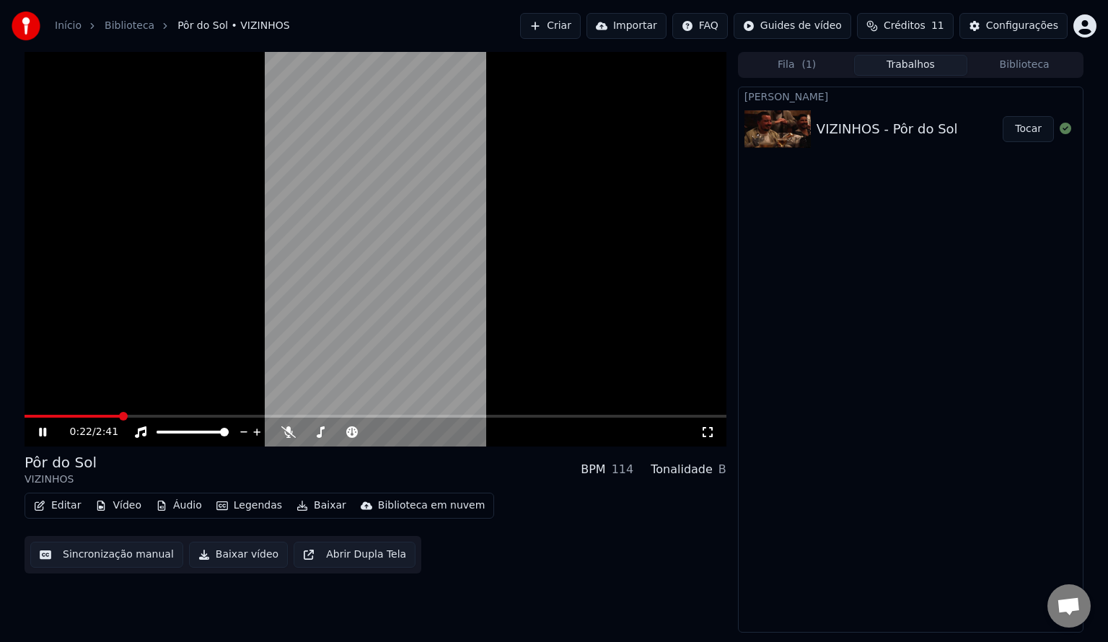
click at [157, 418] on span at bounding box center [376, 416] width 702 height 3
click at [47, 427] on icon at bounding box center [53, 432] width 34 height 12
click at [43, 429] on icon at bounding box center [53, 432] width 34 height 12
click at [386, 418] on span at bounding box center [376, 416] width 702 height 3
click at [399, 419] on span at bounding box center [394, 416] width 9 height 9
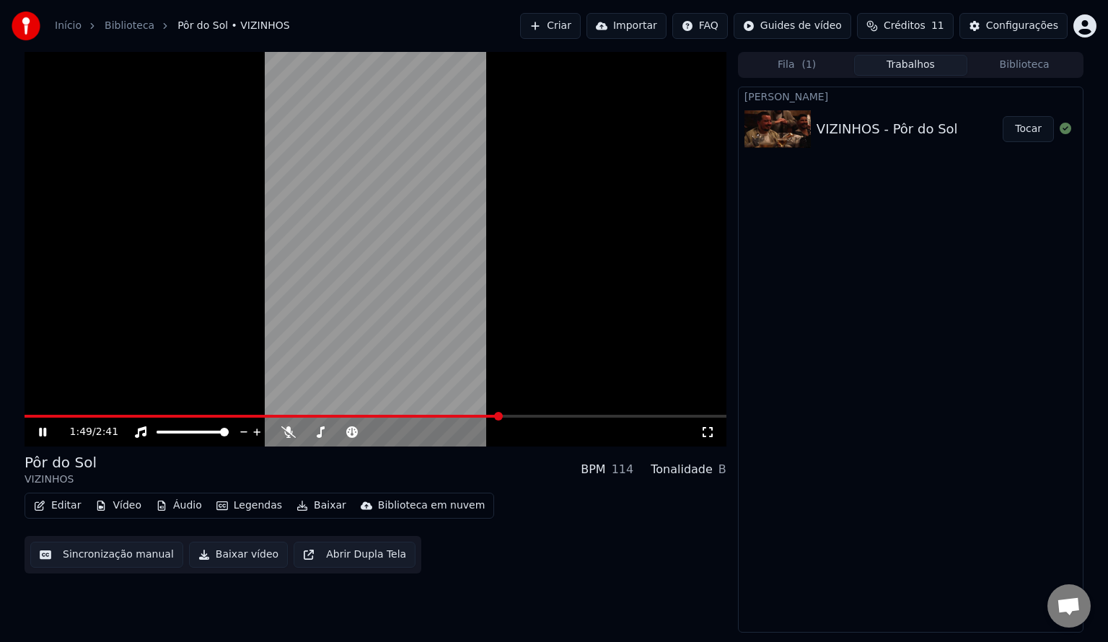
click at [45, 435] on icon at bounding box center [42, 432] width 7 height 9
click at [51, 413] on video at bounding box center [376, 249] width 702 height 395
click at [40, 431] on icon at bounding box center [42, 432] width 7 height 9
click at [44, 418] on span at bounding box center [36, 416] width 22 height 3
click at [34, 429] on div "0:05 / 2:41" at bounding box center [375, 432] width 691 height 14
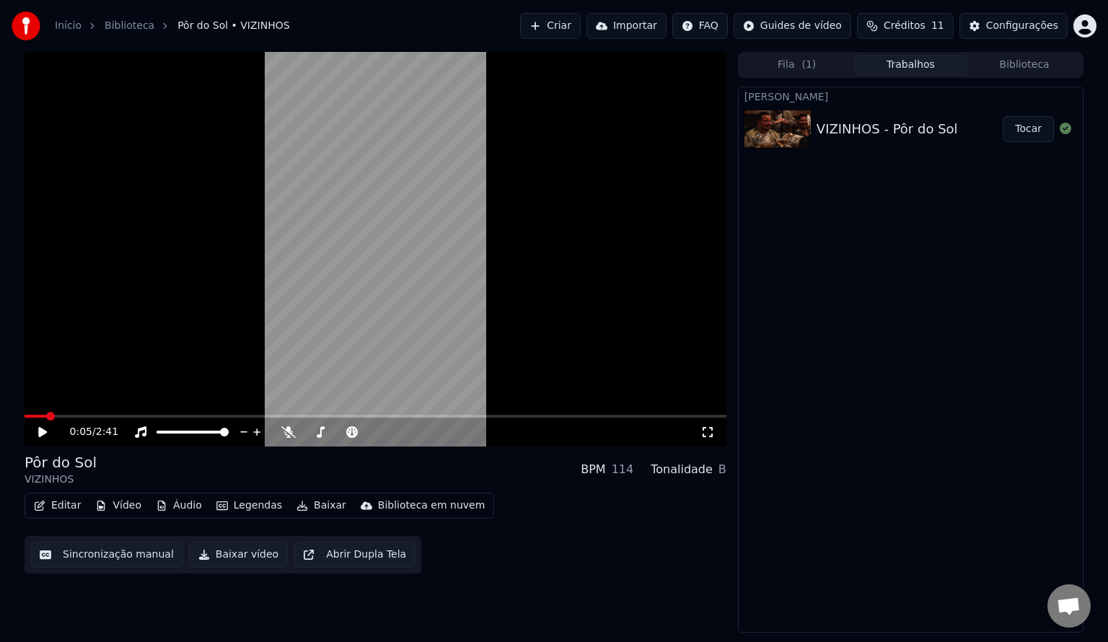
click at [45, 431] on icon at bounding box center [42, 432] width 9 height 10
click at [49, 433] on icon at bounding box center [53, 432] width 34 height 12
click at [45, 505] on icon "button" at bounding box center [40, 506] width 12 height 10
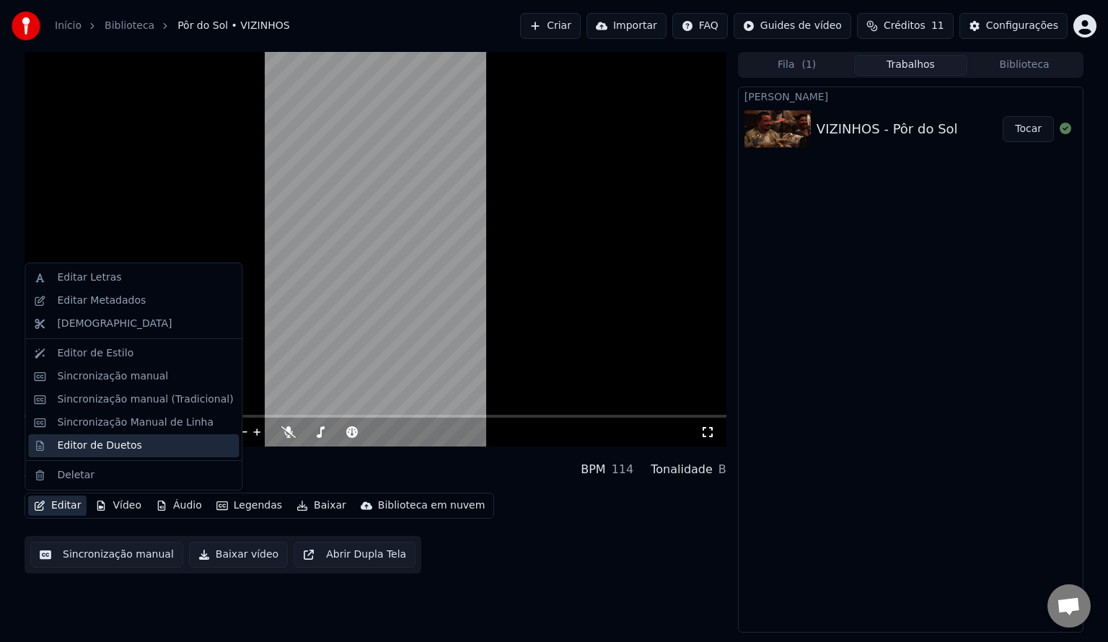
click at [98, 454] on div "Editor de Duetos" at bounding box center [133, 445] width 211 height 23
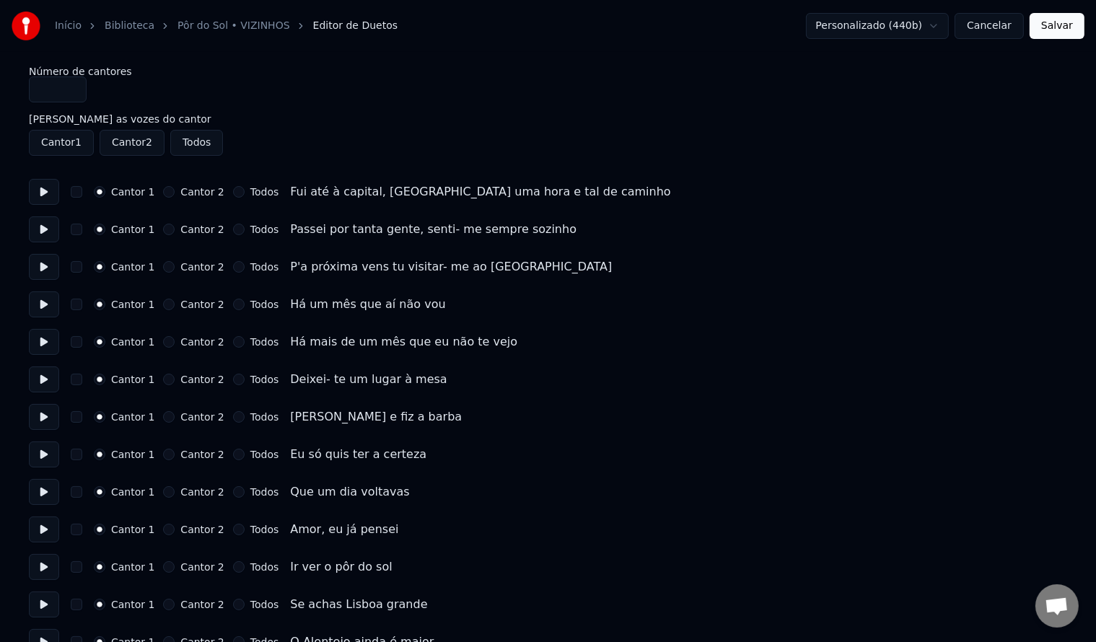
click at [69, 140] on button "Cantor 1" at bounding box center [61, 143] width 65 height 26
click at [52, 183] on button at bounding box center [44, 192] width 30 height 26
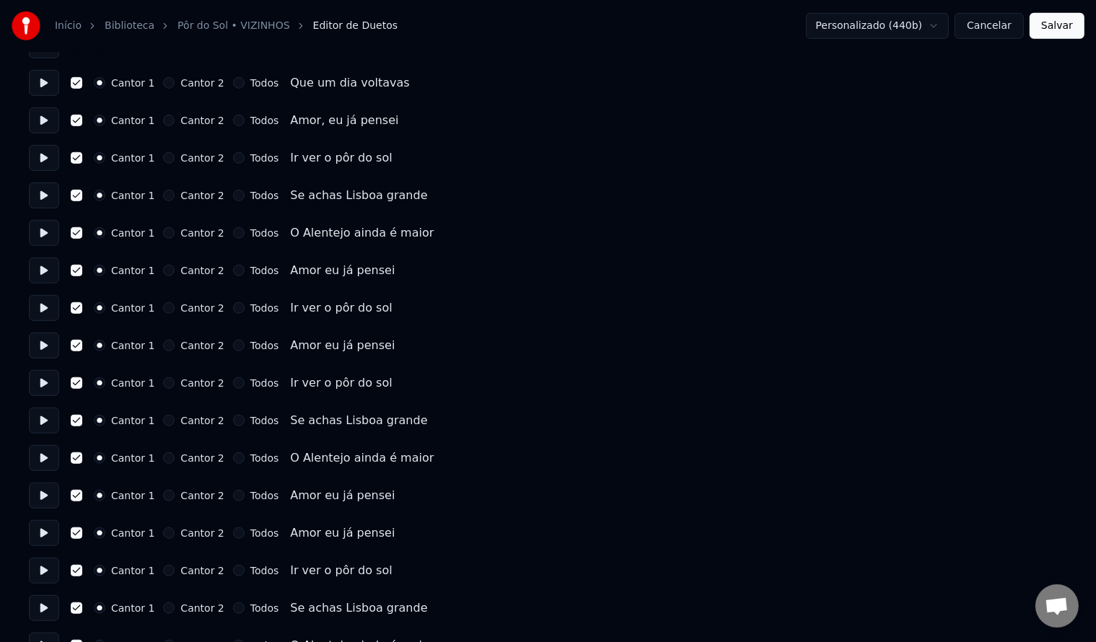
scroll to position [938, 0]
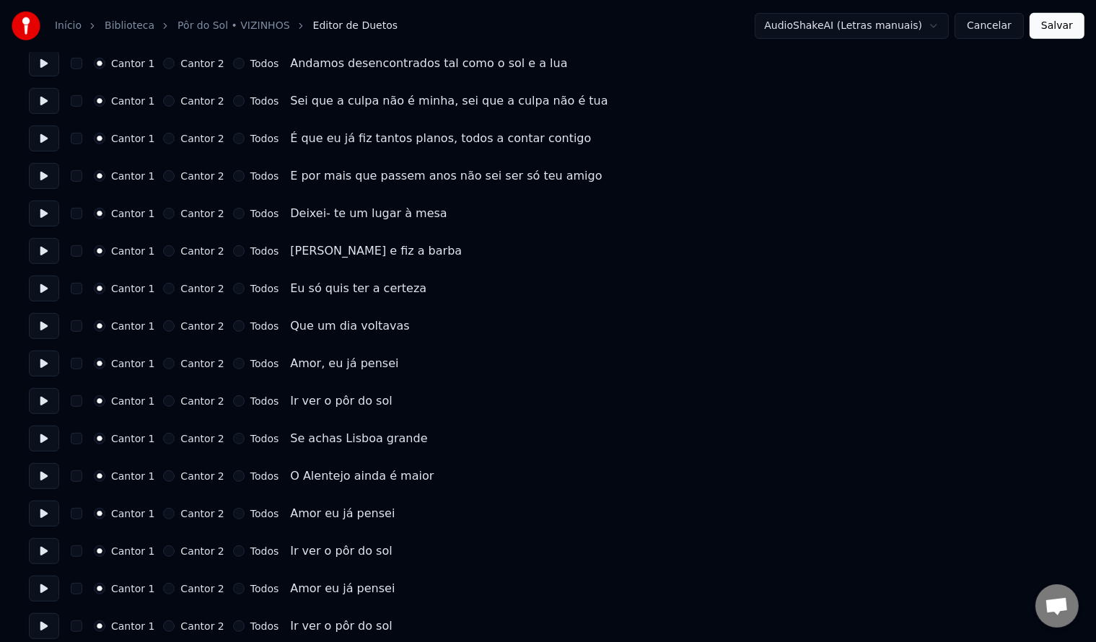
scroll to position [577, 0]
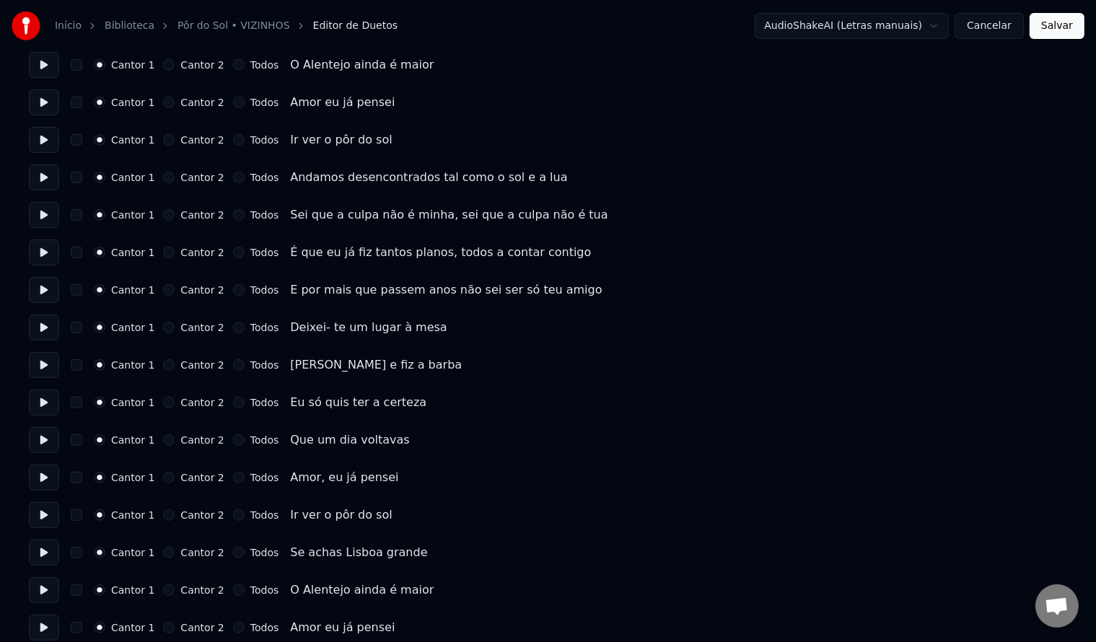
click at [1071, 32] on button "Salvar" at bounding box center [1057, 26] width 55 height 26
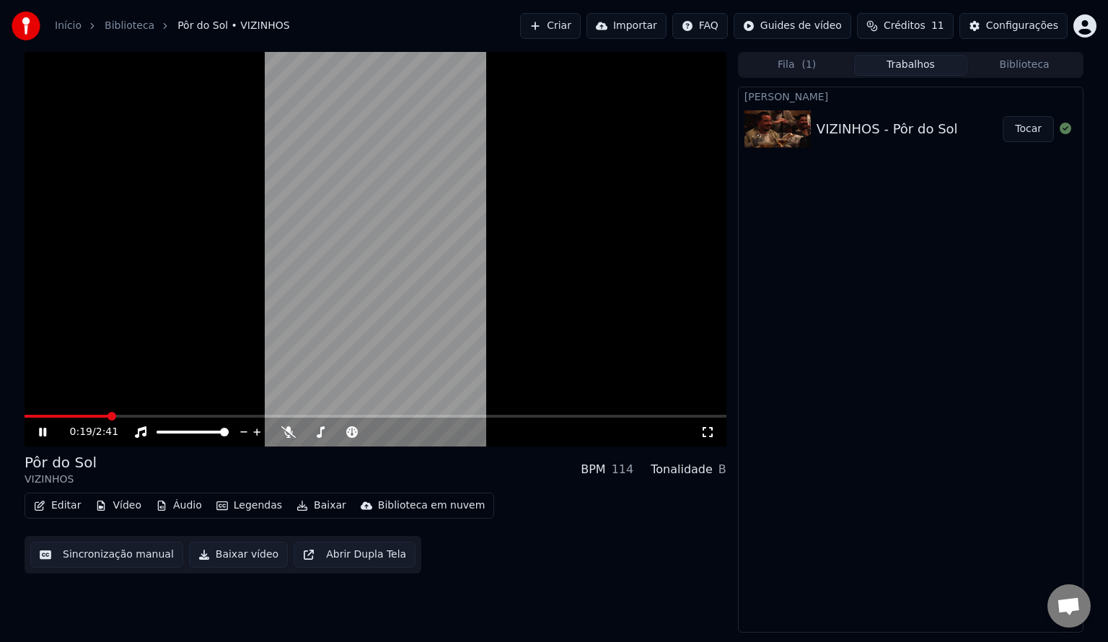
click at [55, 438] on icon at bounding box center [53, 432] width 34 height 12
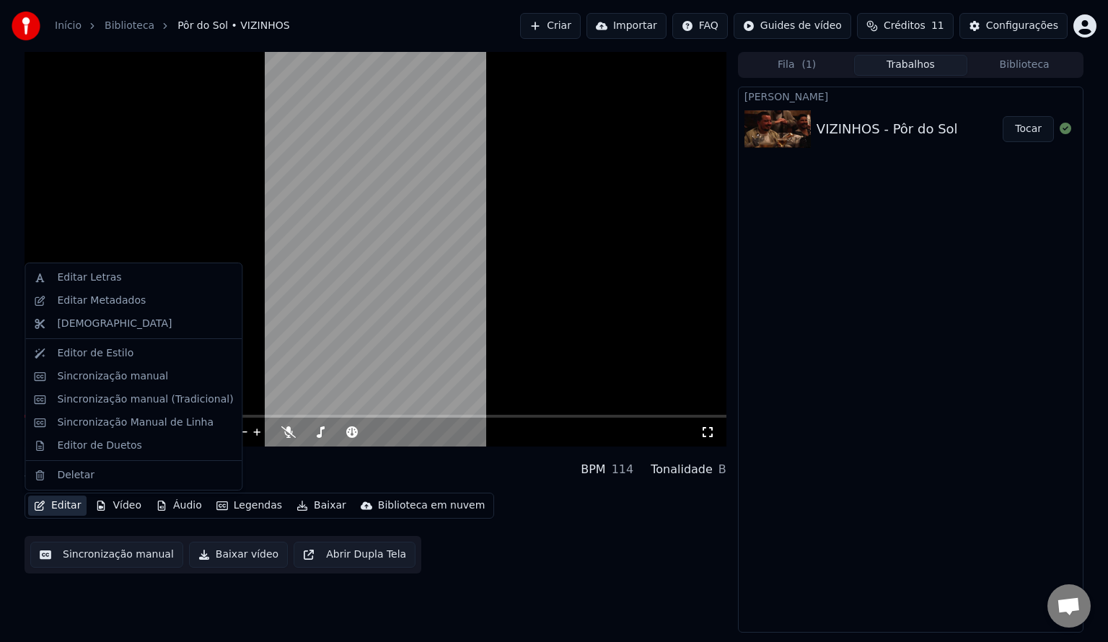
click at [64, 501] on button "Editar" at bounding box center [57, 506] width 58 height 20
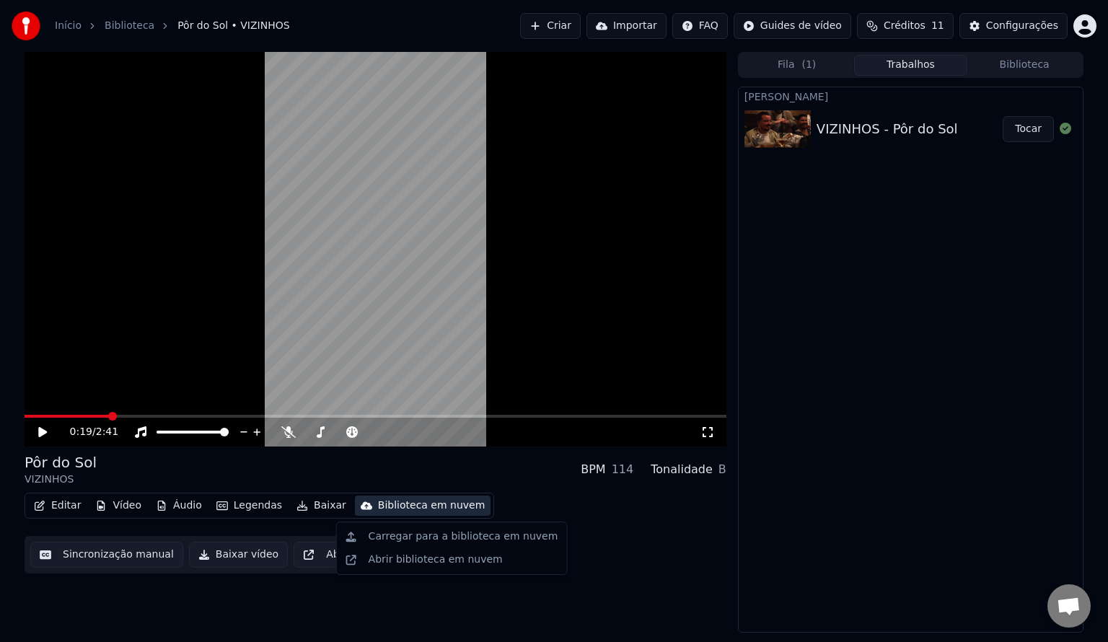
click at [689, 517] on div "Editar Vídeo Áudio Legendas Baixar Biblioteca em nuvem Sincronização manual Bai…" at bounding box center [376, 533] width 702 height 81
click at [999, 70] on button "Biblioteca" at bounding box center [1025, 65] width 114 height 21
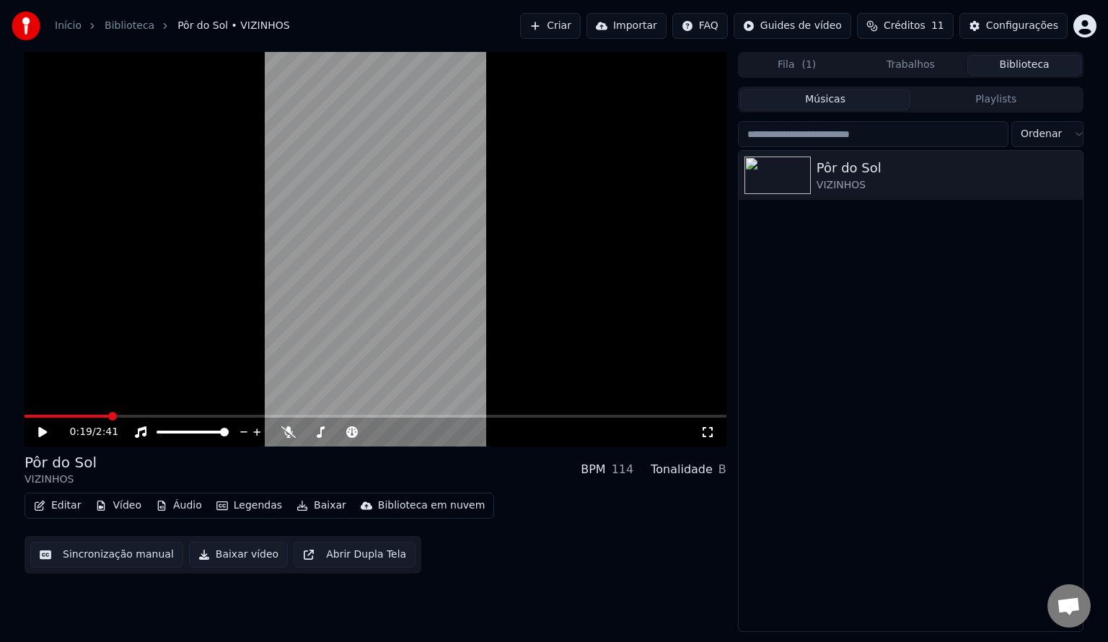
click at [979, 313] on div "Pôr do Sol VIZINHOS" at bounding box center [911, 391] width 344 height 481
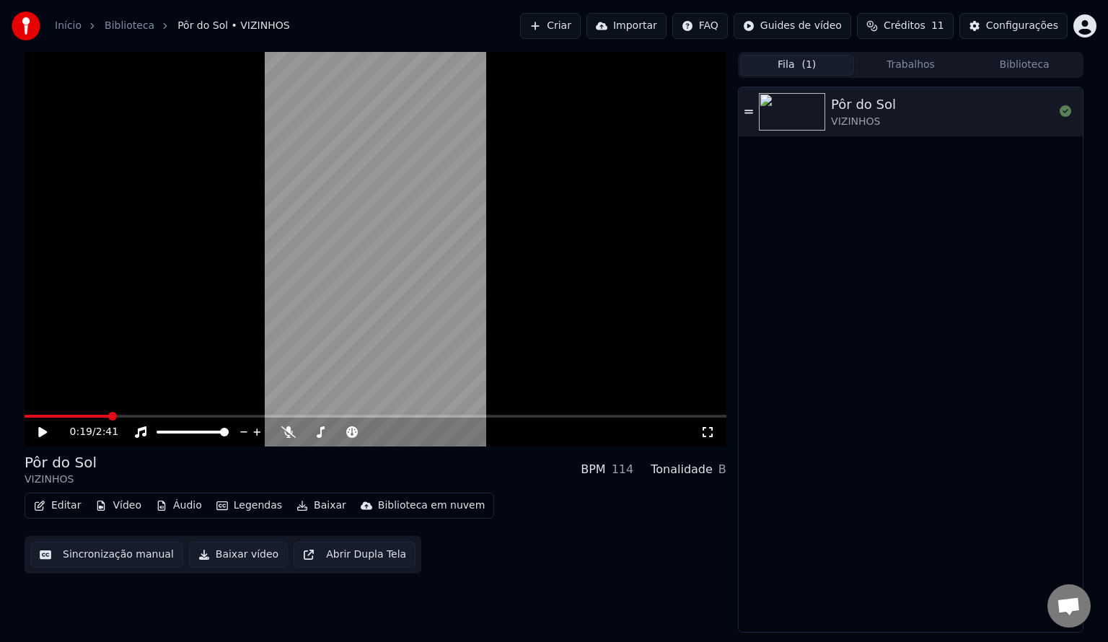
click at [800, 57] on button "Fila ( 1 )" at bounding box center [797, 65] width 114 height 21
click at [888, 58] on button "Trabalhos" at bounding box center [911, 65] width 114 height 21
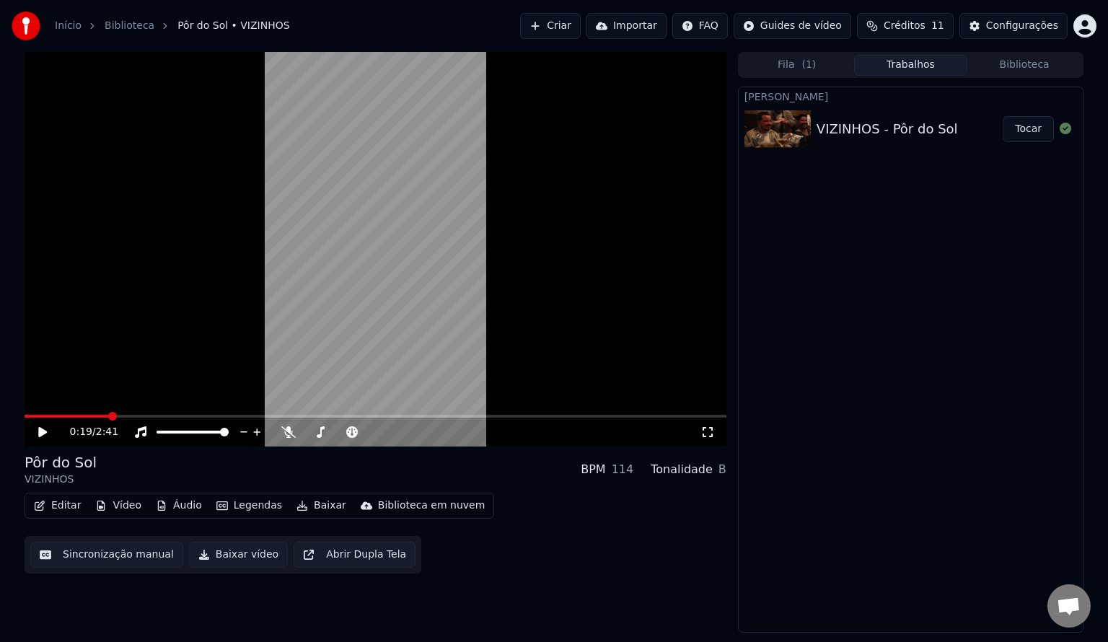
click at [795, 75] on div "Fila ( 1 ) Trabalhos Biblioteca" at bounding box center [911, 65] width 346 height 26
drag, startPoint x: 809, startPoint y: 225, endPoint x: 740, endPoint y: 219, distance: 69.5
click at [809, 227] on div "Criar Karaokê VIZINHOS - Pôr do Sol Tocar" at bounding box center [911, 360] width 346 height 546
click at [66, 26] on link "Início" at bounding box center [68, 26] width 27 height 14
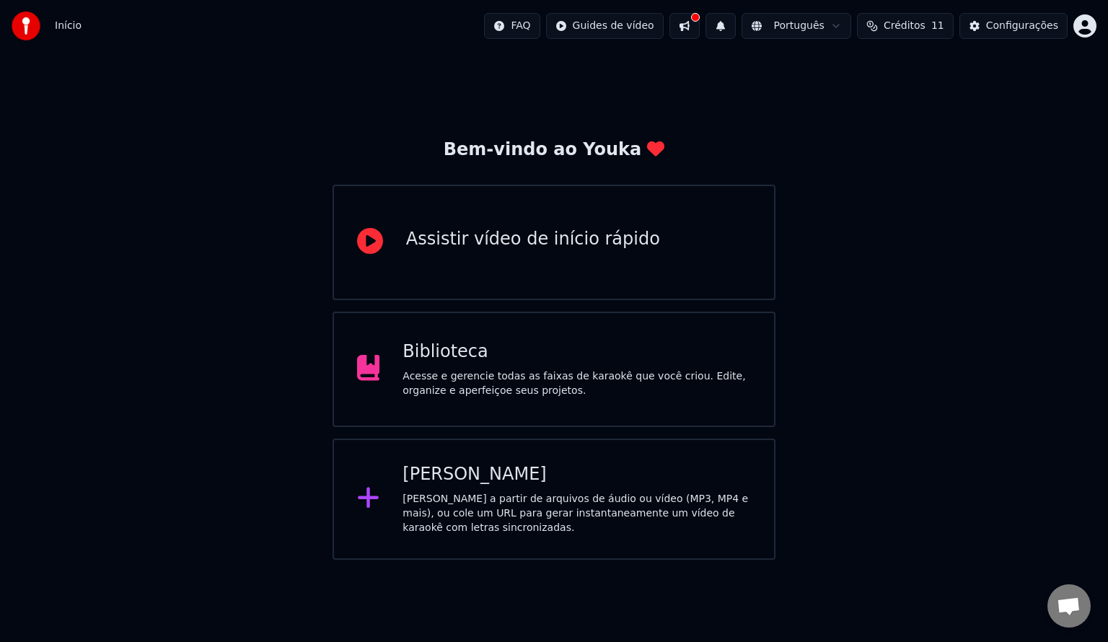
click at [490, 476] on div "[PERSON_NAME]" at bounding box center [577, 474] width 349 height 23
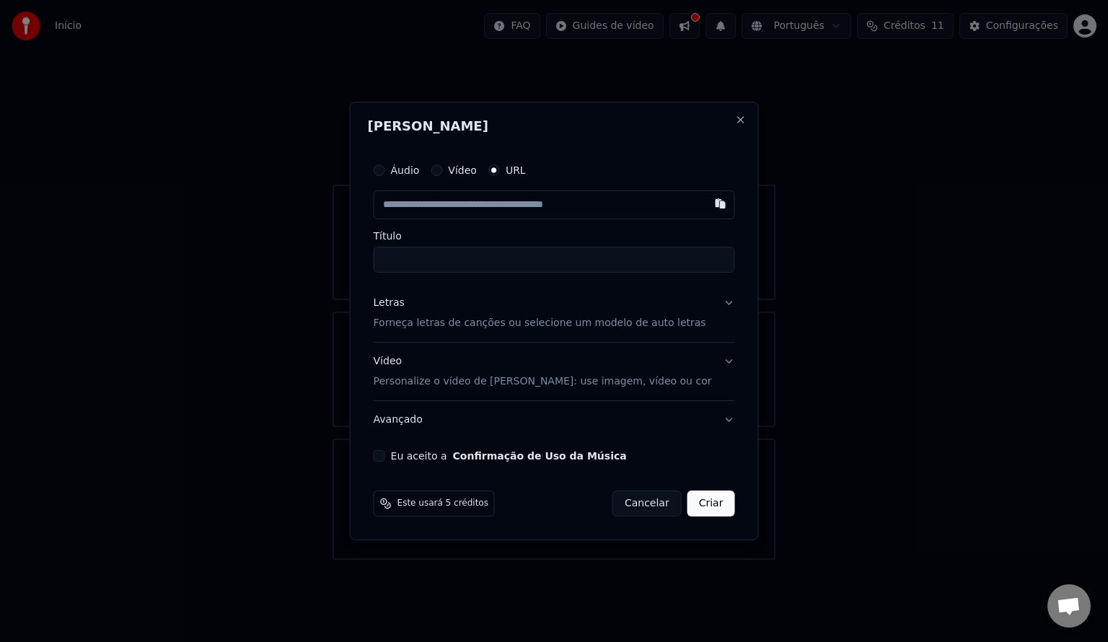
click at [477, 170] on label "Vídeo" at bounding box center [462, 170] width 29 height 10
click at [442, 170] on button "Vídeo" at bounding box center [437, 171] width 12 height 12
click at [525, 173] on label "URL" at bounding box center [516, 171] width 20 height 10
click at [500, 173] on button "URL" at bounding box center [495, 171] width 12 height 12
type button "url"
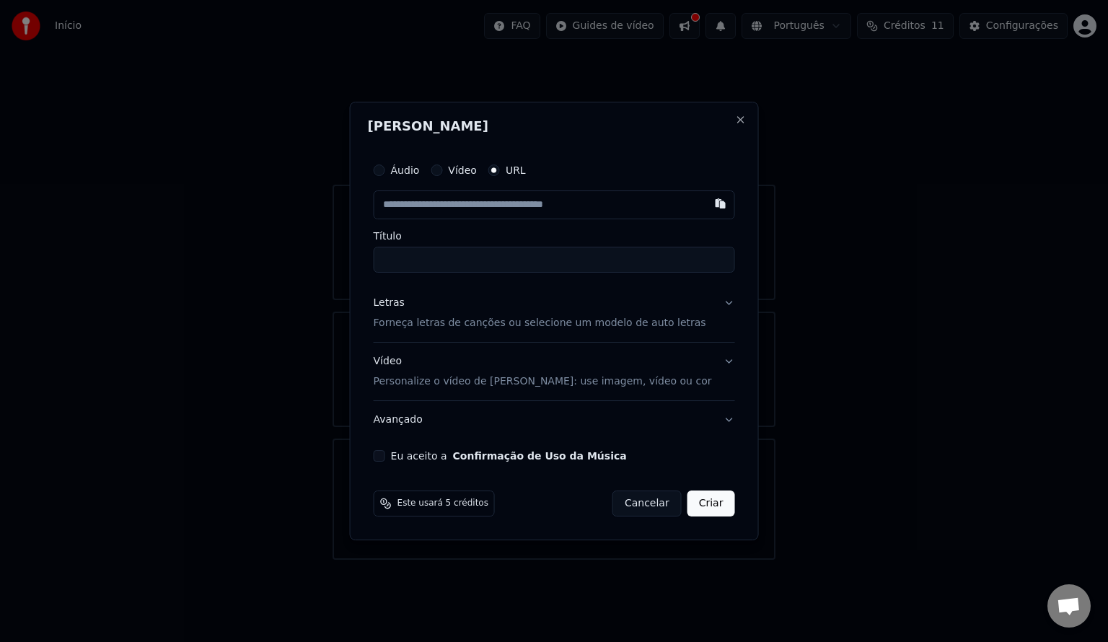
click at [535, 214] on input "text" at bounding box center [555, 205] width 362 height 29
paste input "**********"
type input "**********"
click at [515, 255] on input "Título" at bounding box center [555, 260] width 362 height 26
type input "**********"
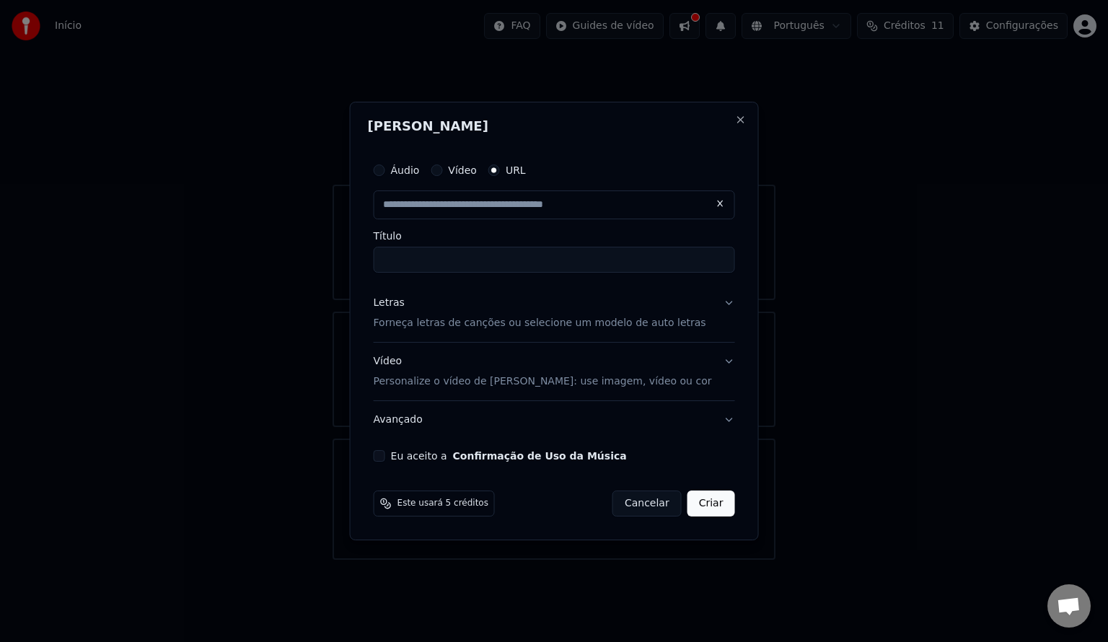
type input "**********"
click at [705, 303] on button "Letras Forneça letras de canções ou selecione um modelo de auto letras" at bounding box center [555, 313] width 362 height 58
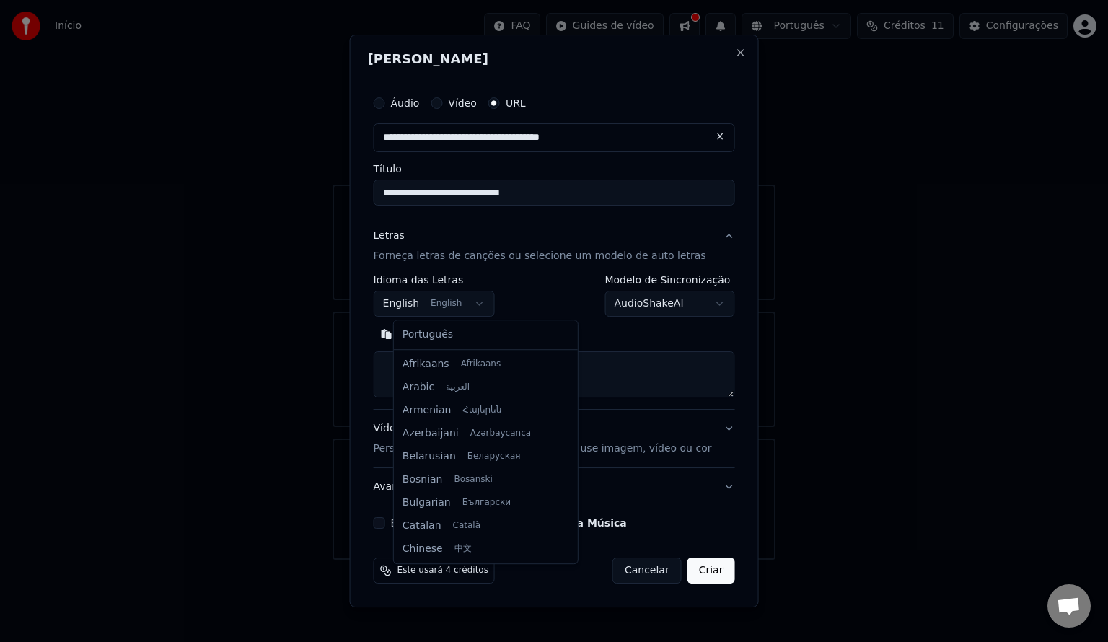
click at [482, 314] on body "**********" at bounding box center [554, 280] width 1108 height 560
select select "**"
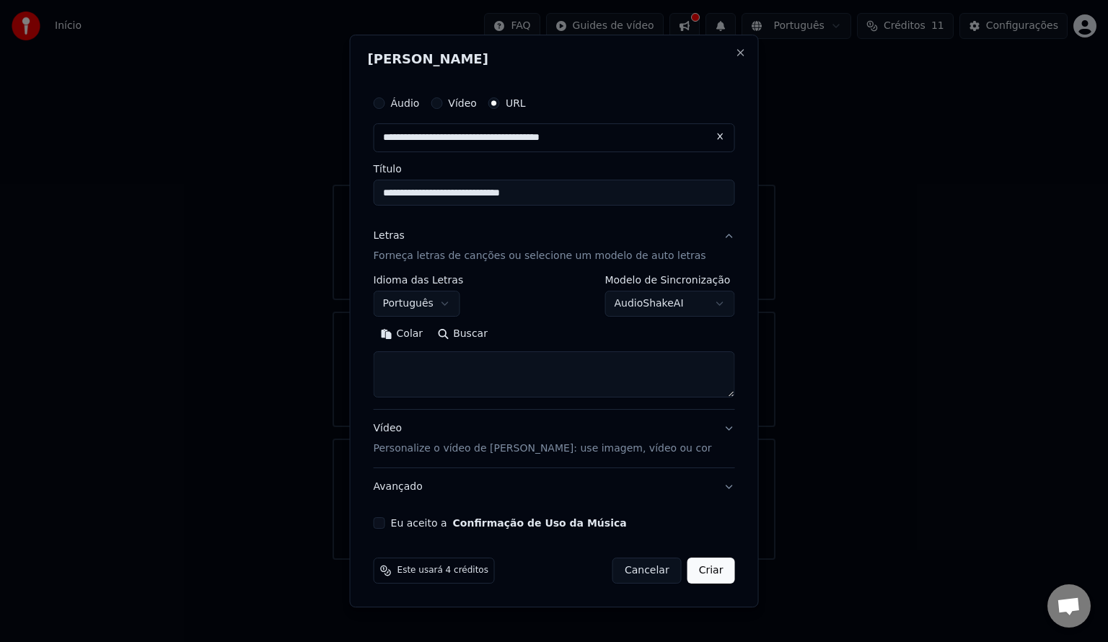
click at [486, 335] on button "Buscar" at bounding box center [462, 334] width 65 height 23
type textarea "**********"
click at [385, 526] on button "Eu aceito a Confirmação de Uso da Música" at bounding box center [380, 523] width 12 height 12
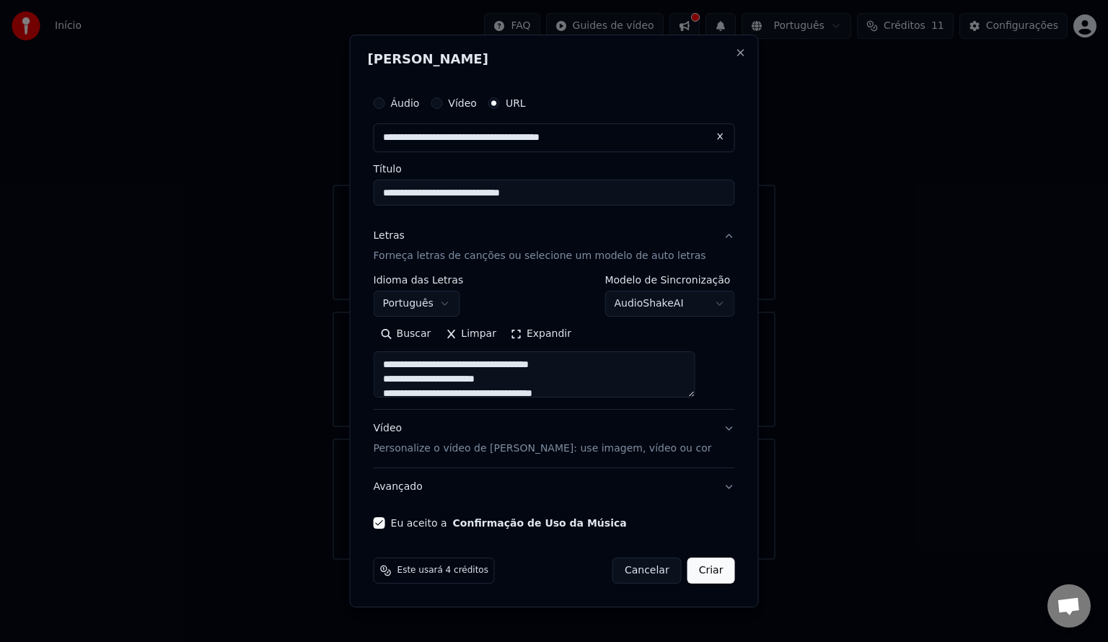
click at [559, 449] on p "Personalize o vídeo de [PERSON_NAME]: use imagem, vídeo ou cor" at bounding box center [543, 449] width 338 height 14
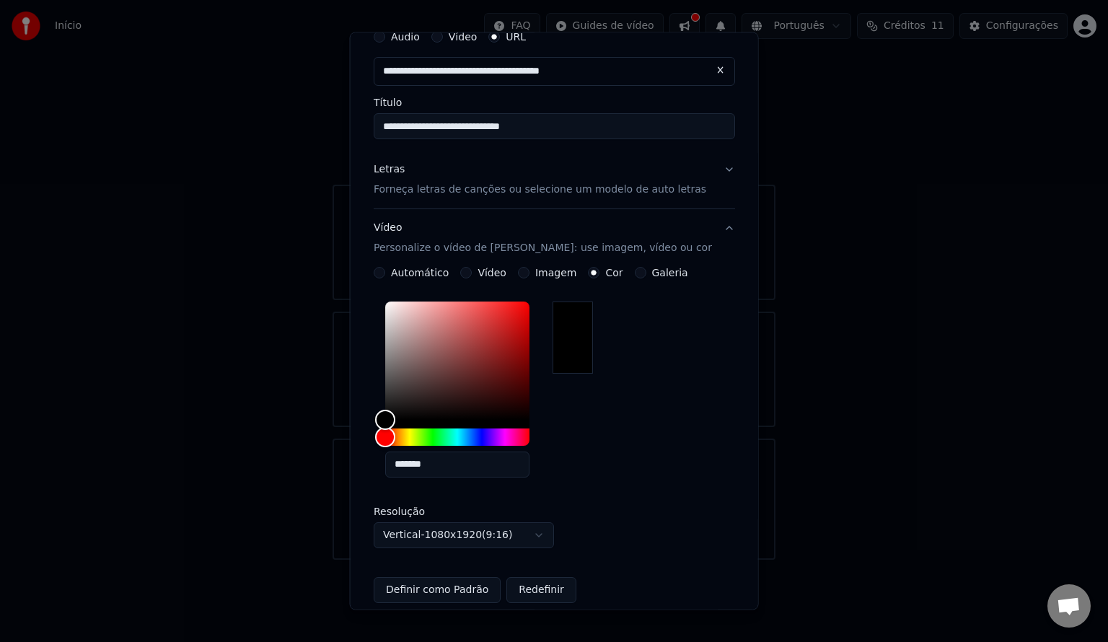
scroll to position [72, 0]
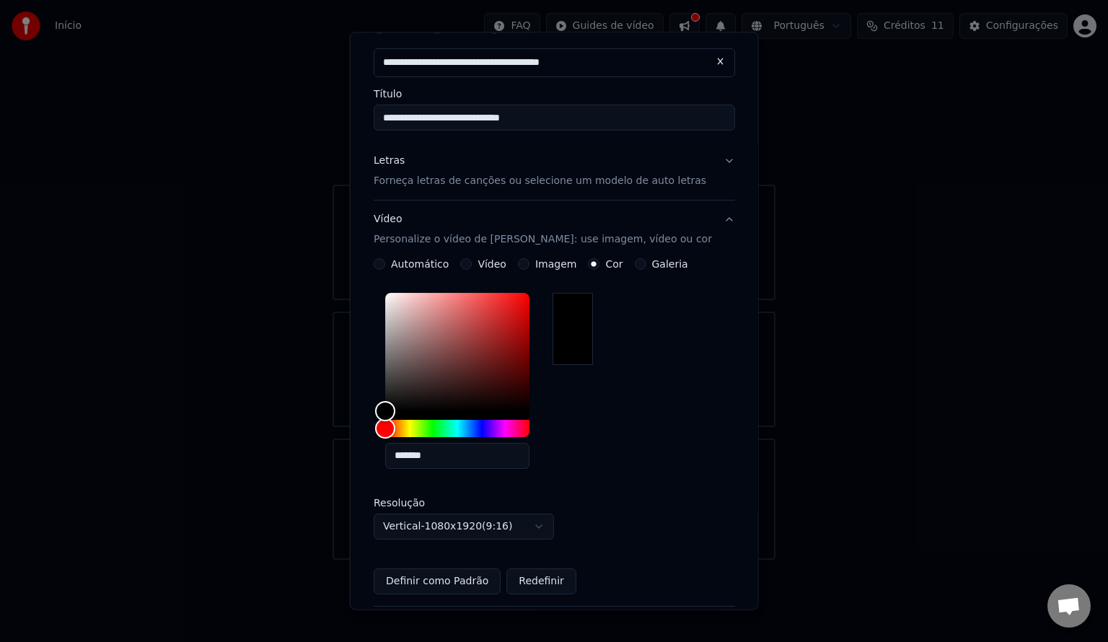
click at [485, 266] on div "Vídeo" at bounding box center [483, 264] width 46 height 12
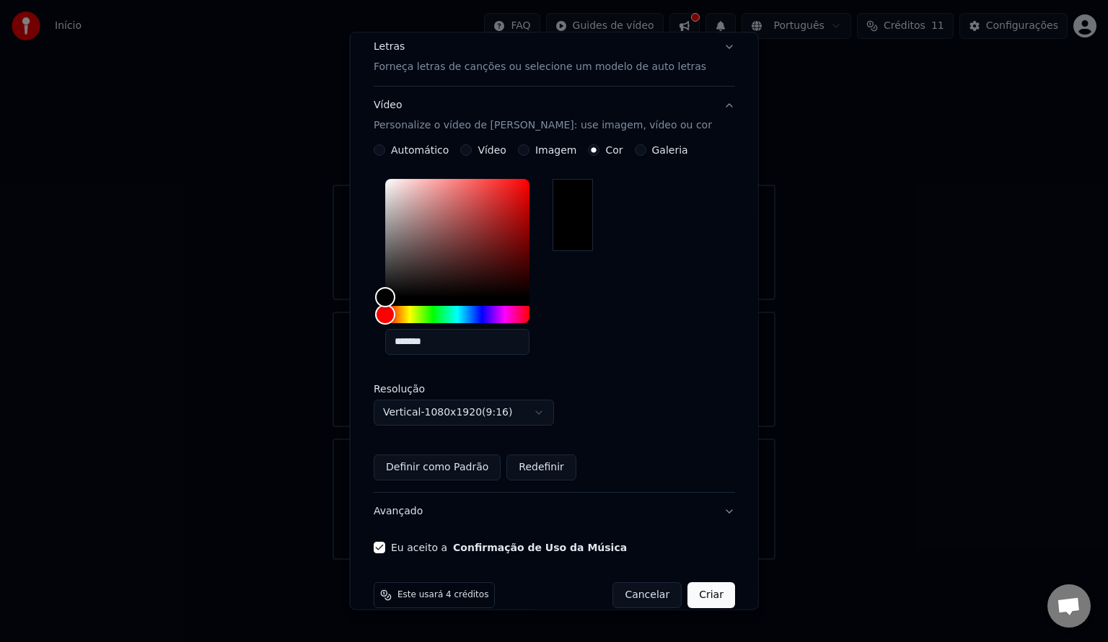
scroll to position [208, 0]
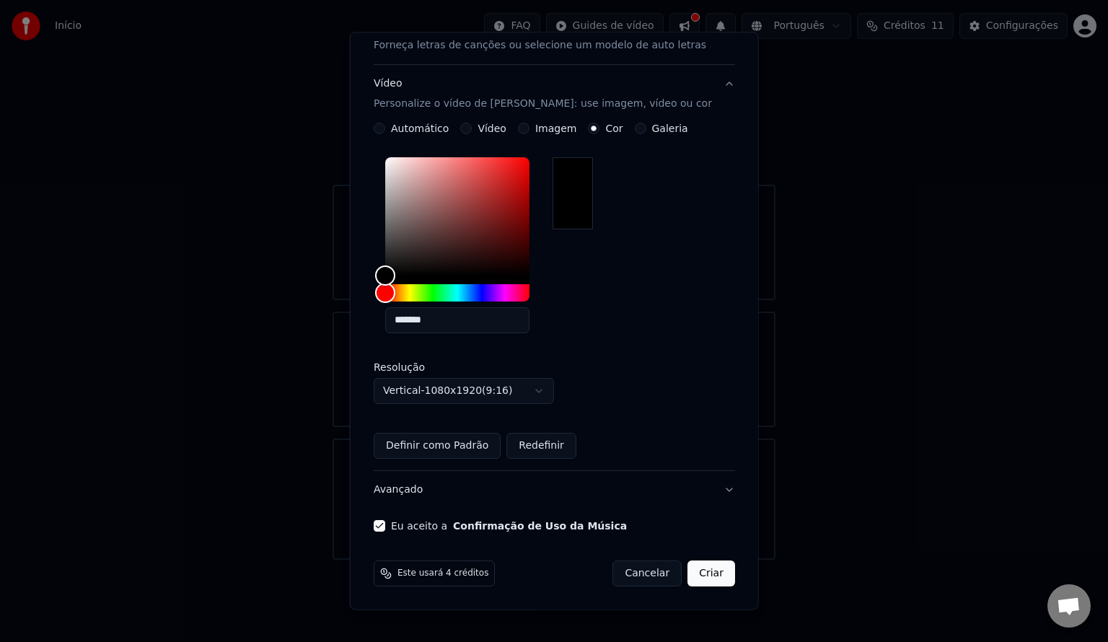
click at [537, 394] on body "**********" at bounding box center [554, 280] width 1108 height 560
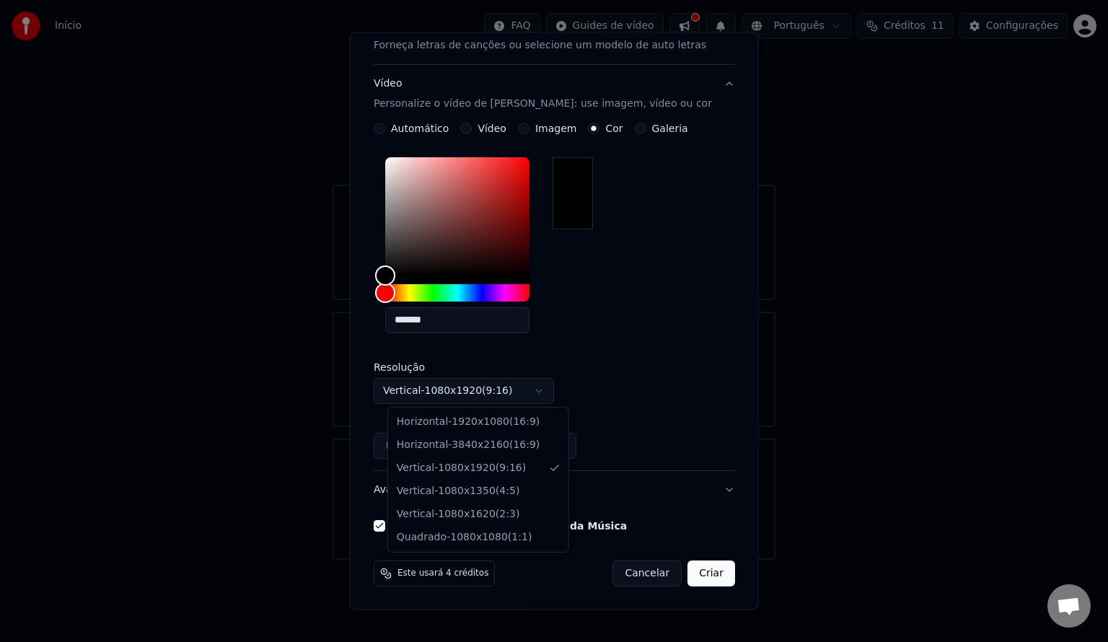
select select "*********"
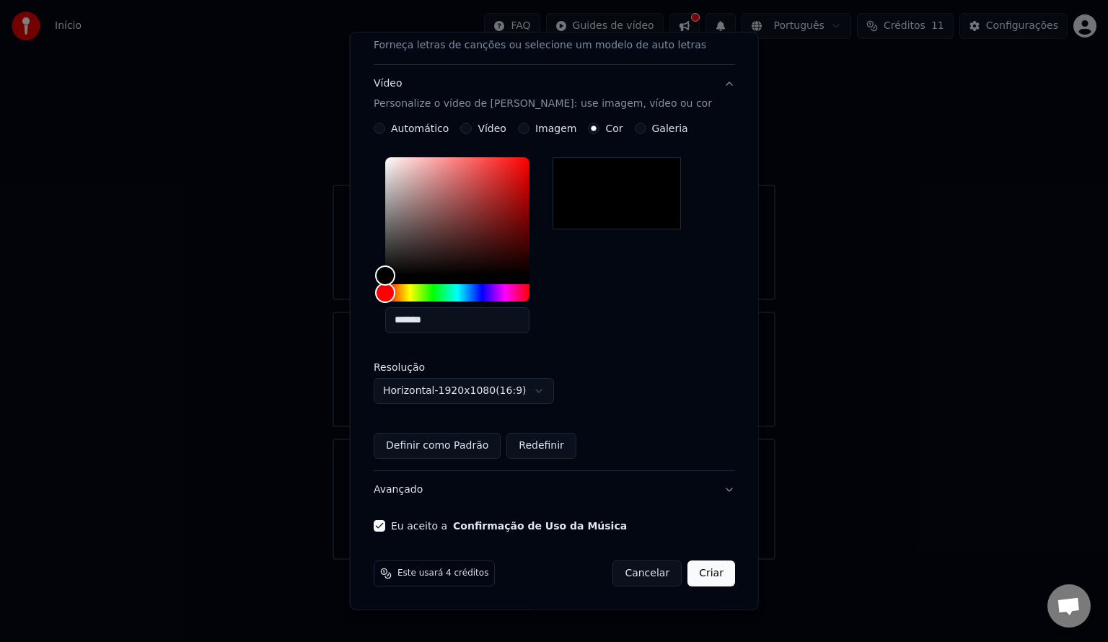
click at [688, 569] on button "Criar" at bounding box center [712, 574] width 48 height 26
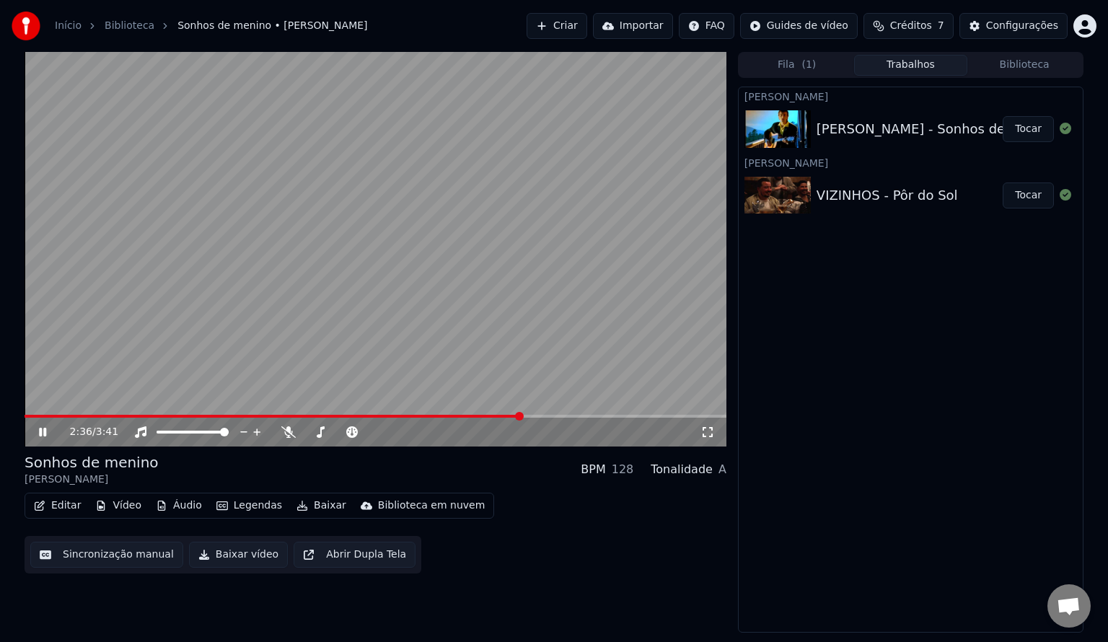
click at [66, 509] on button "Editar" at bounding box center [57, 506] width 58 height 20
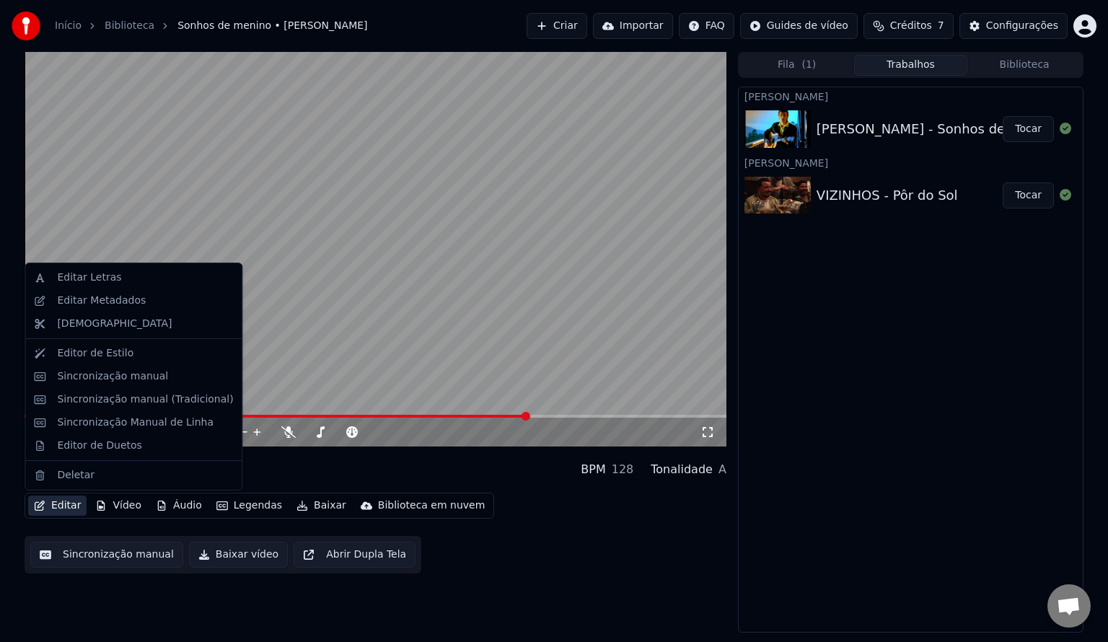
click at [108, 557] on button "Sincronização manual" at bounding box center [106, 555] width 153 height 26
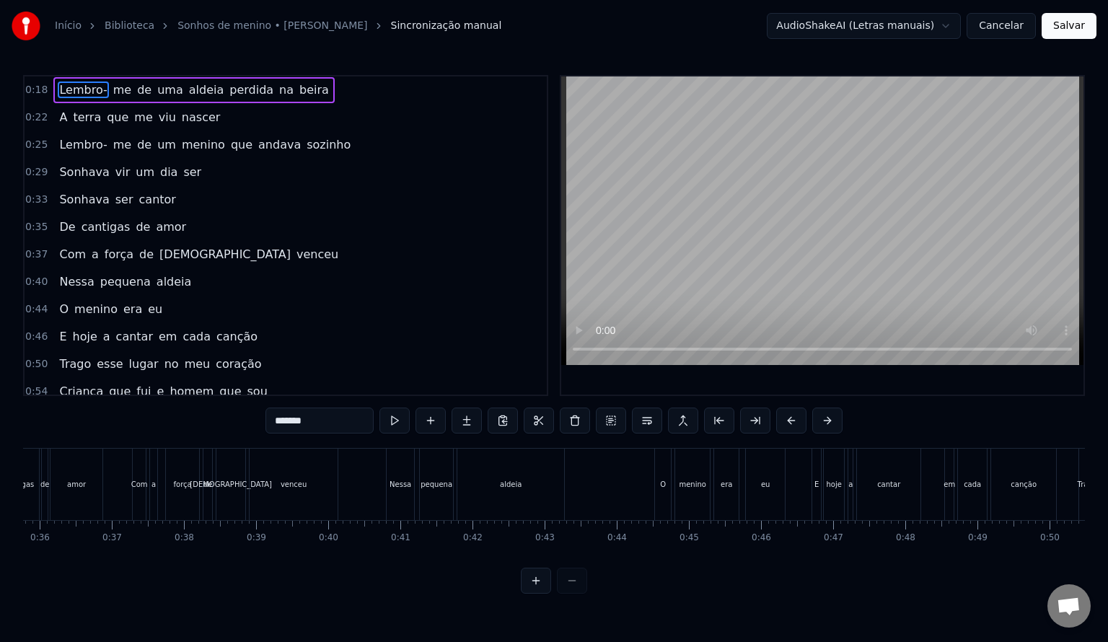
scroll to position [0, 2803]
click at [574, 594] on div at bounding box center [554, 581] width 66 height 26
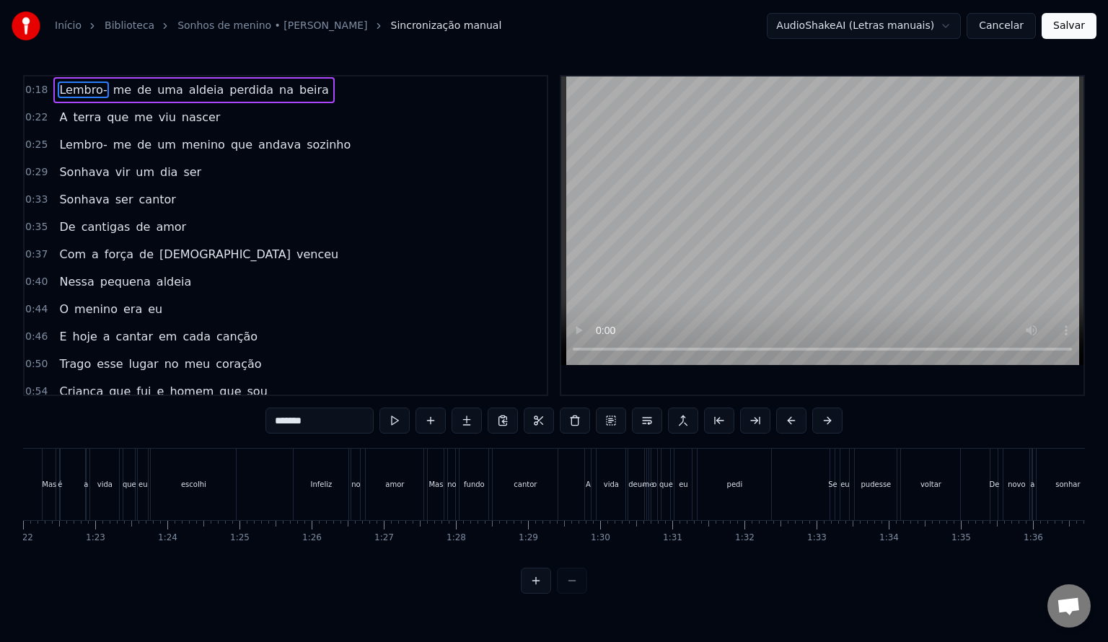
scroll to position [0, 5926]
click at [688, 480] on div "pedi" at bounding box center [725, 484] width 75 height 71
type input "****"
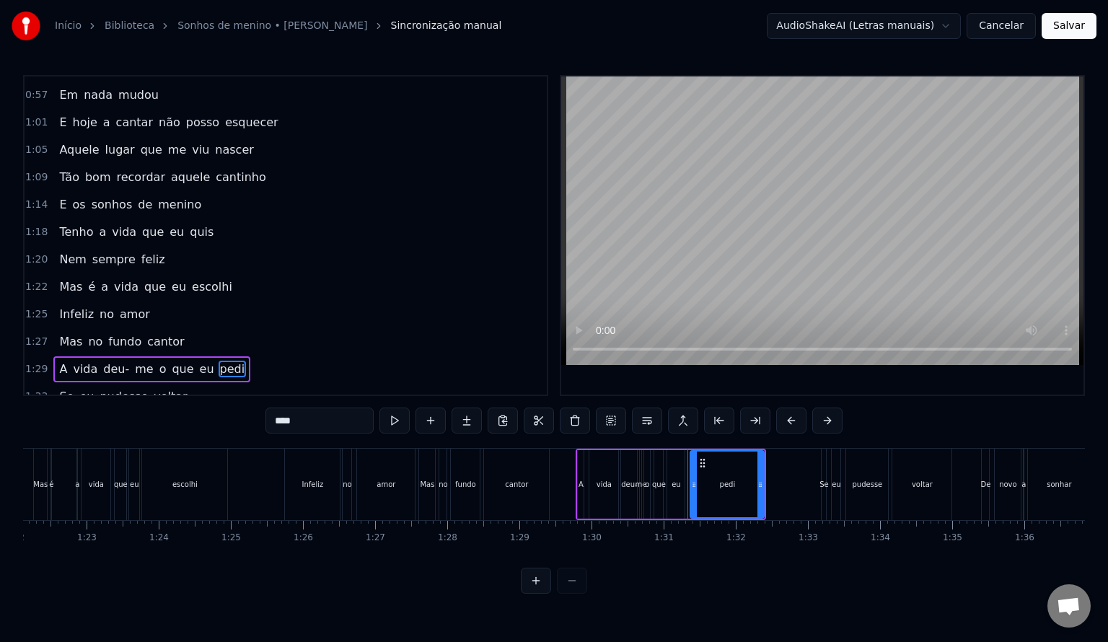
scroll to position [438, 0]
